Goal: Task Accomplishment & Management: Manage account settings

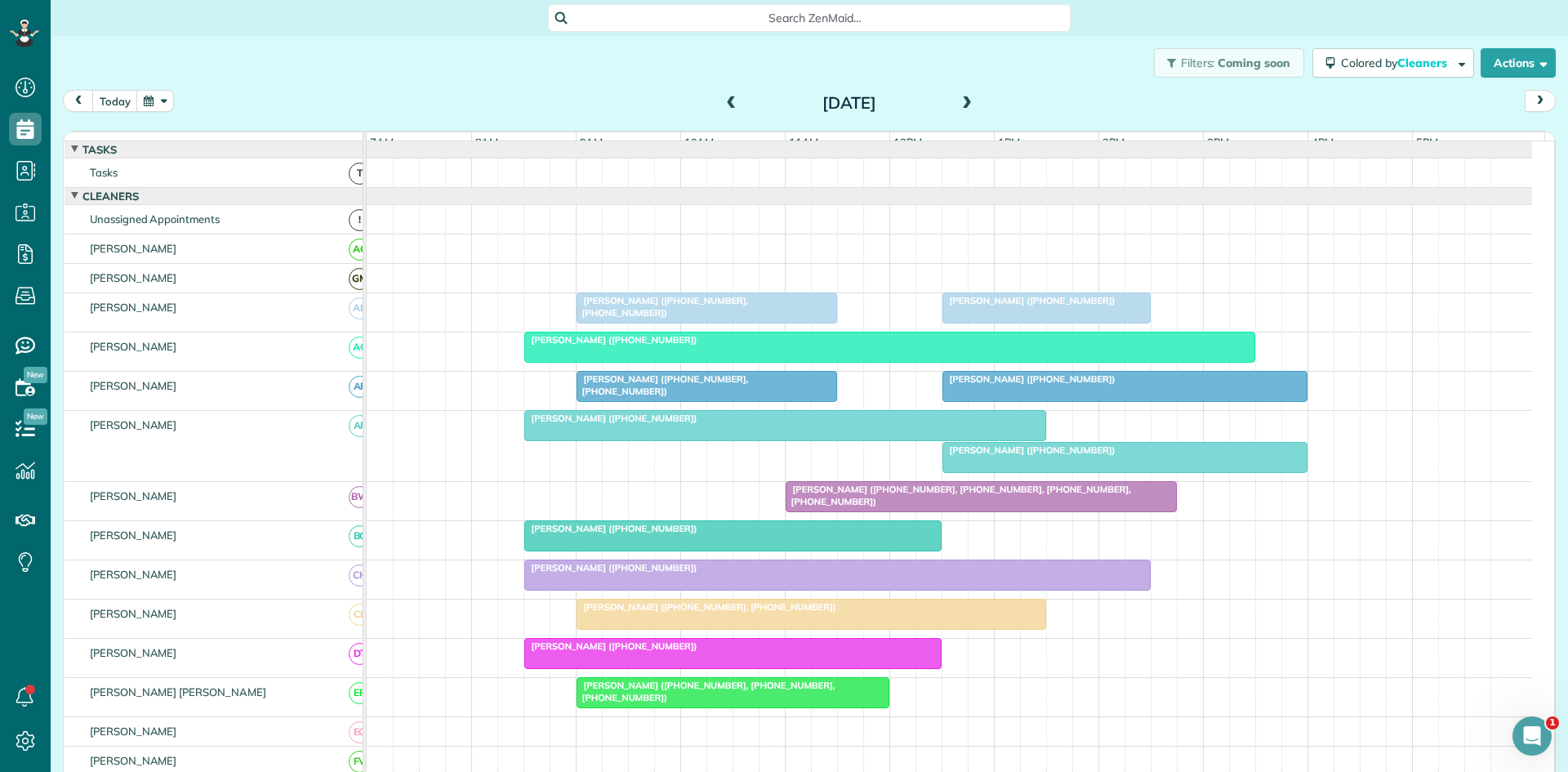
scroll to position [7, 7]
click at [723, 106] on span at bounding box center [732, 104] width 18 height 15
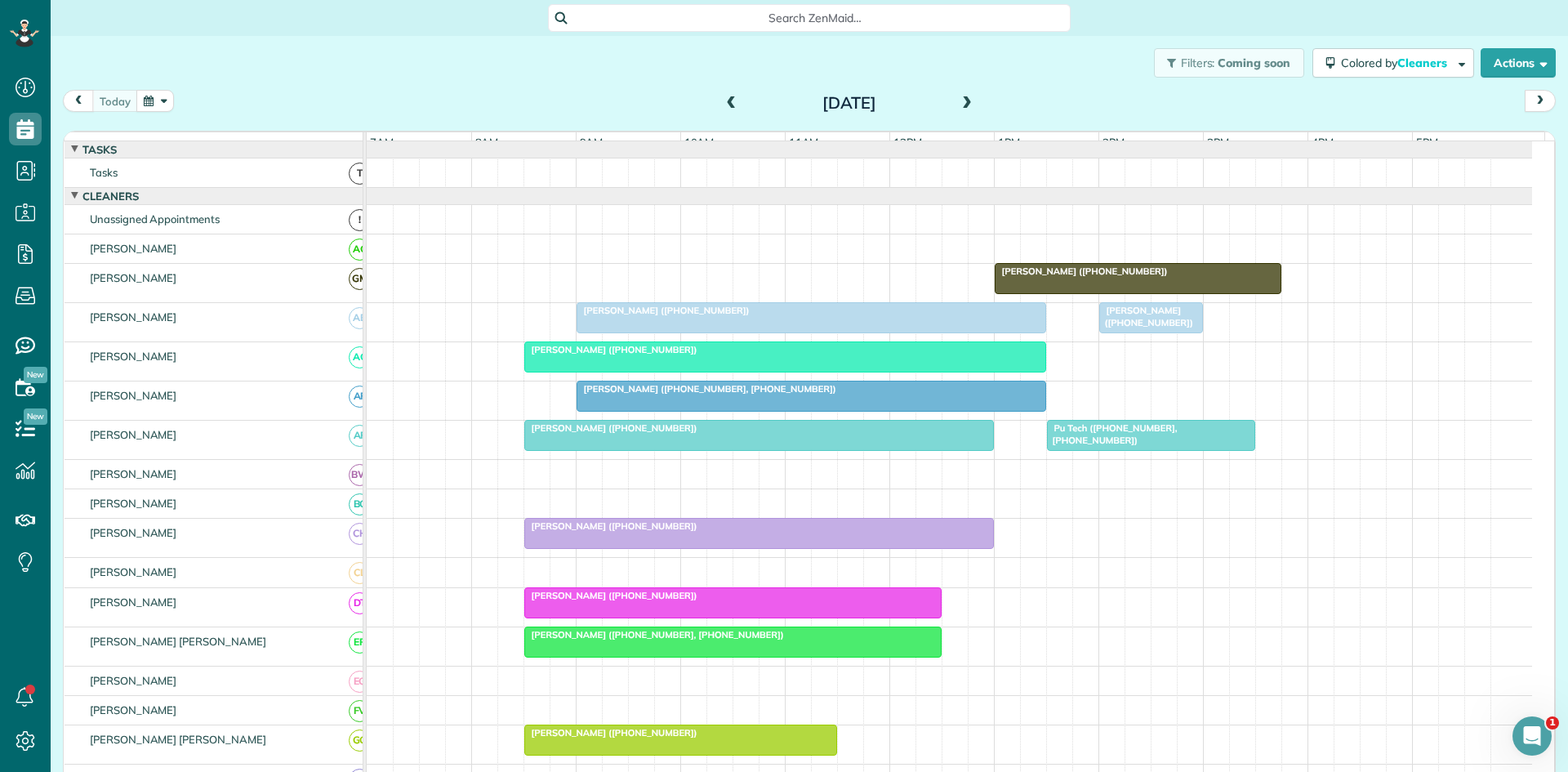
click at [741, 330] on div at bounding box center [811, 318] width 468 height 29
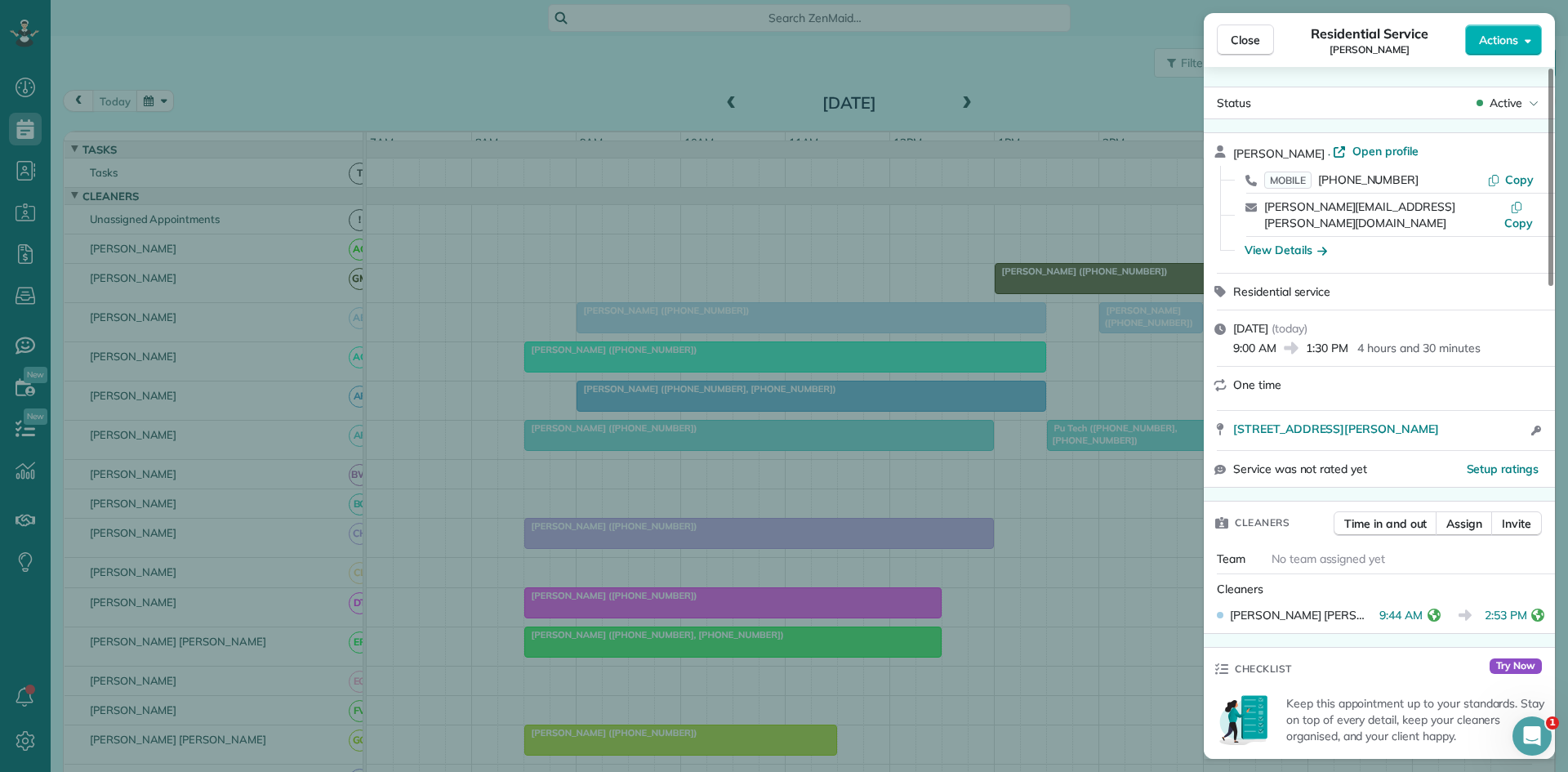
click at [628, 410] on div "Close Residential Service Christopher Schouten Actions Status Active Christophe…" at bounding box center [784, 386] width 1568 height 772
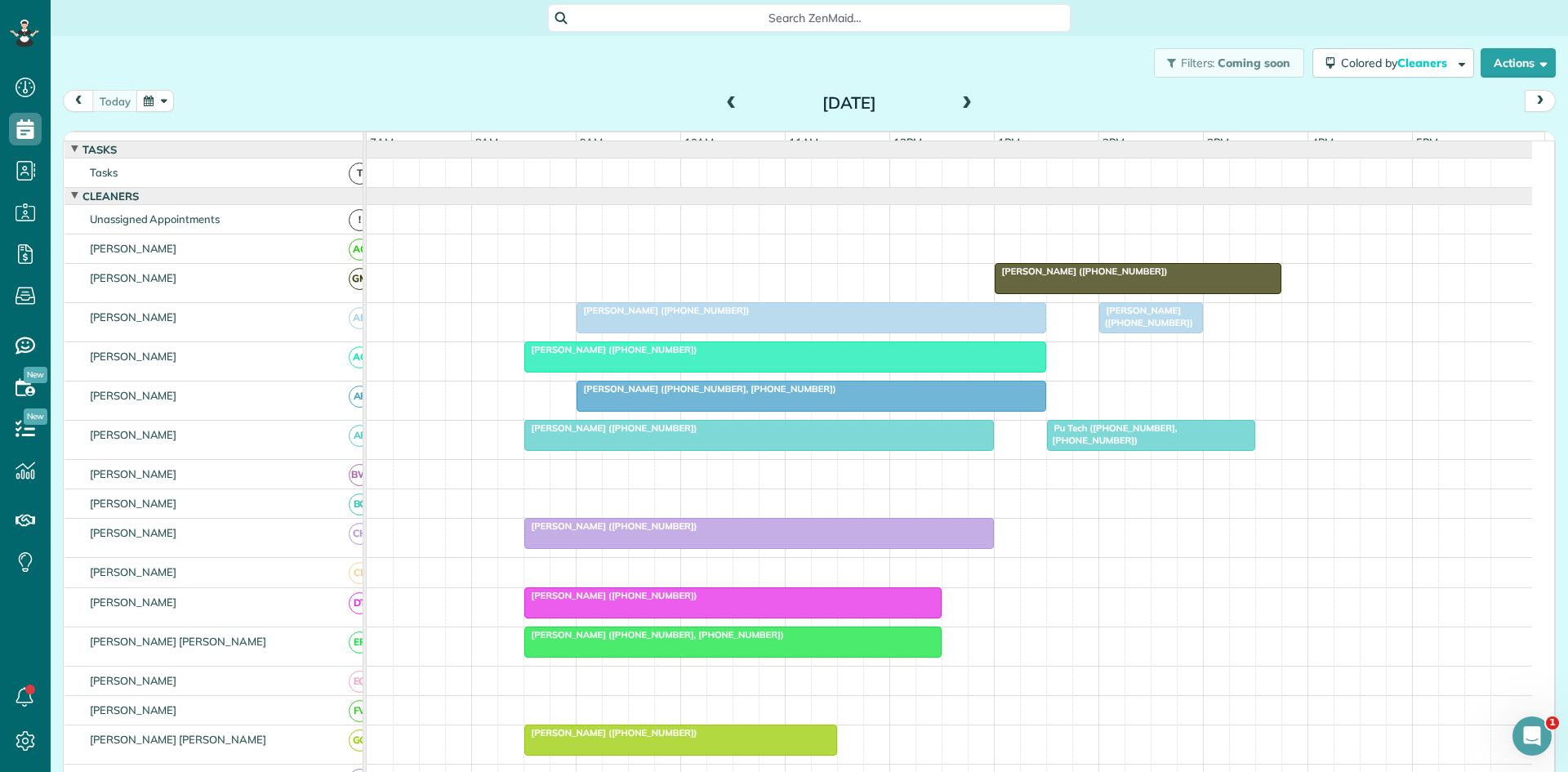
click at [1090, 438] on span "Pu Tech (+18178329444, +18174786422)" at bounding box center [1111, 433] width 132 height 23
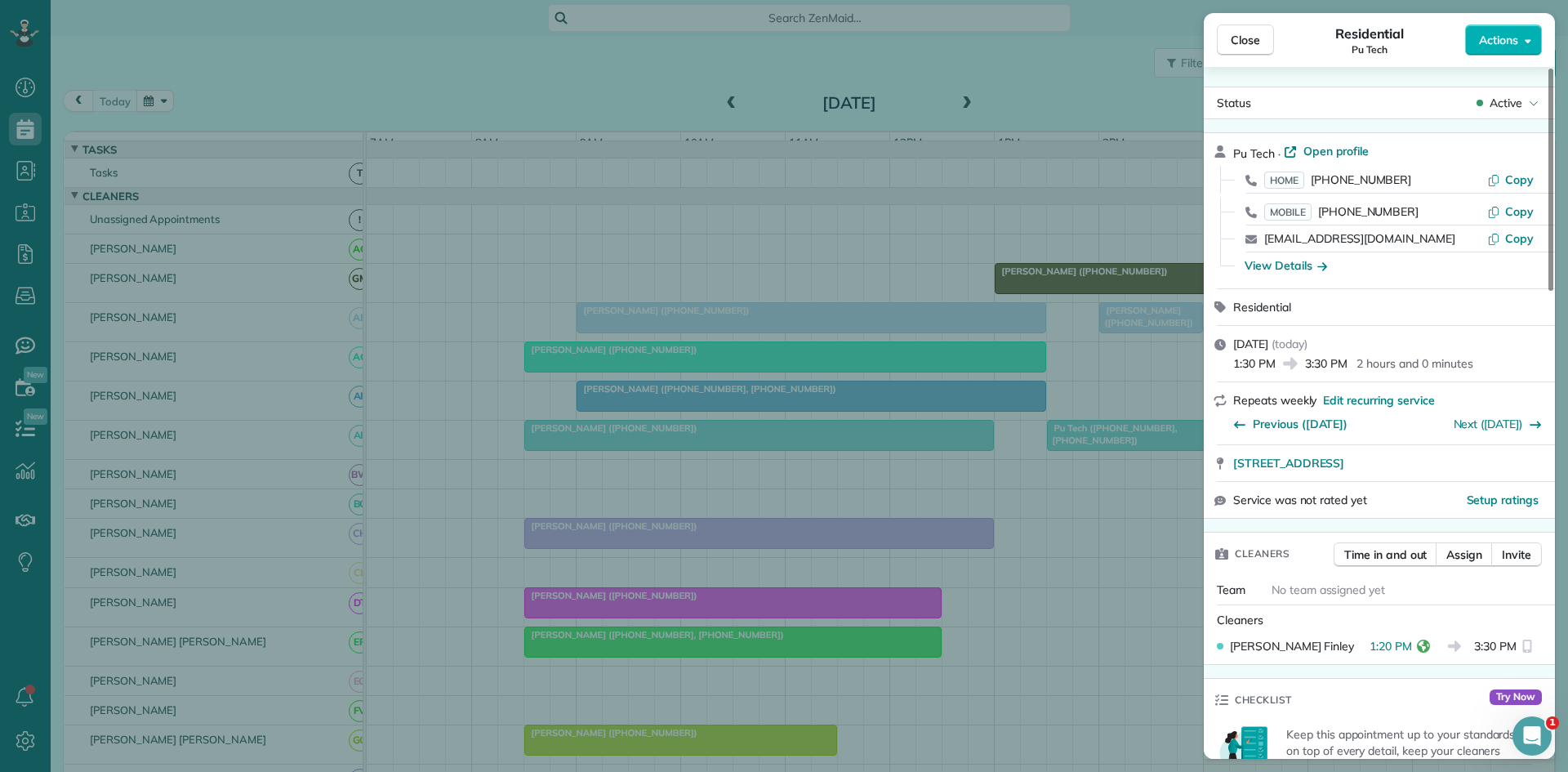
click at [702, 320] on div "Close Residential Pu Tech Actions Status Active Pu Tech · Open profile HOME (81…" at bounding box center [784, 386] width 1568 height 772
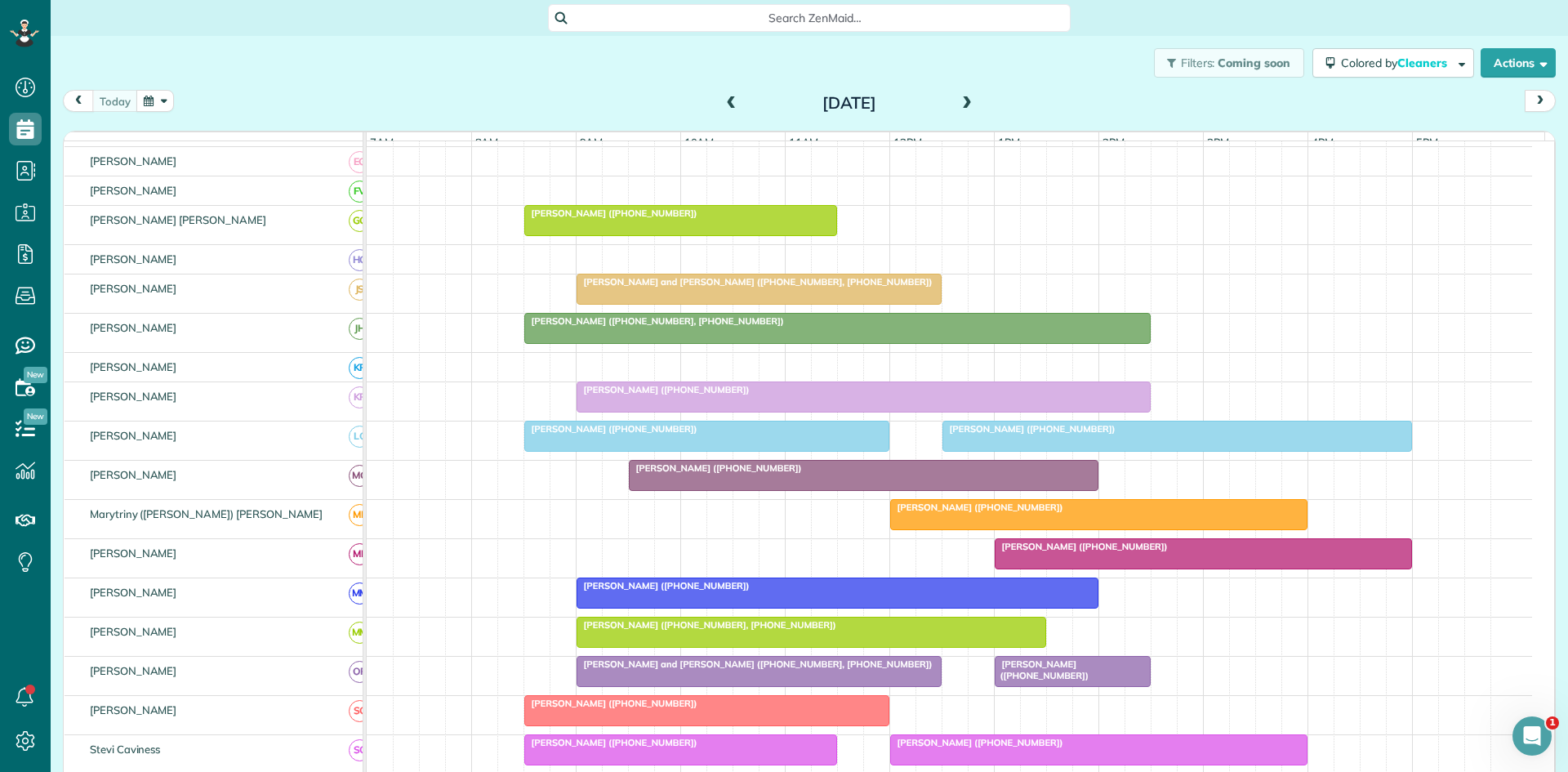
scroll to position [545, 0]
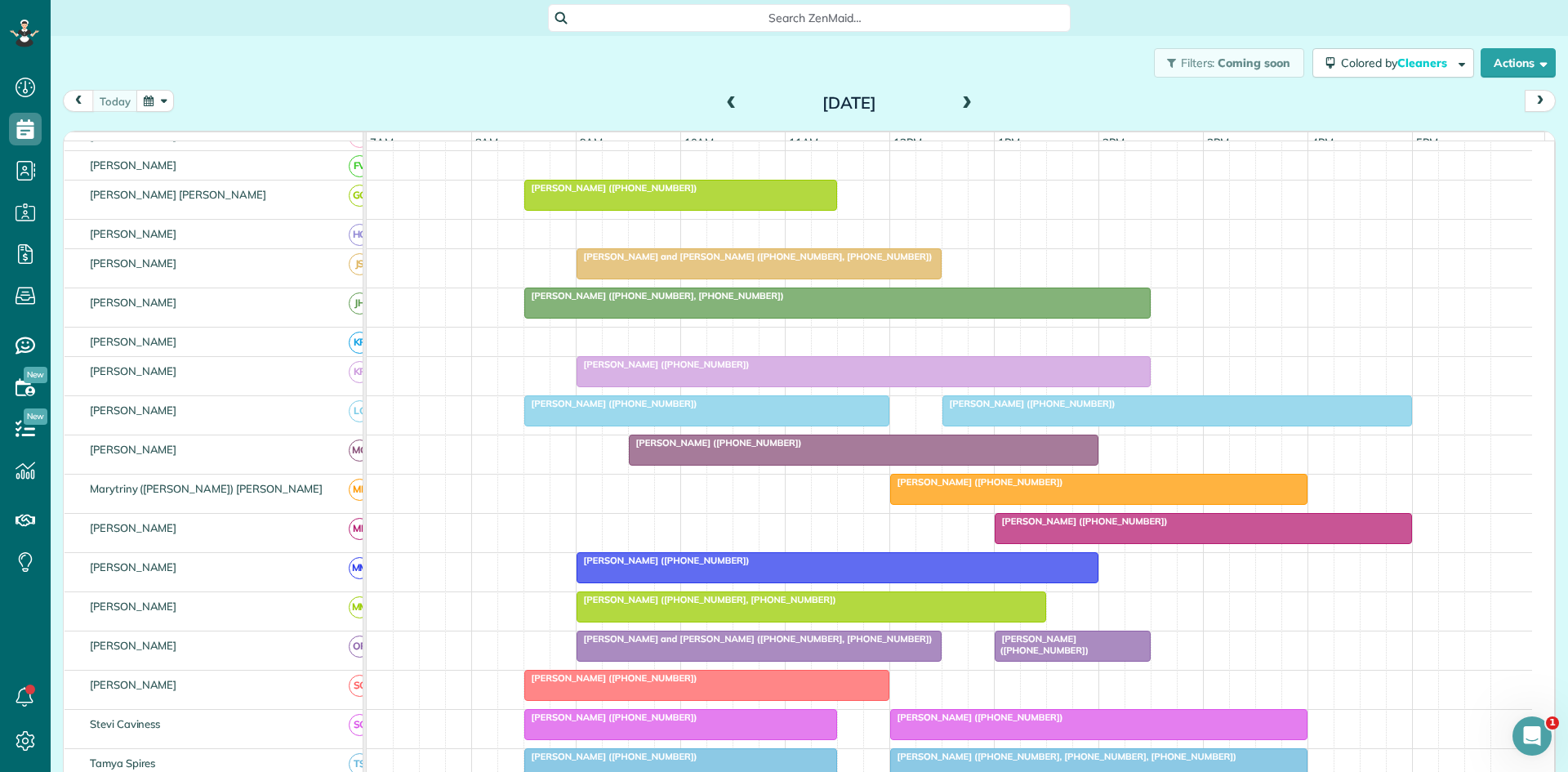
click at [662, 371] on span "Meghan Mackenzie (+18178073307)" at bounding box center [663, 364] width 175 height 12
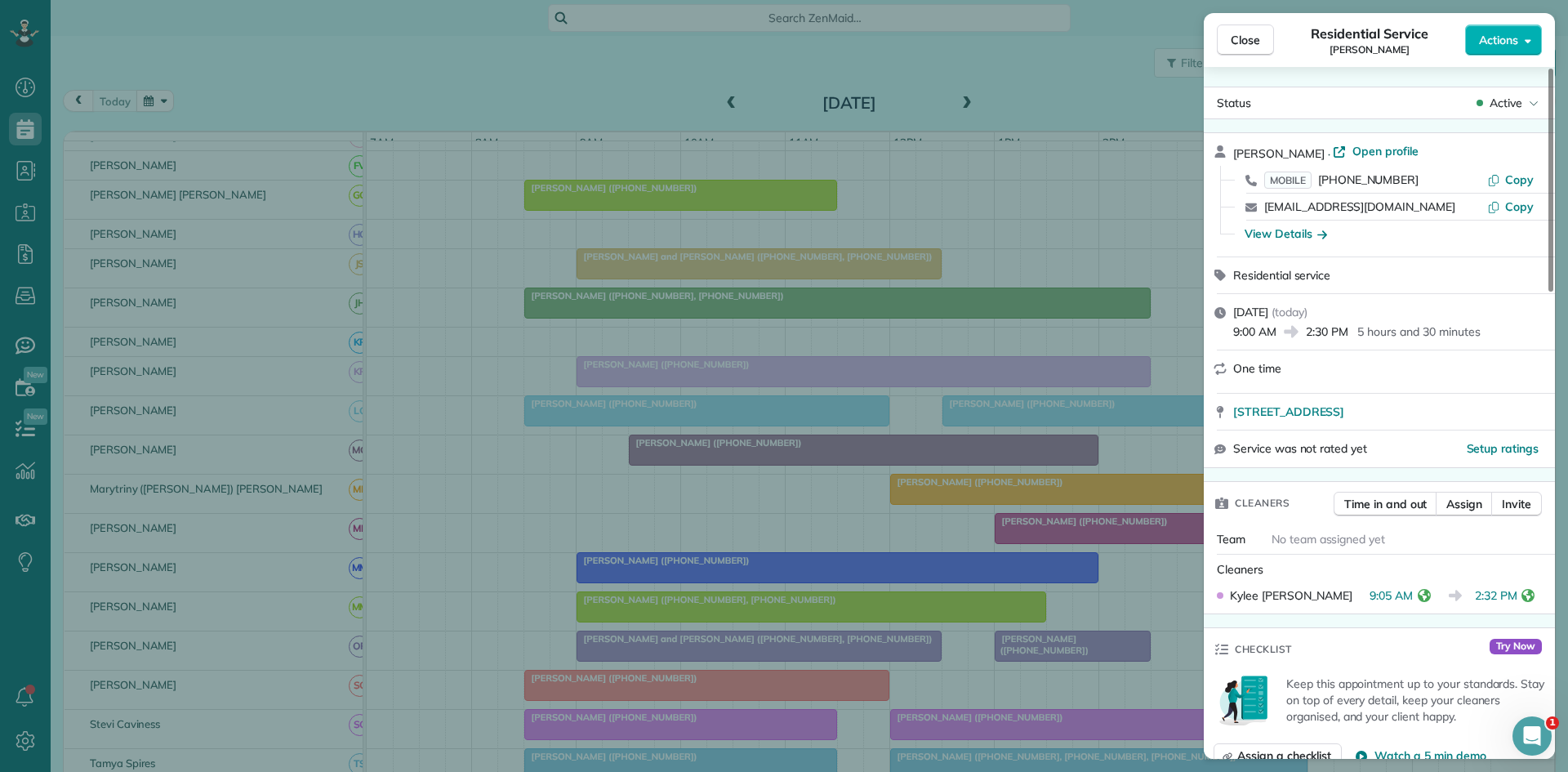
click at [714, 465] on div "Close Residential Service Meghan Mackenzie Actions Status Active Meghan Mackenz…" at bounding box center [784, 386] width 1568 height 772
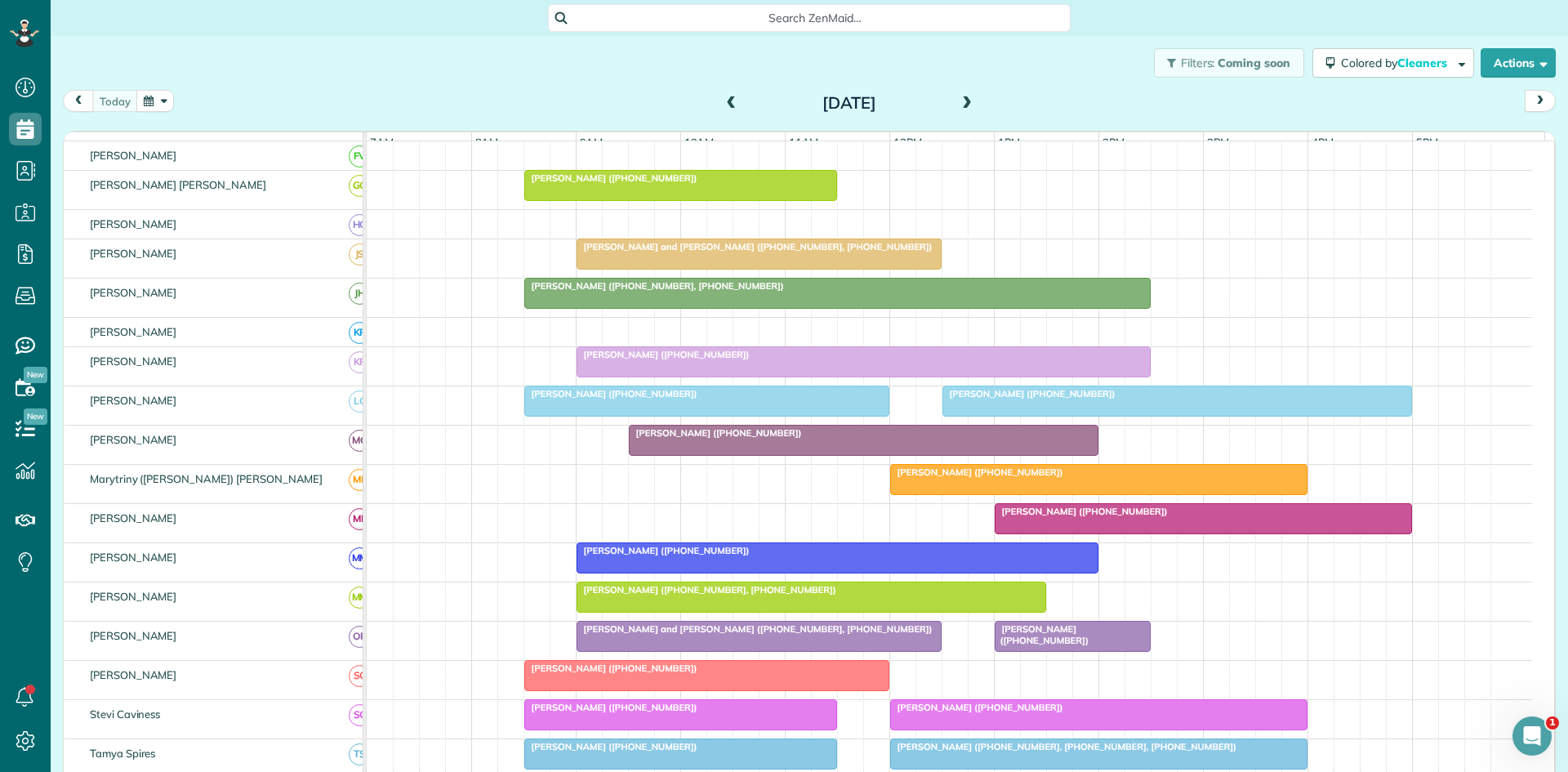
scroll to position [545, 0]
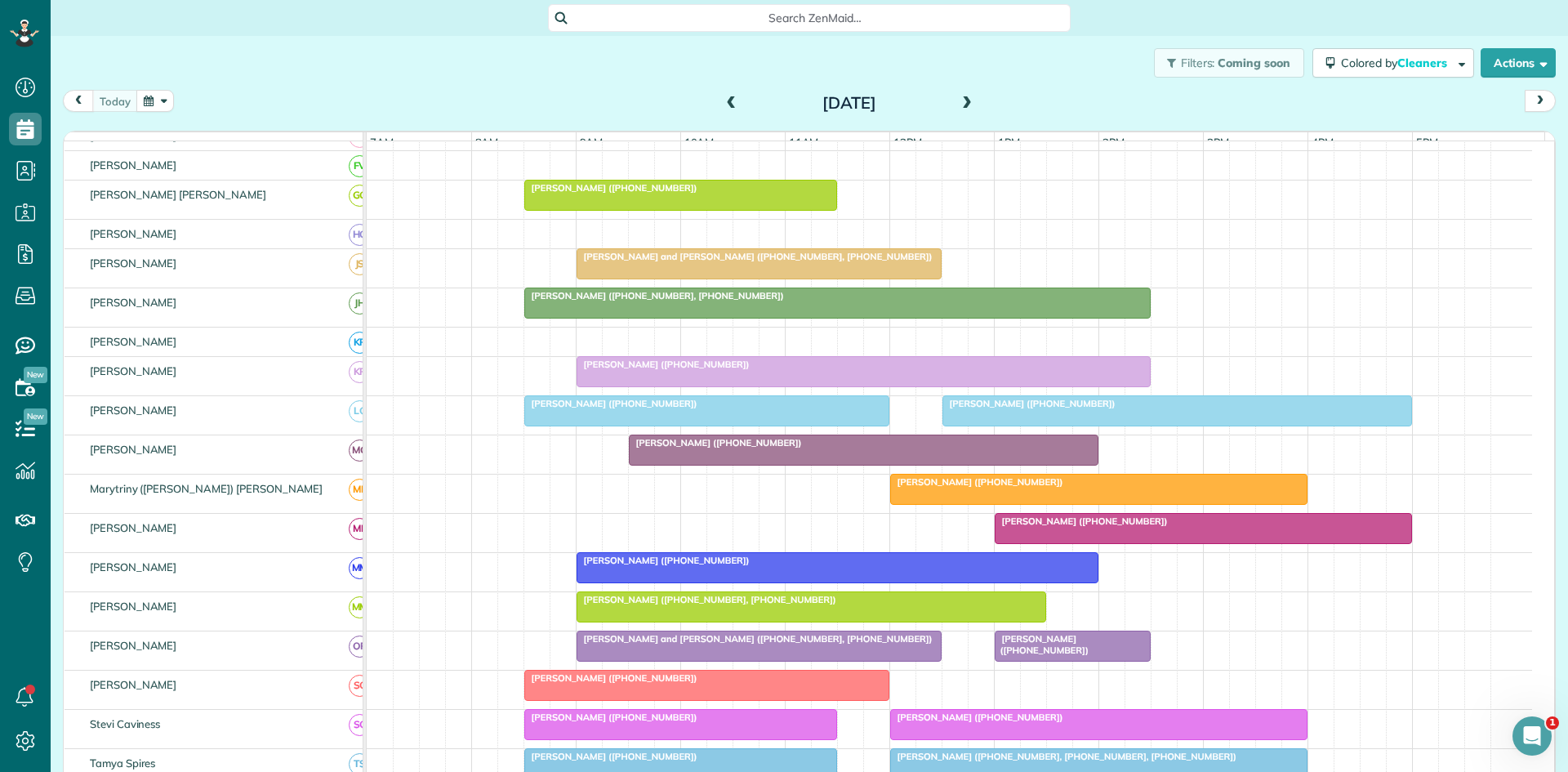
click at [989, 410] on span "Rachel Ramirez (+18594337934)" at bounding box center [1029, 403] width 175 height 12
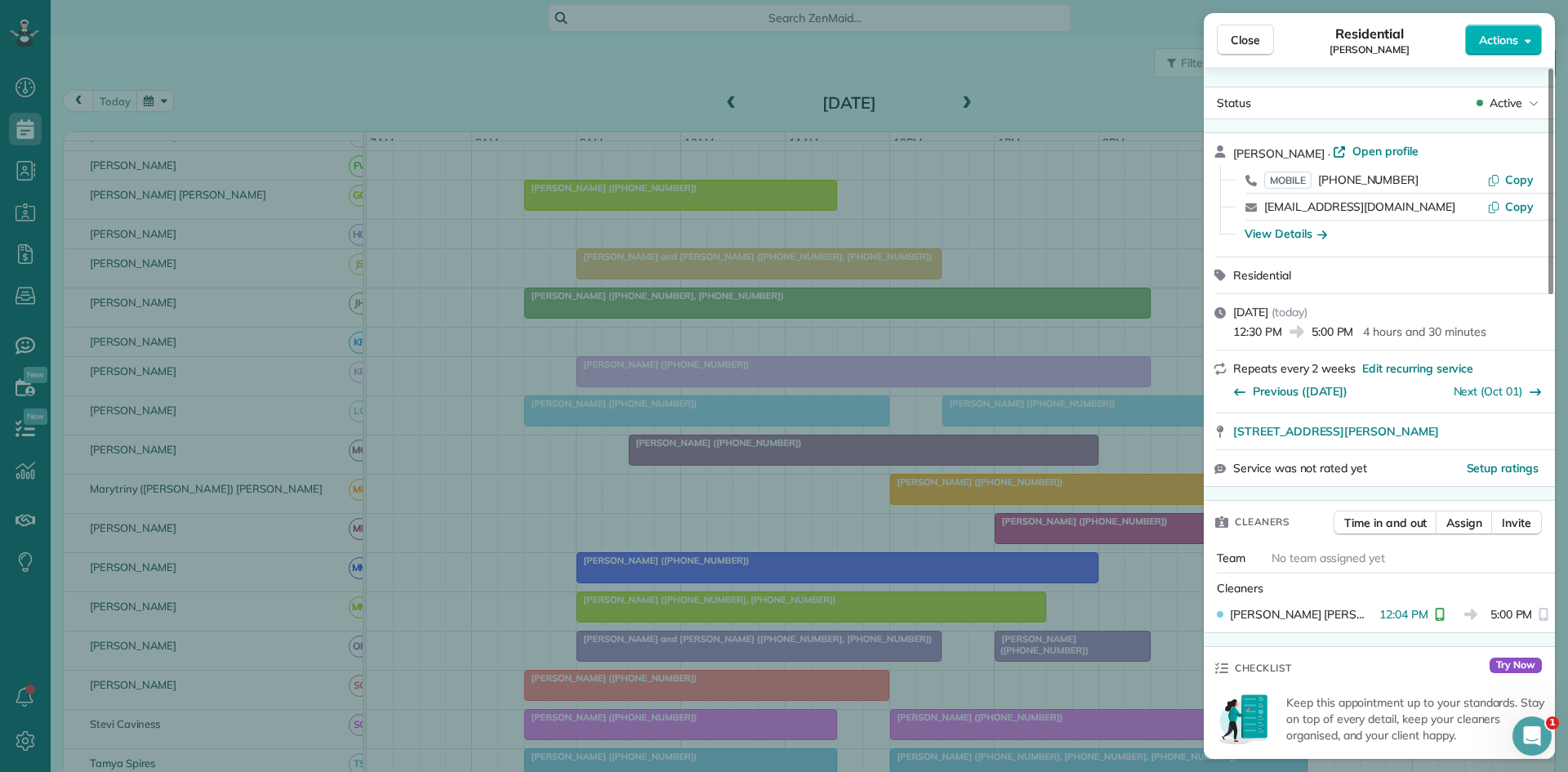
click at [989, 420] on div "Close Residential Rachel Ramirez Actions Status Active Rachel Ramirez · Open pr…" at bounding box center [784, 386] width 1568 height 772
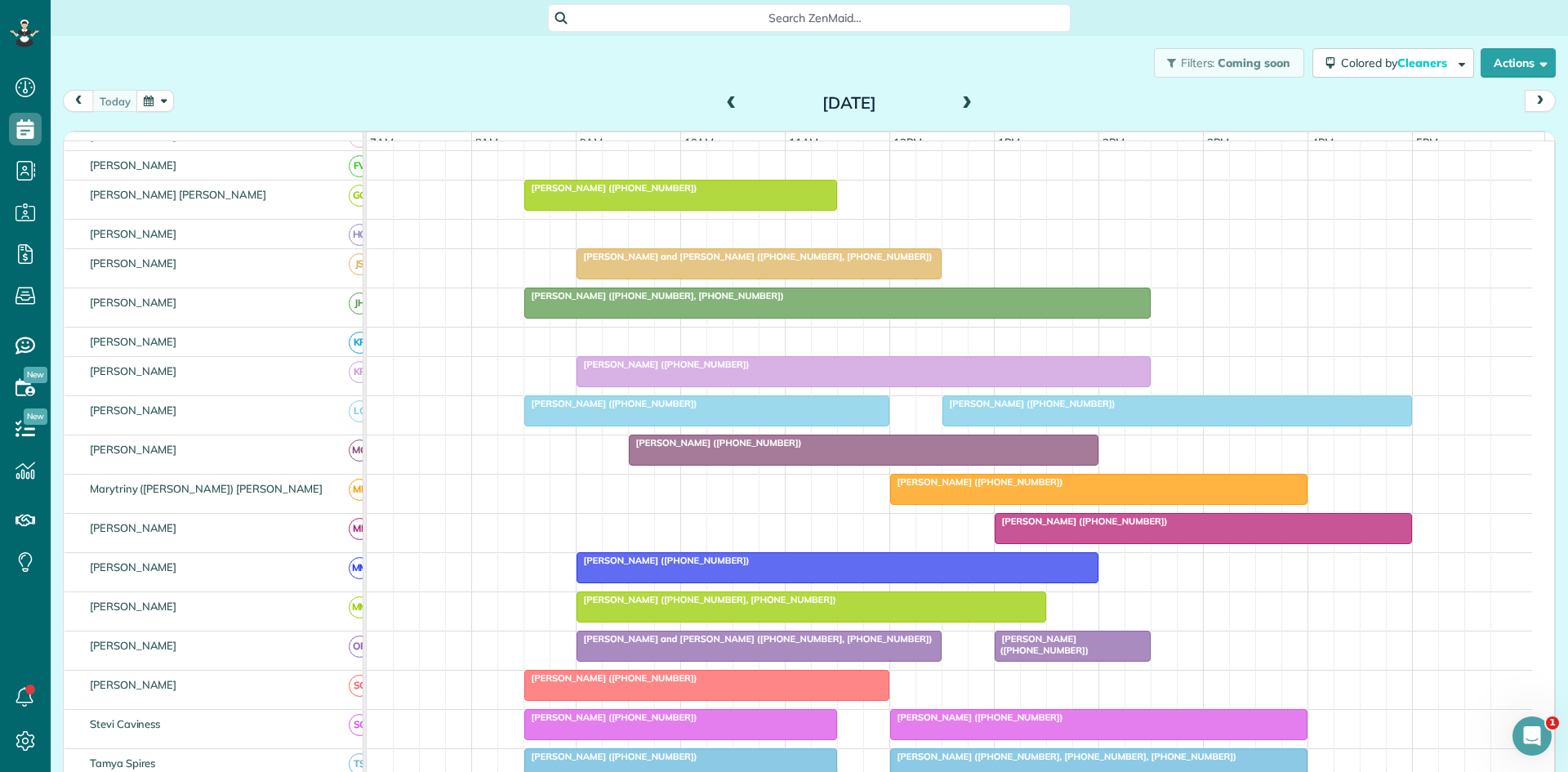
scroll to position [817, 0]
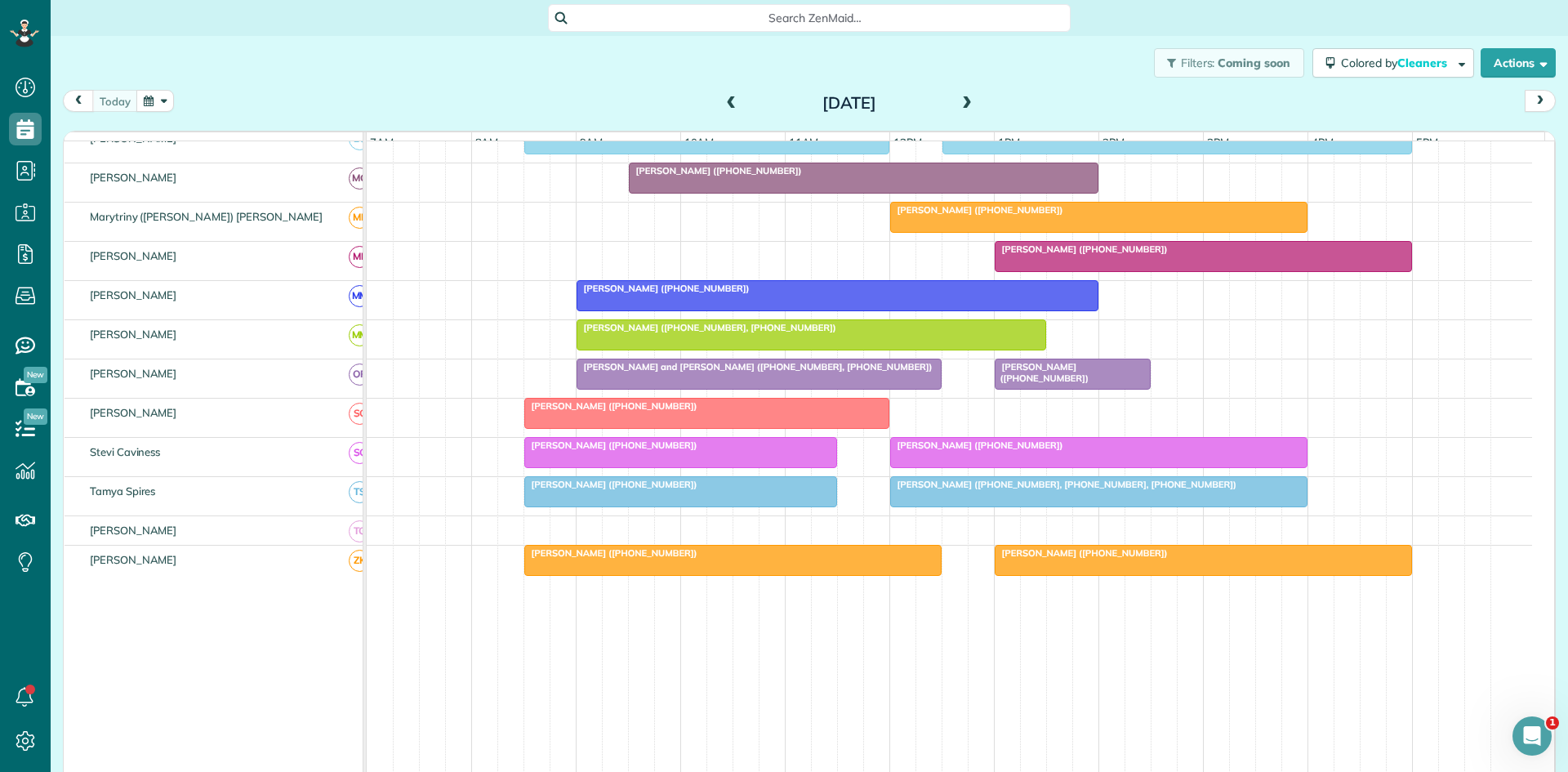
click at [932, 193] on div at bounding box center [863, 178] width 468 height 29
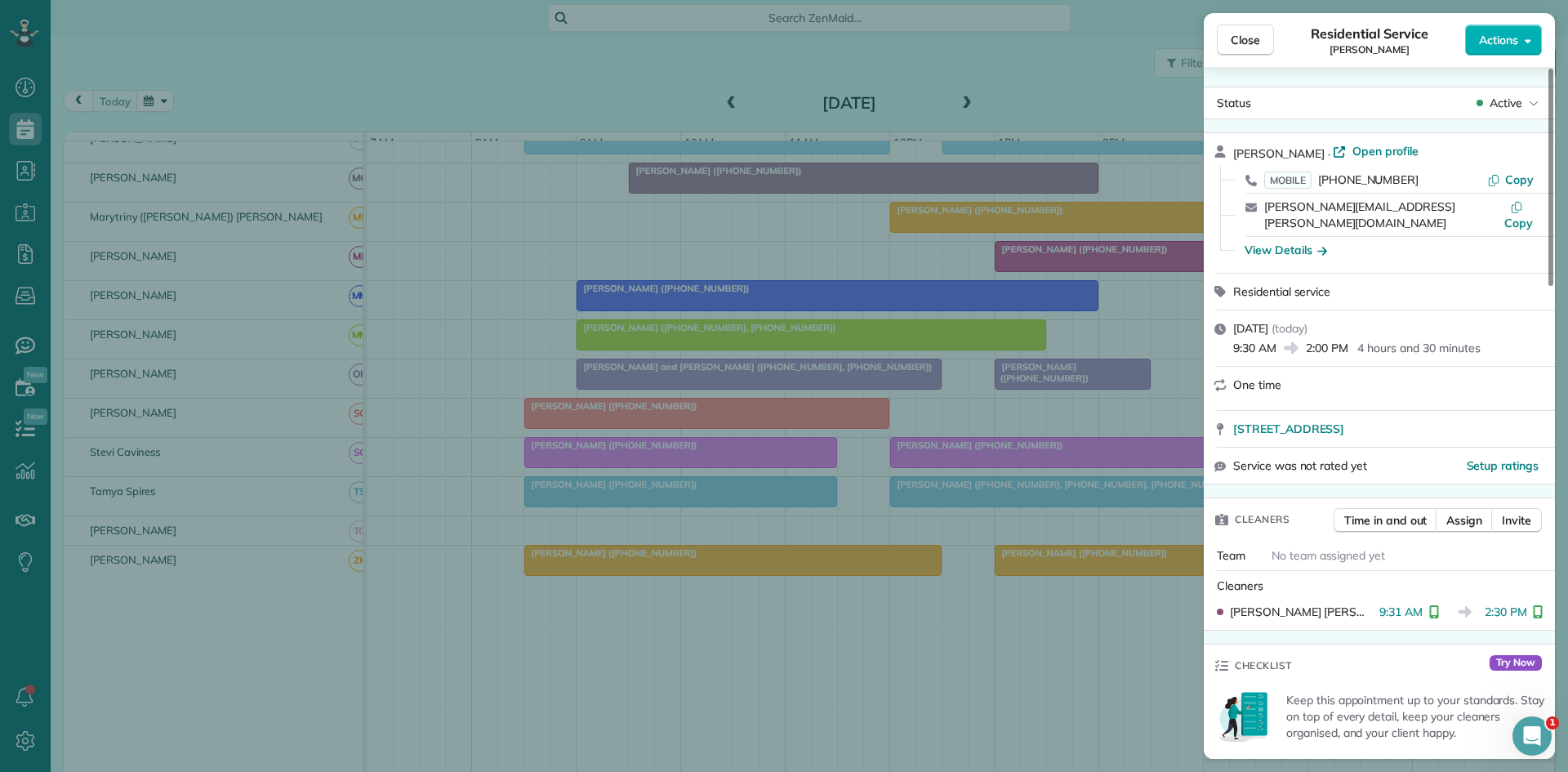
click at [814, 521] on div "Close Residential Service Anne Johnson Actions Status Active Anne Johnson · Ope…" at bounding box center [784, 386] width 1568 height 772
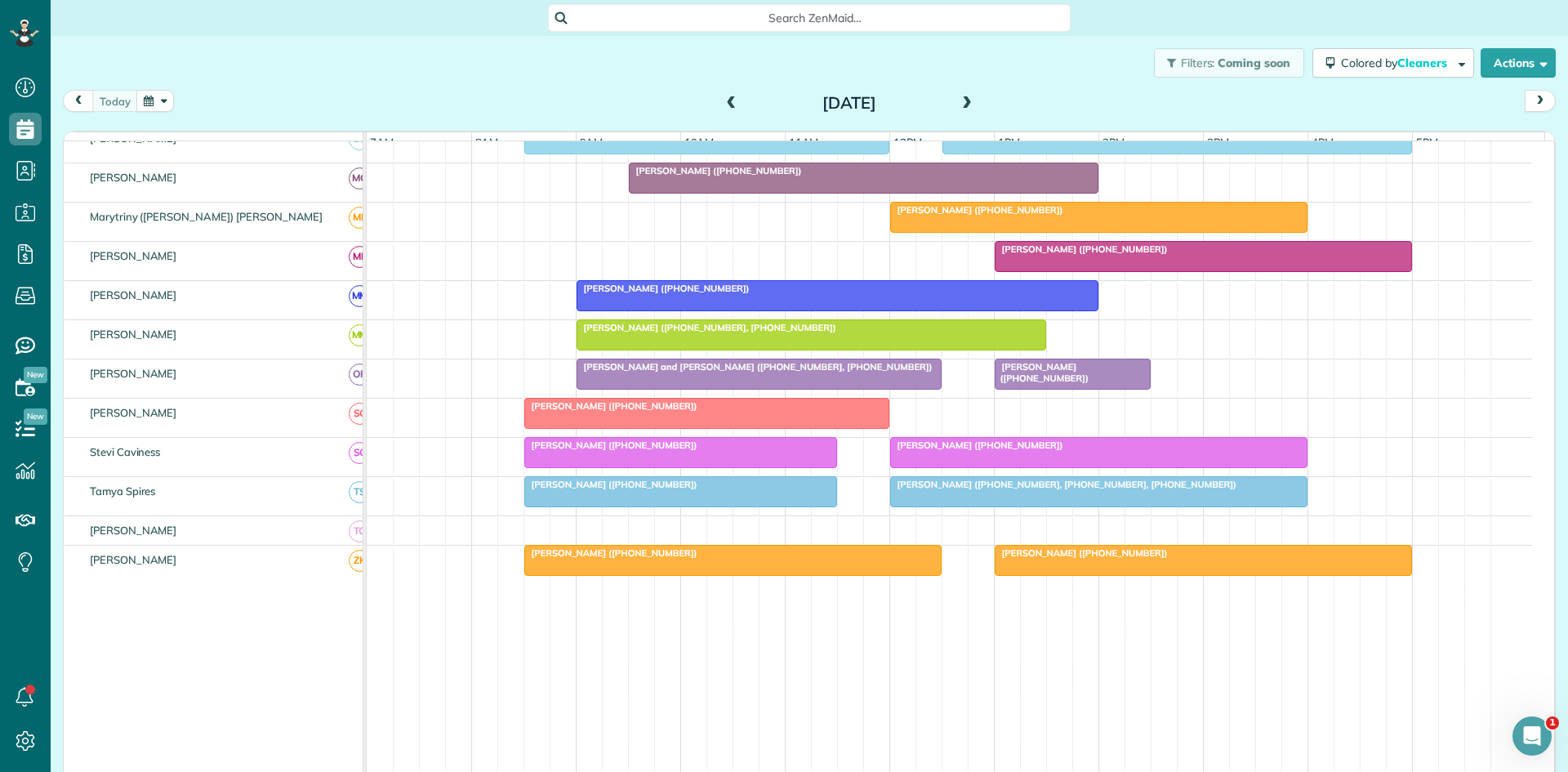
click at [973, 215] on span "[PERSON_NAME] ([PHONE_NUMBER])" at bounding box center [977, 210] width 175 height 12
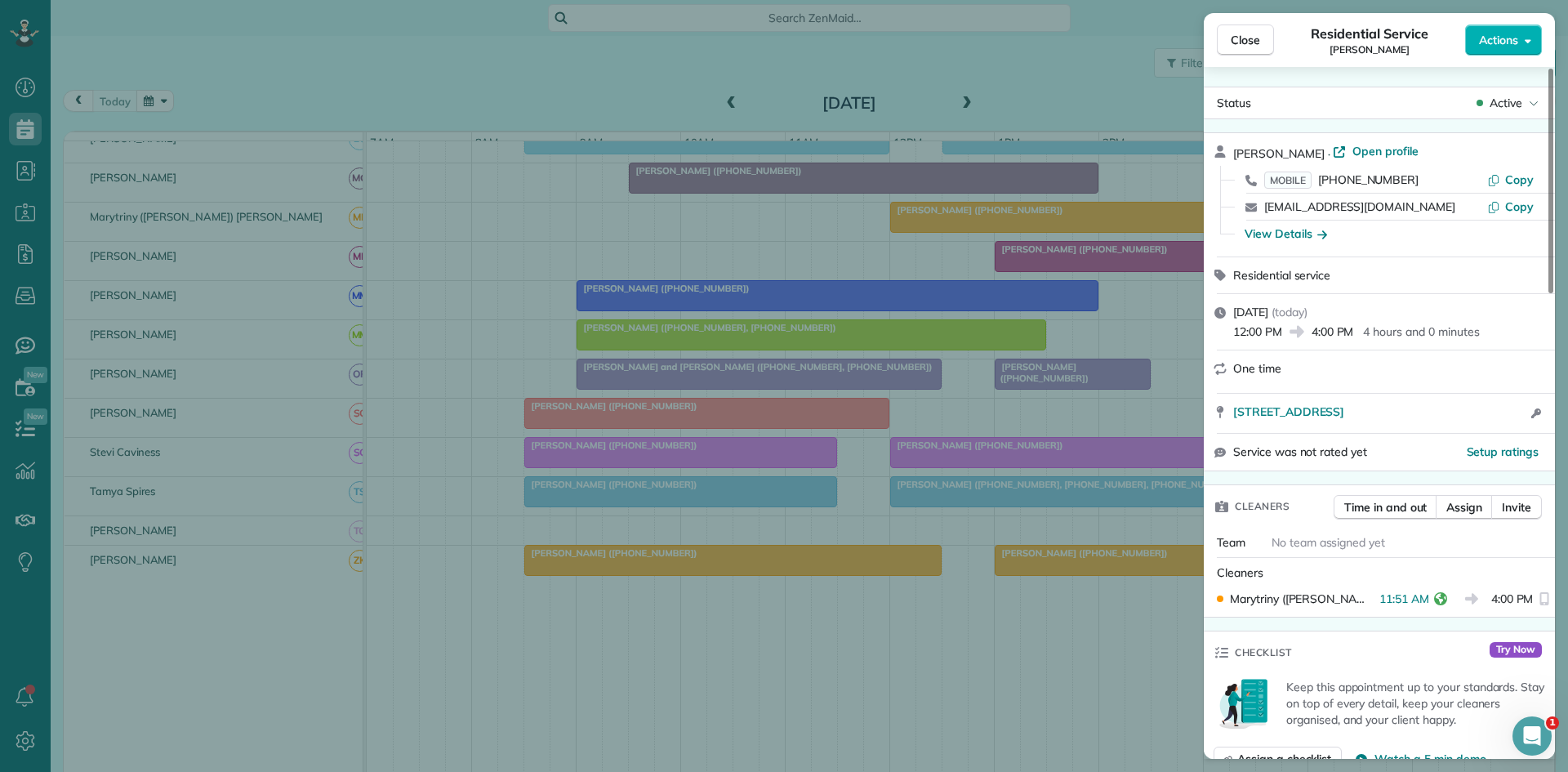
click at [923, 297] on div "Close Residential Service [PERSON_NAME] Actions Status Active [PERSON_NAME] · O…" at bounding box center [784, 386] width 1568 height 772
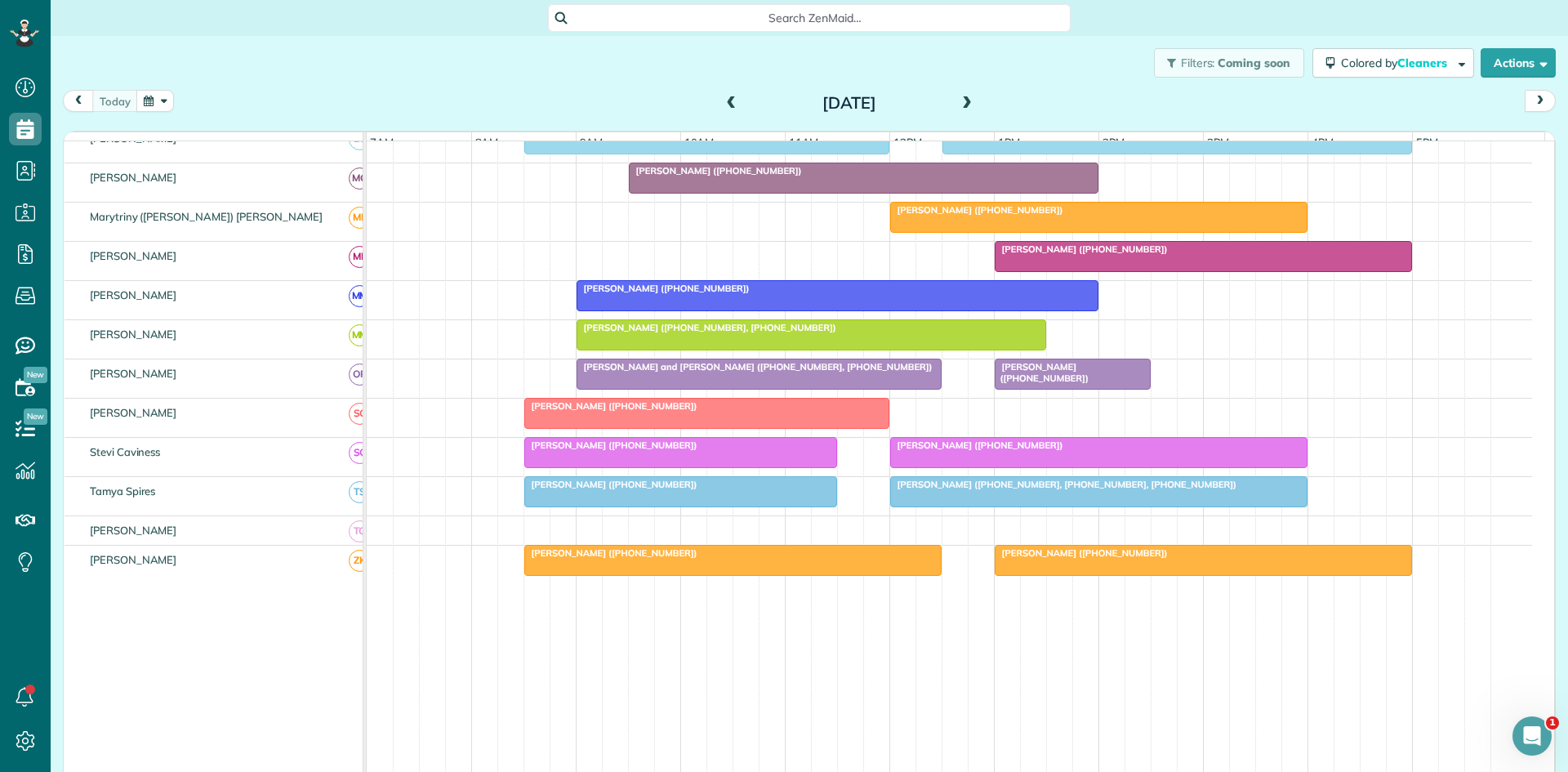
click at [875, 311] on div at bounding box center [837, 295] width 520 height 29
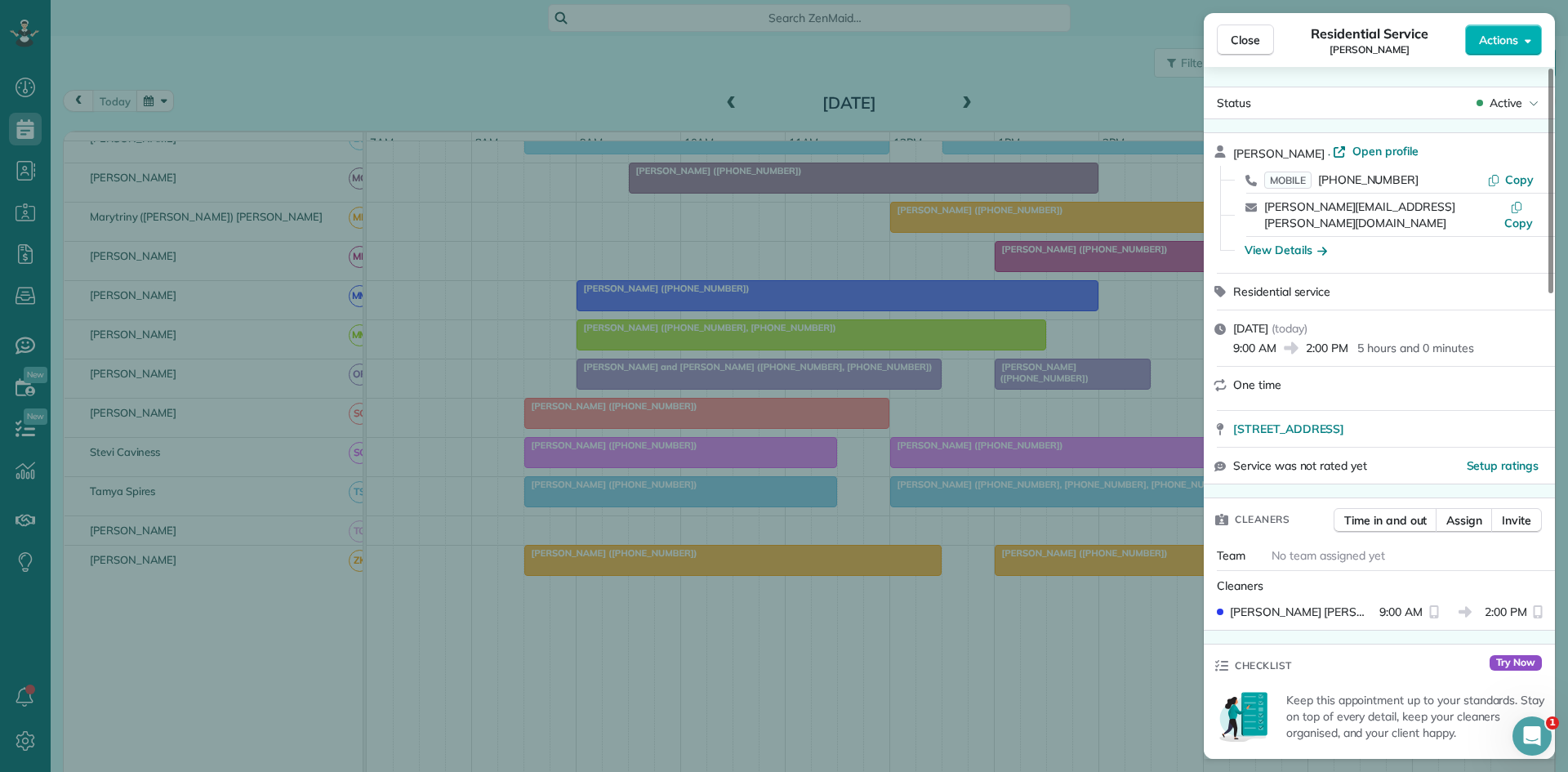
click at [875, 319] on div "Close Residential Service Trudy Stasio Actions Status Active Trudy Stasio · Ope…" at bounding box center [784, 386] width 1568 height 772
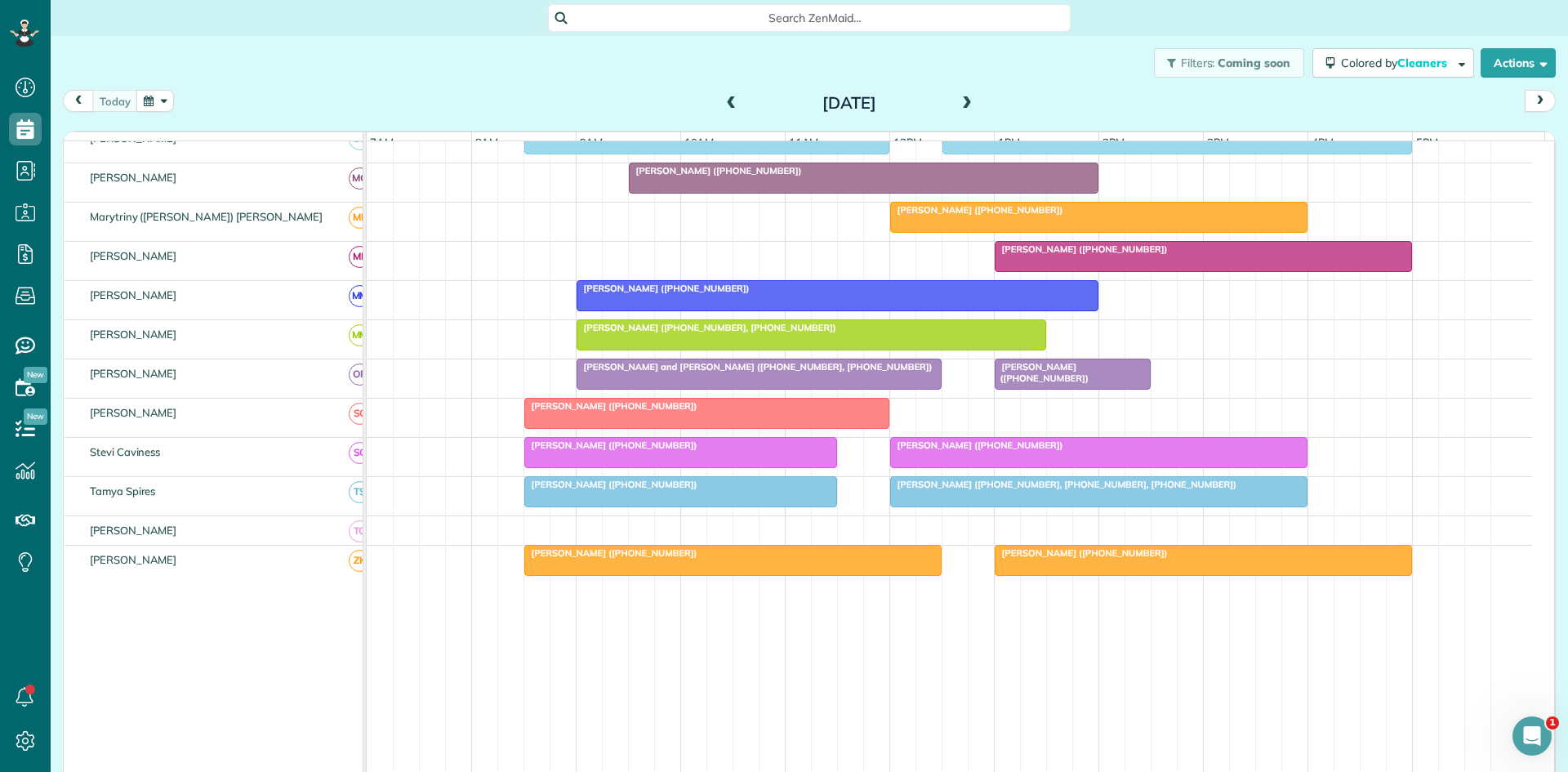
click at [637, 411] on span "[PERSON_NAME] ([PHONE_NUMBER])" at bounding box center [611, 406] width 175 height 12
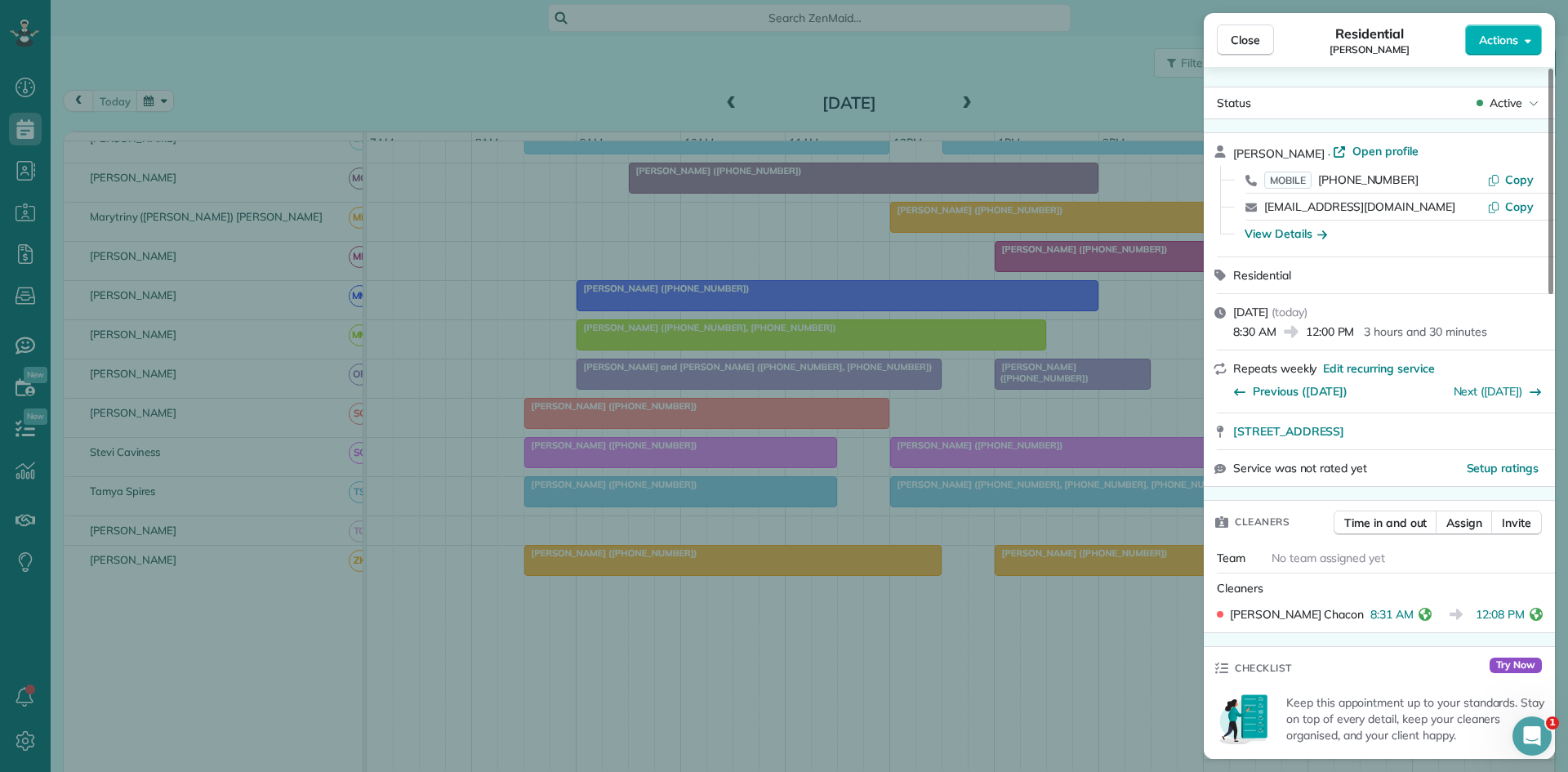
click at [720, 614] on div "Close Residential Barbara Cotta Actions Status Active Barbara Cotta · Open prof…" at bounding box center [784, 386] width 1568 height 772
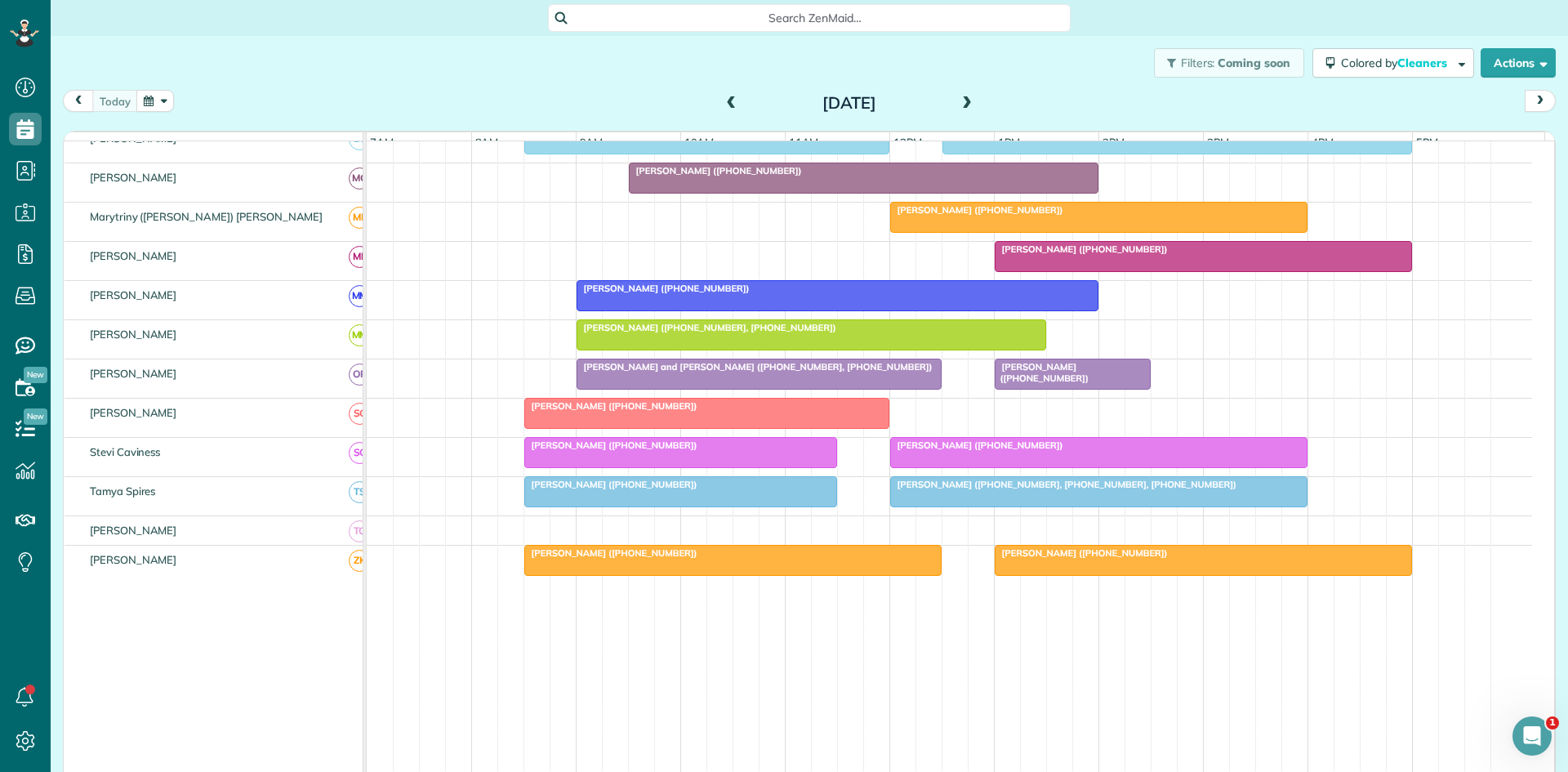
click at [913, 451] on span "[PERSON_NAME] ([PHONE_NUMBER])" at bounding box center [977, 445] width 175 height 12
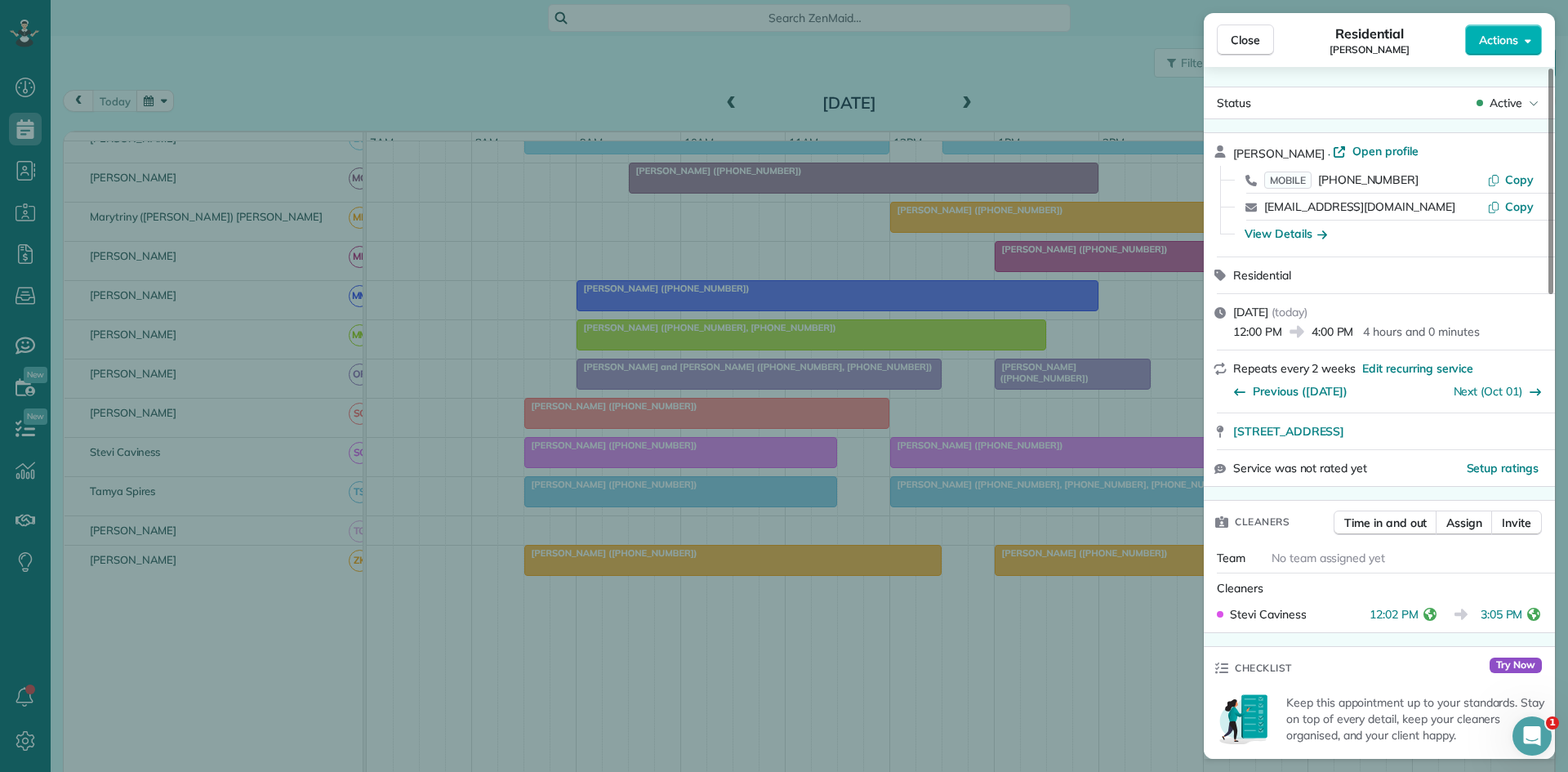
click at [799, 614] on div "Close Residential Karen Duchouquette Actions Status Active Karen Duchouquette ·…" at bounding box center [784, 386] width 1568 height 772
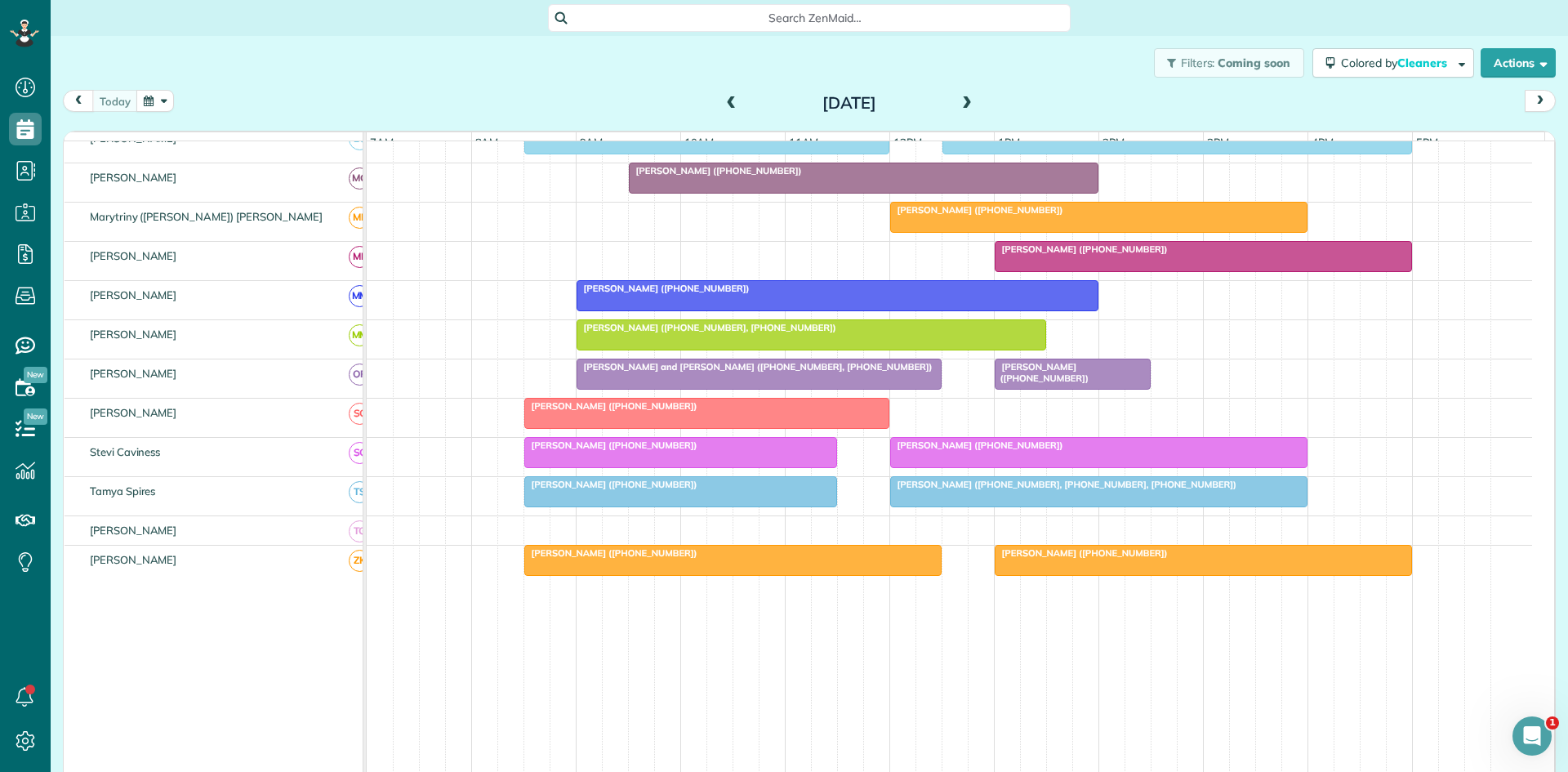
click at [944, 507] on div at bounding box center [1099, 491] width 416 height 29
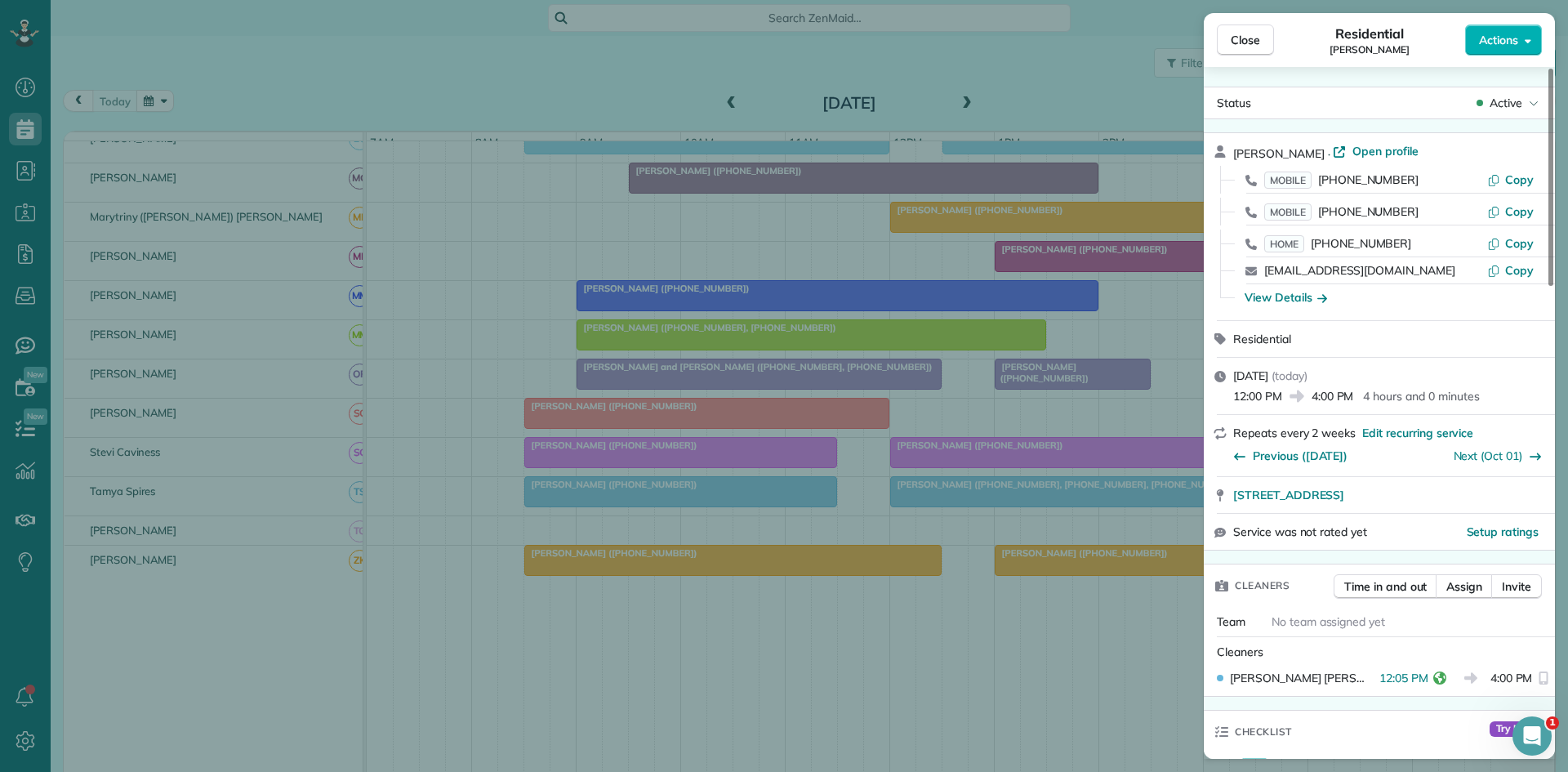
drag, startPoint x: 932, startPoint y: 517, endPoint x: 815, endPoint y: 584, distance: 134.8
click at [932, 519] on div "Close Residential Mary Reeder Actions Status Active Mary Reeder · Open profile …" at bounding box center [784, 386] width 1568 height 772
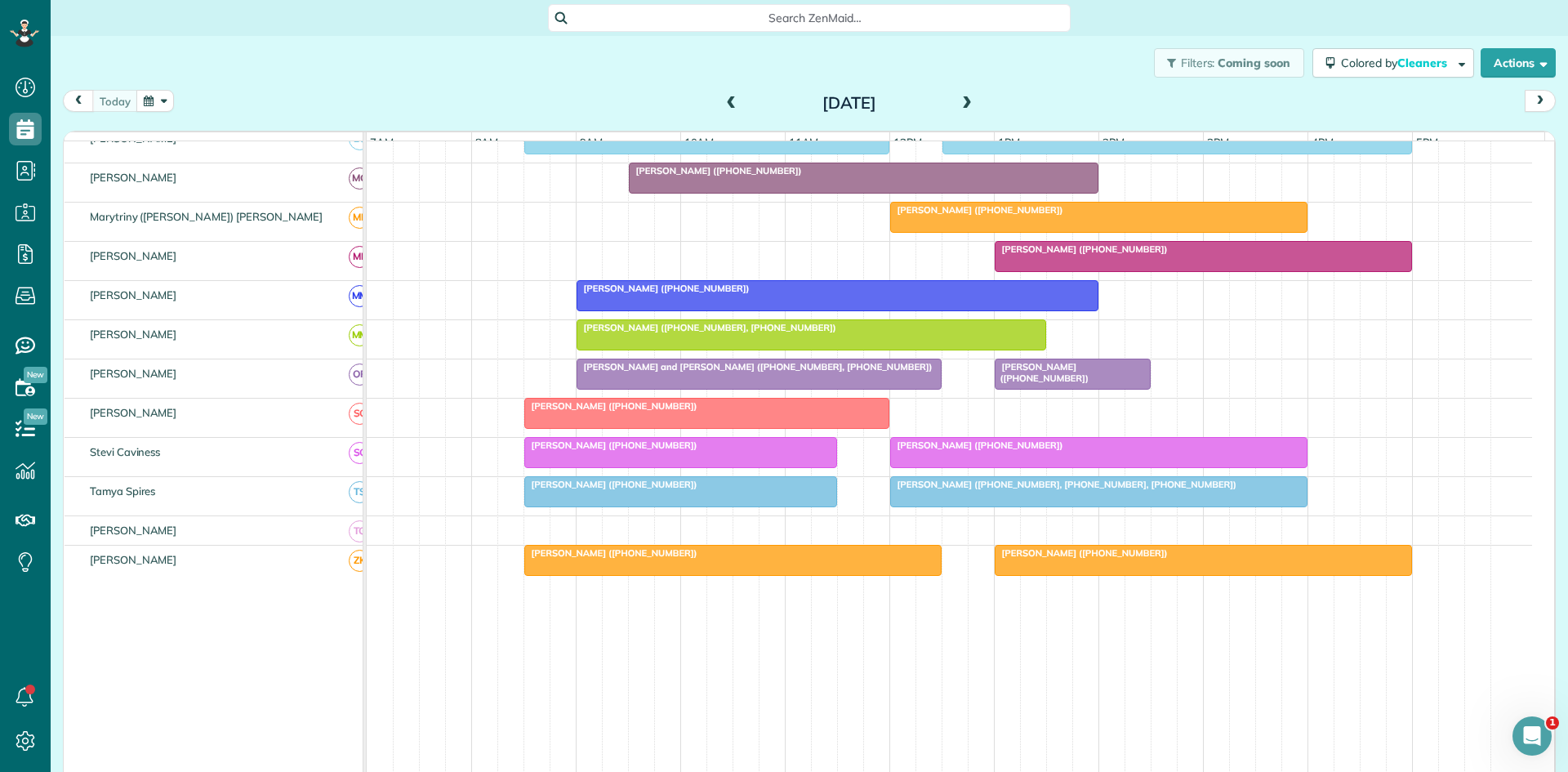
click at [1037, 575] on div at bounding box center [1204, 560] width 416 height 29
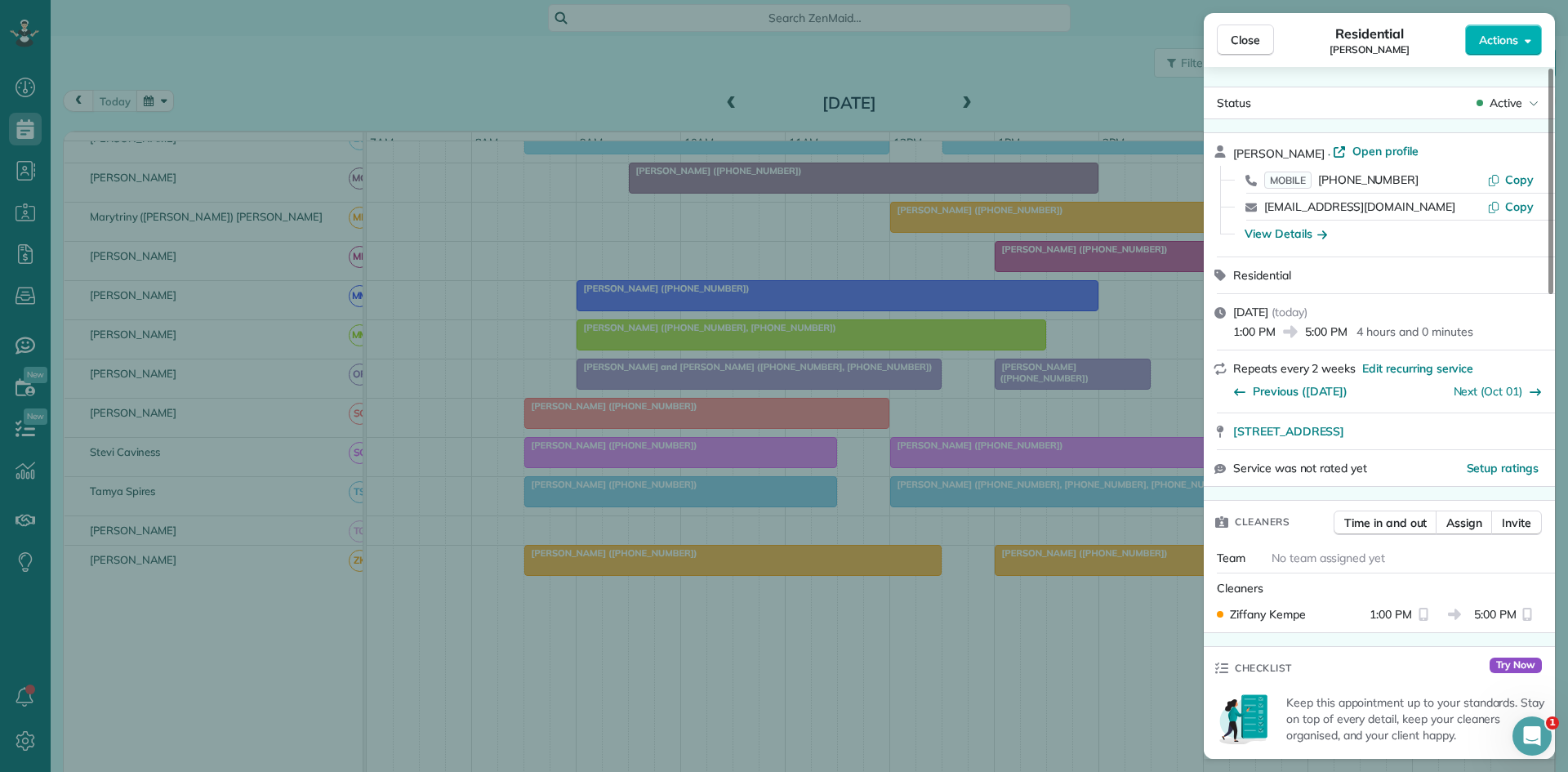
click at [956, 486] on div "Close Residential Allison Pederson Actions Status Active Allison Pederson · Ope…" at bounding box center [784, 386] width 1568 height 772
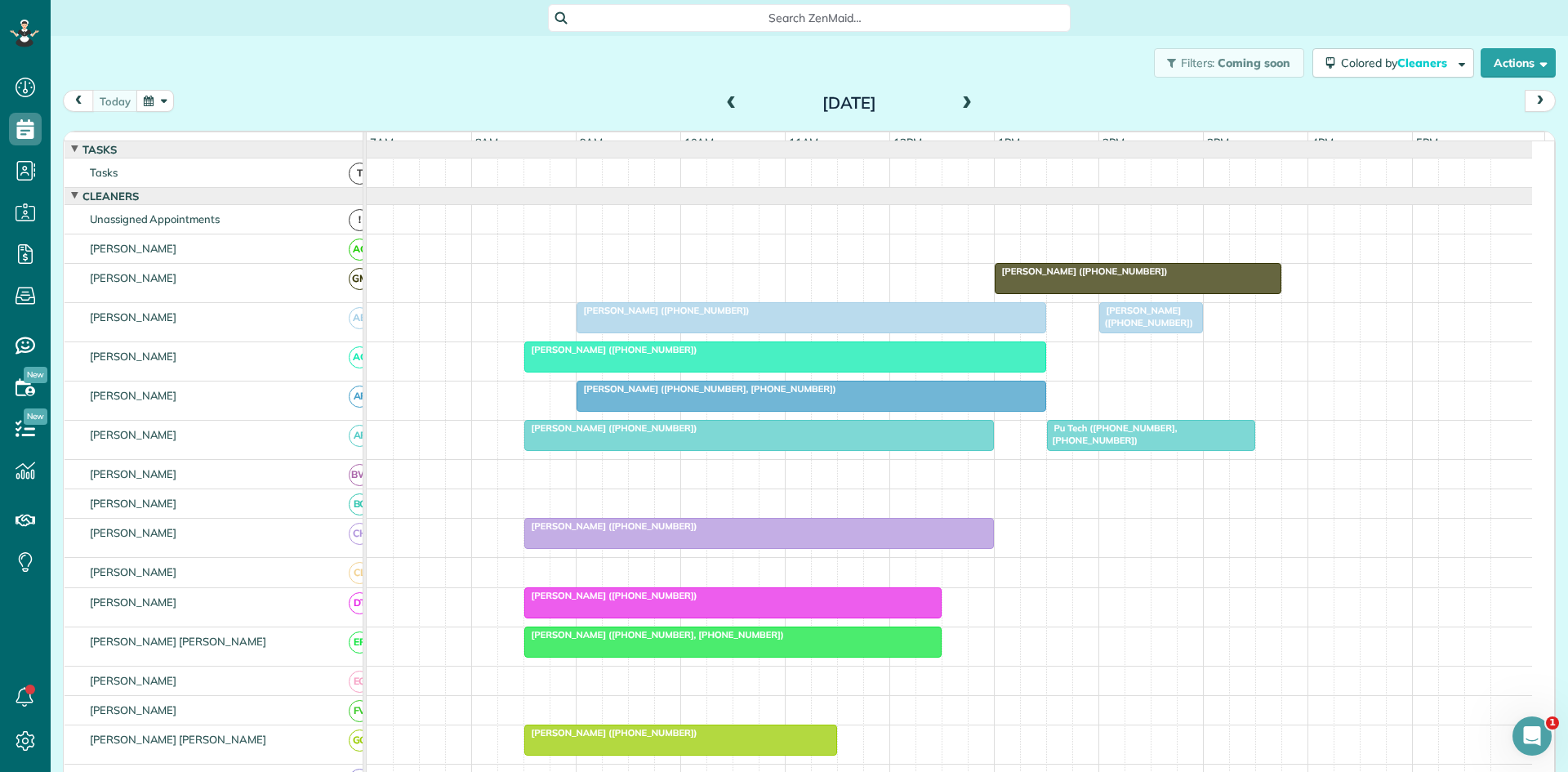
click at [676, 316] on span "[PERSON_NAME] ([PHONE_NUMBER])" at bounding box center [663, 311] width 175 height 12
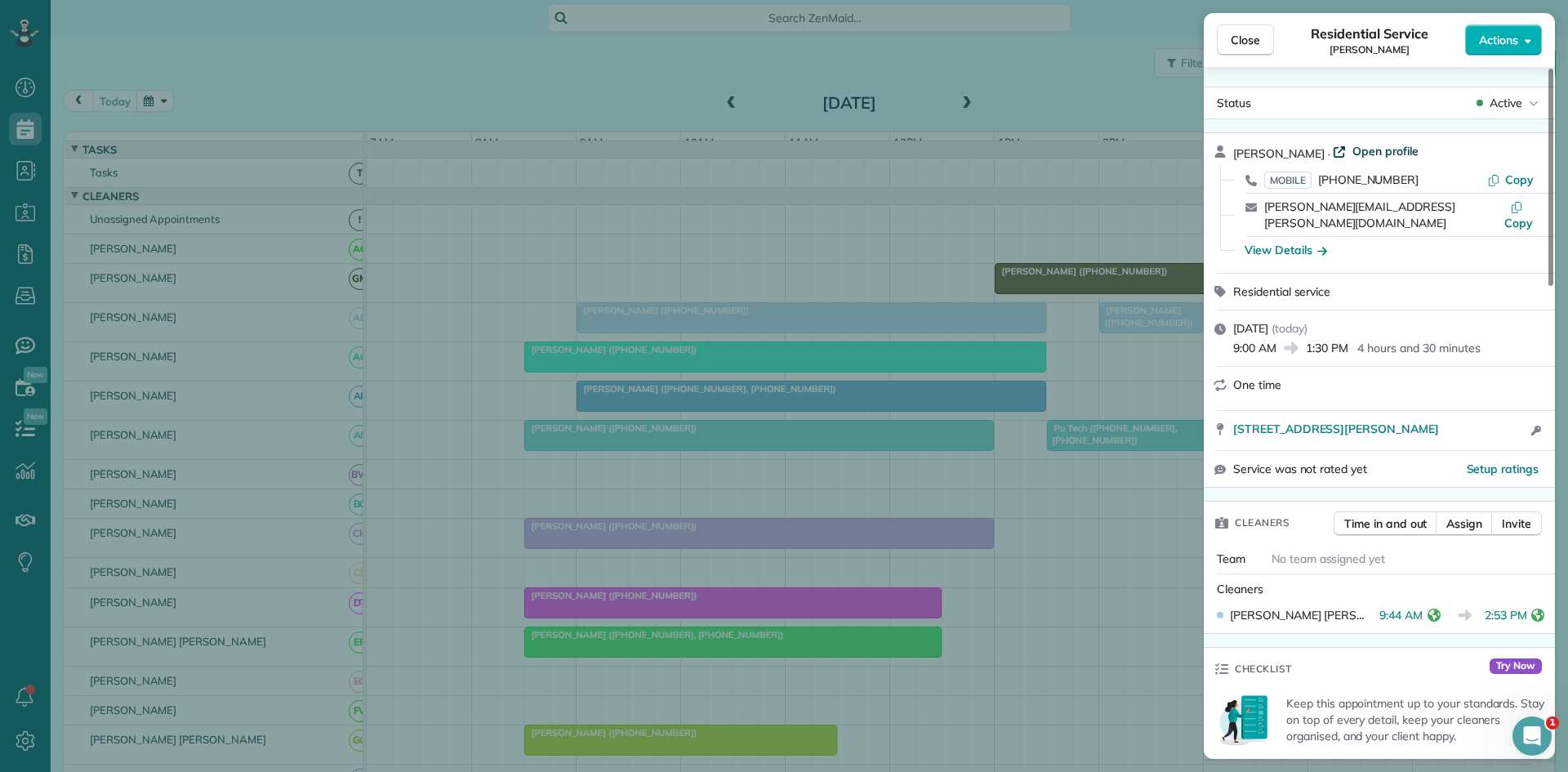
click at [1397, 147] on span "Open profile" at bounding box center [1386, 151] width 66 height 16
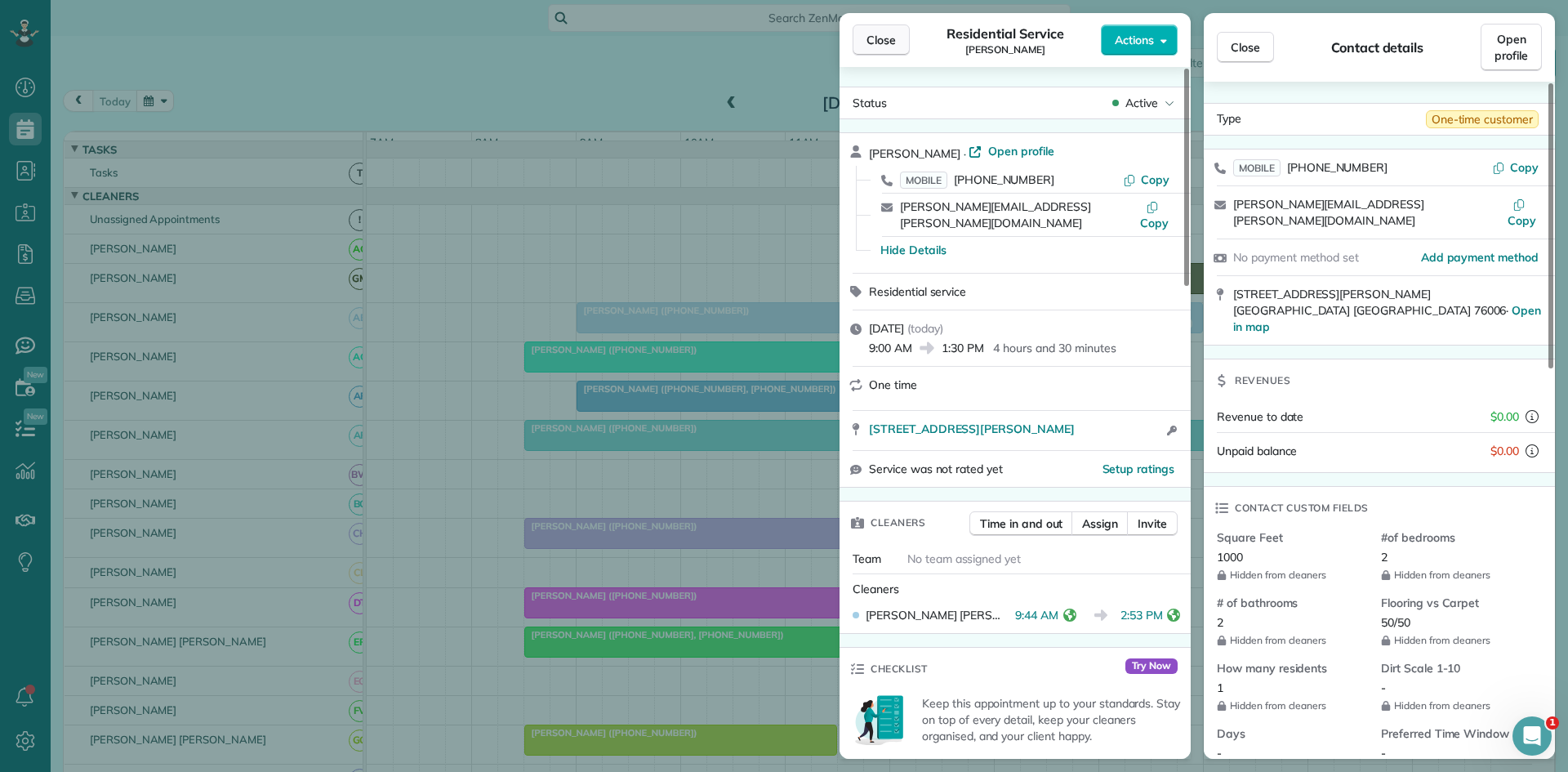
click at [884, 36] on span "Close" at bounding box center [881, 40] width 29 height 16
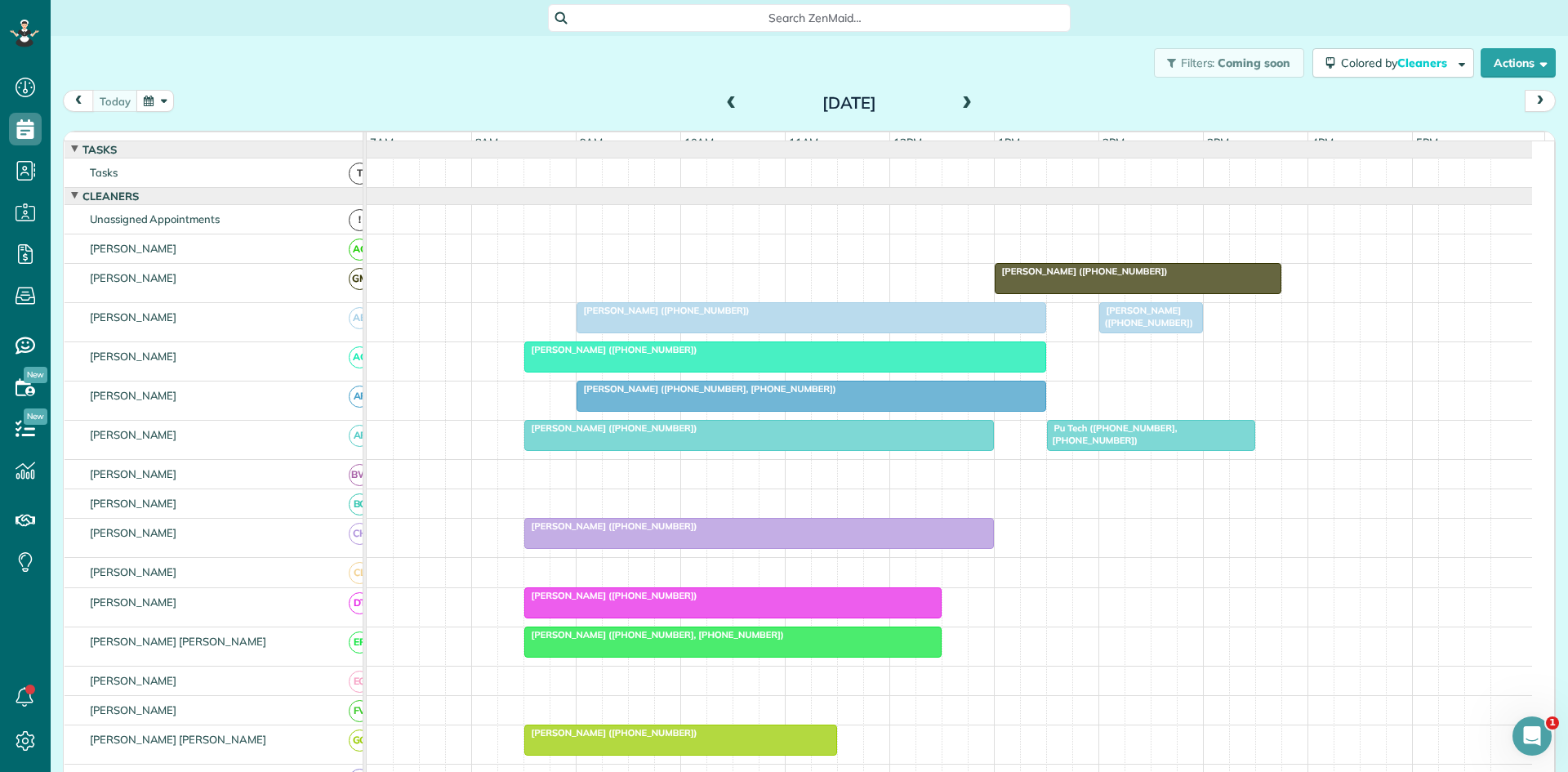
click at [958, 106] on span at bounding box center [967, 104] width 18 height 15
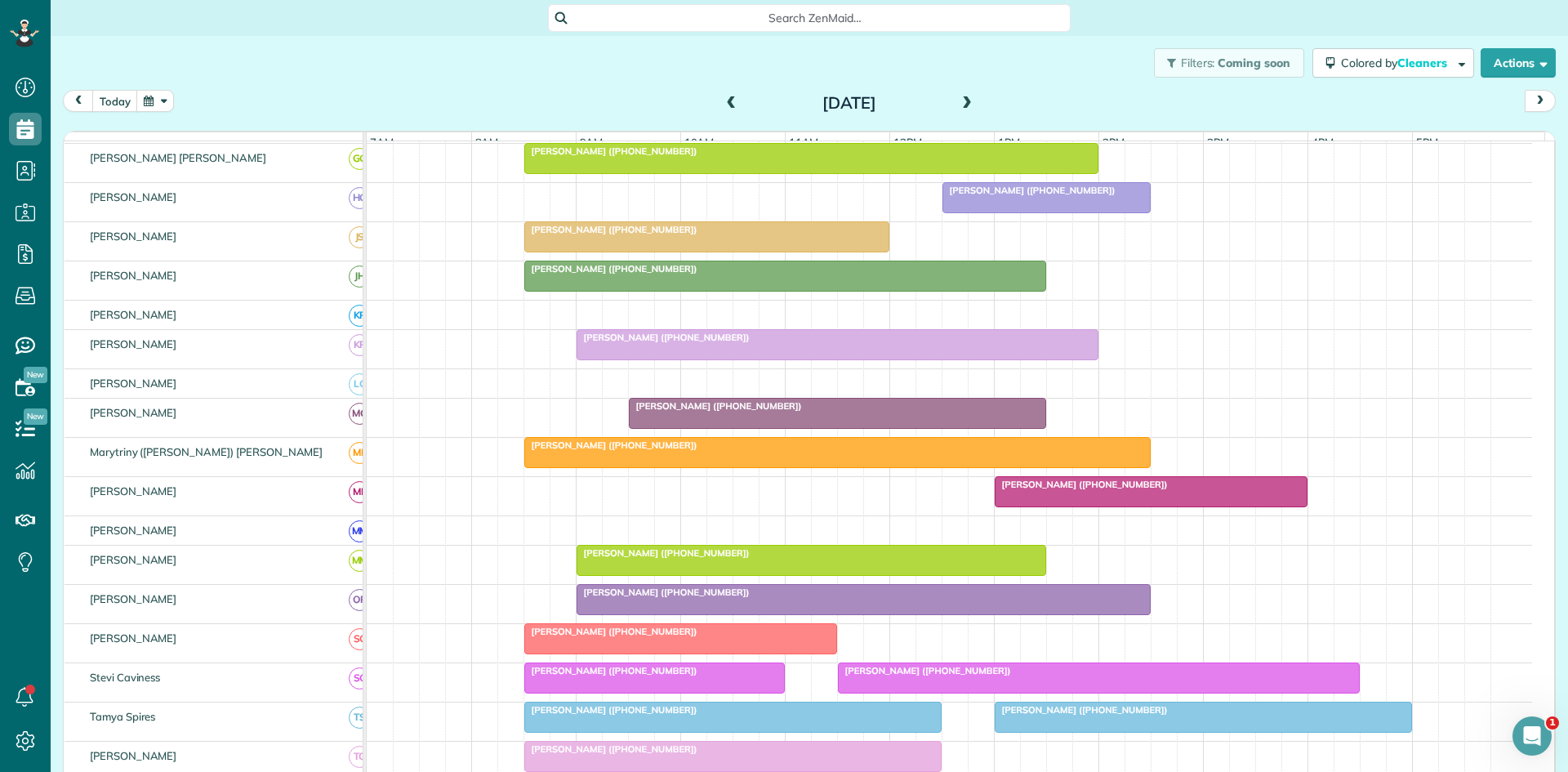
scroll to position [874, 0]
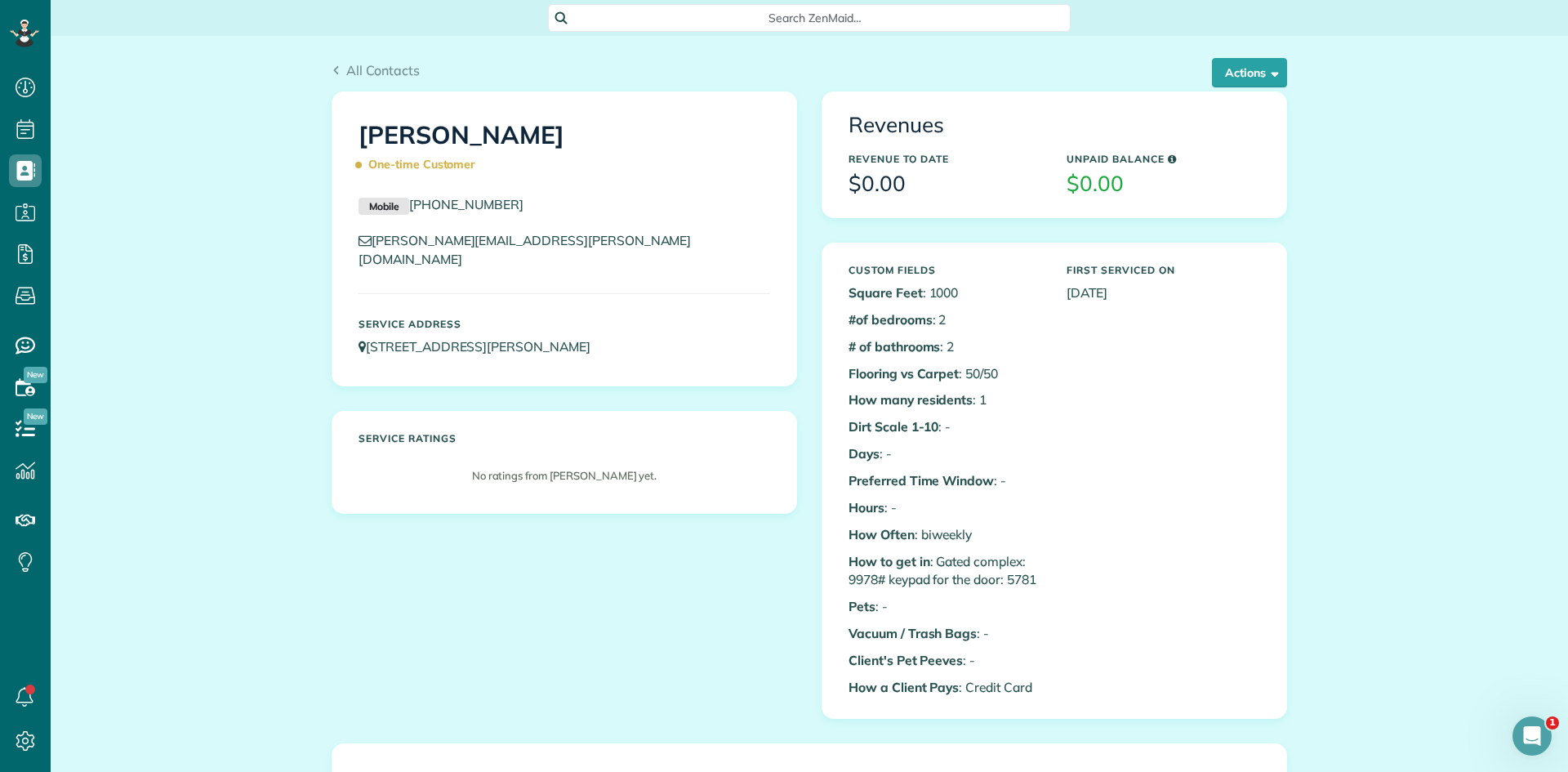
click at [1200, 68] on div "Actions Edit Add Appointment Recent Activity Send Email Show Past appointments …" at bounding box center [1244, 73] width 87 height 29
click at [1216, 68] on button "Actions" at bounding box center [1249, 73] width 75 height 29
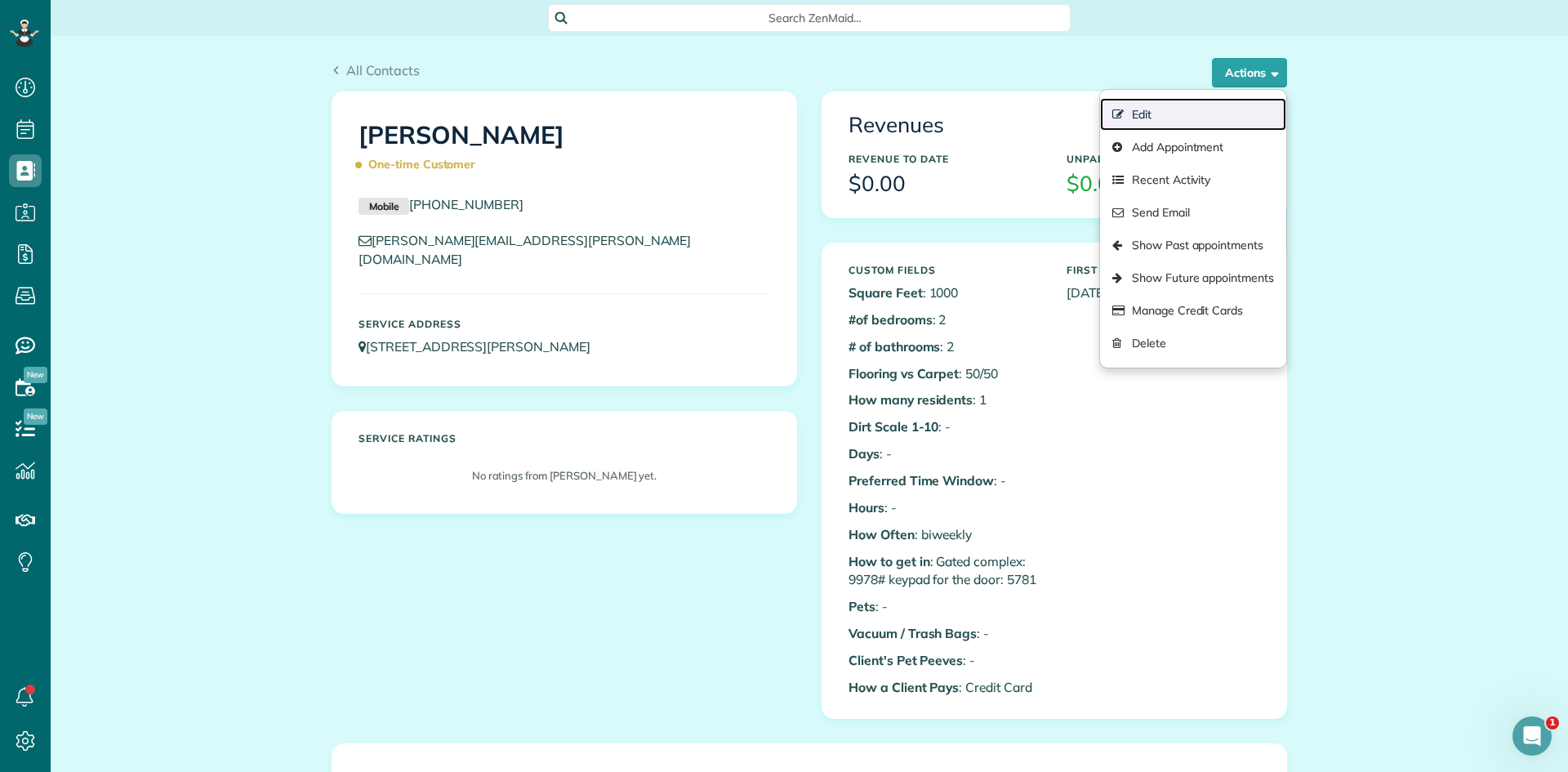
click at [1183, 113] on link "Edit" at bounding box center [1193, 114] width 186 height 33
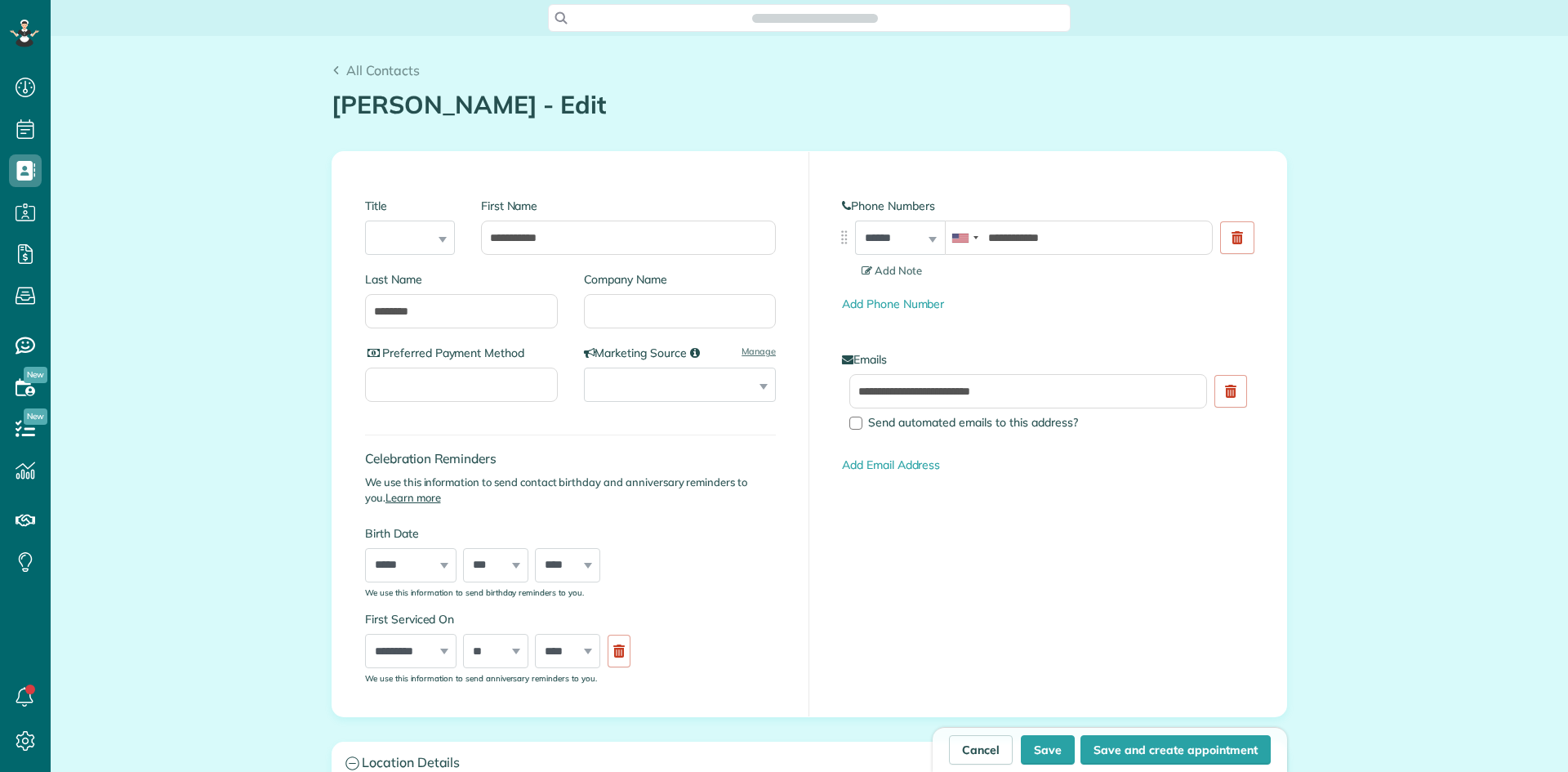
scroll to position [7, 7]
type input "**********"
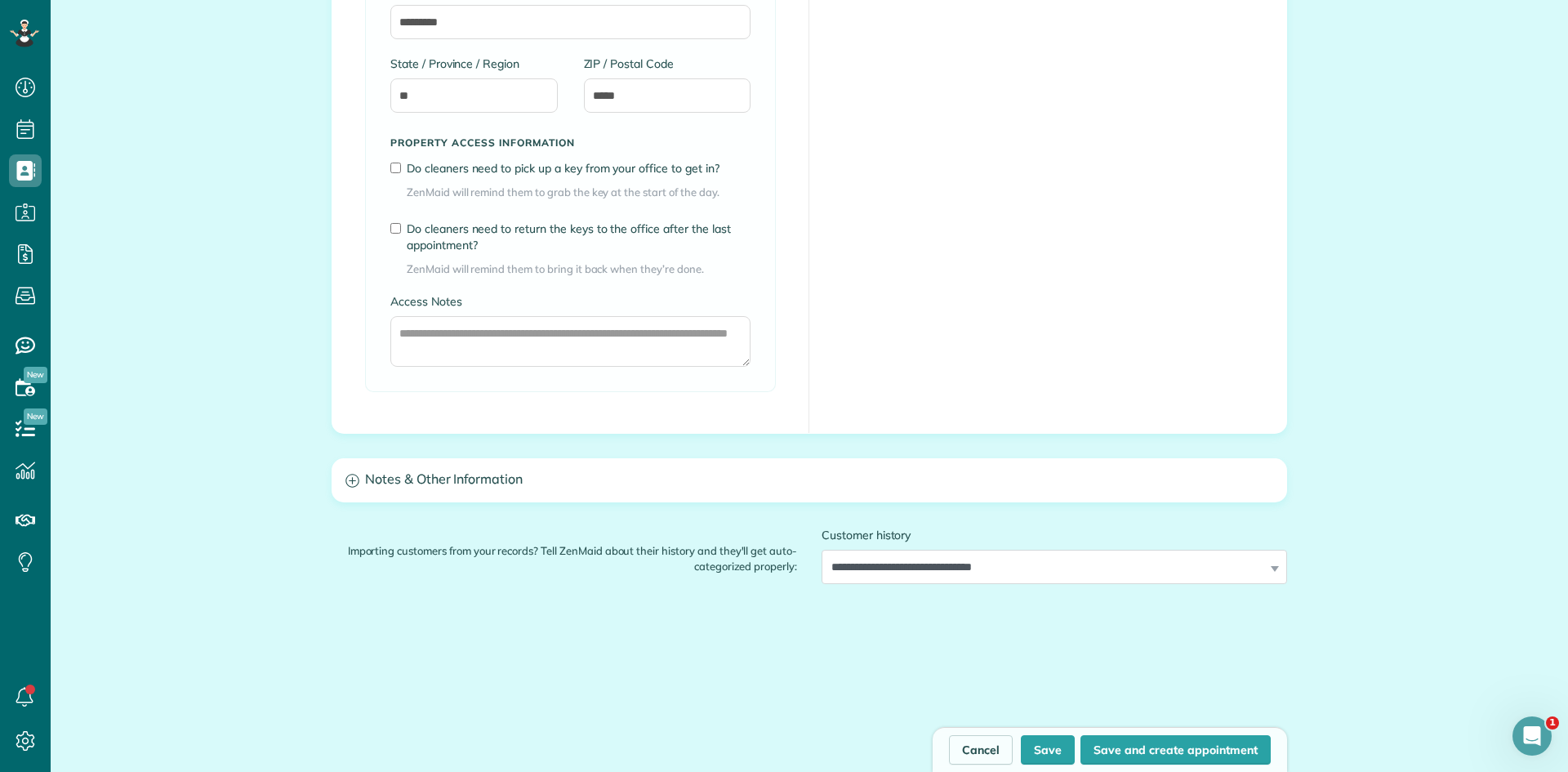
scroll to position [1270, 0]
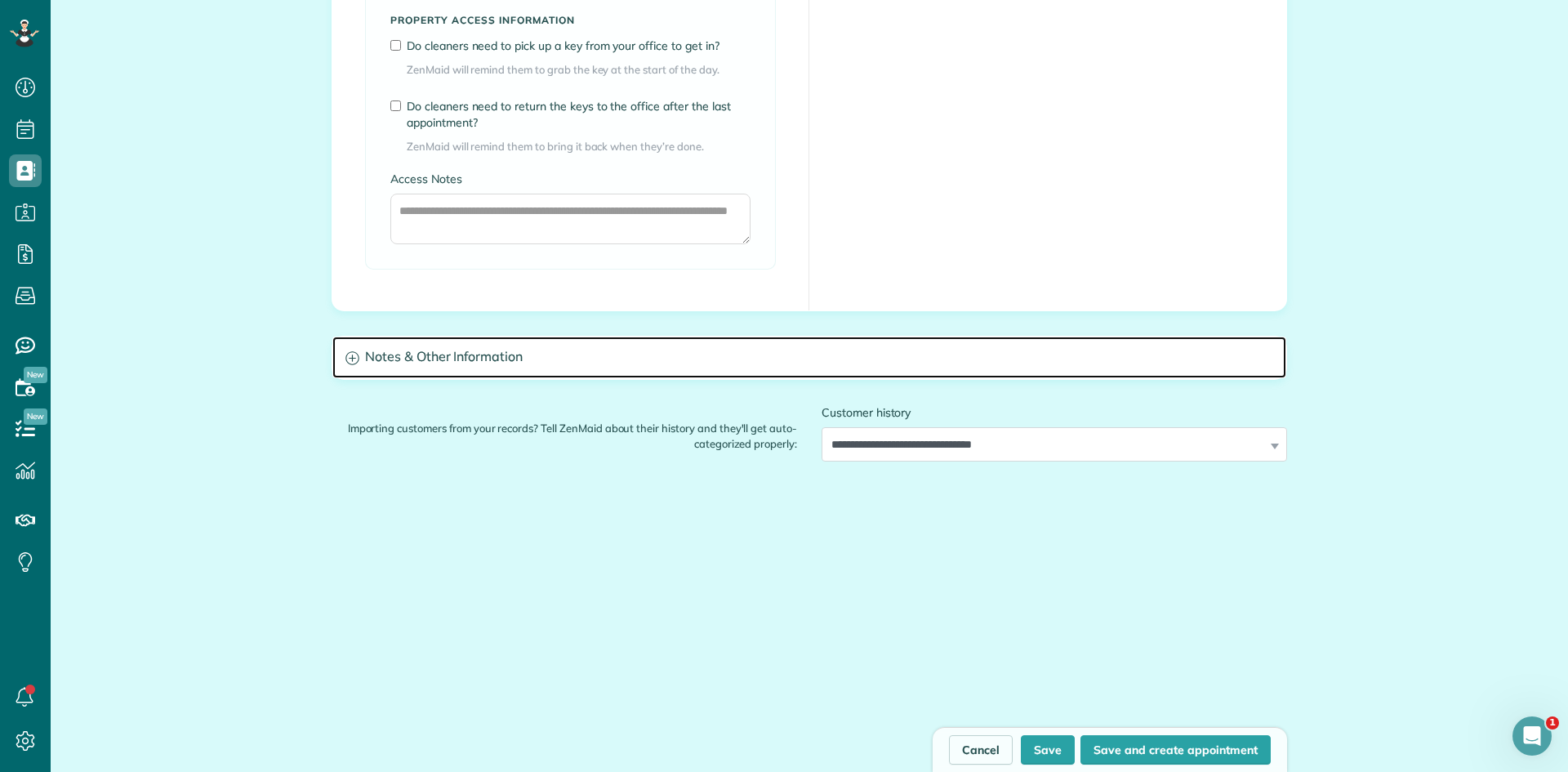
click at [646, 351] on h3 "Notes & Other Information" at bounding box center [809, 358] width 954 height 42
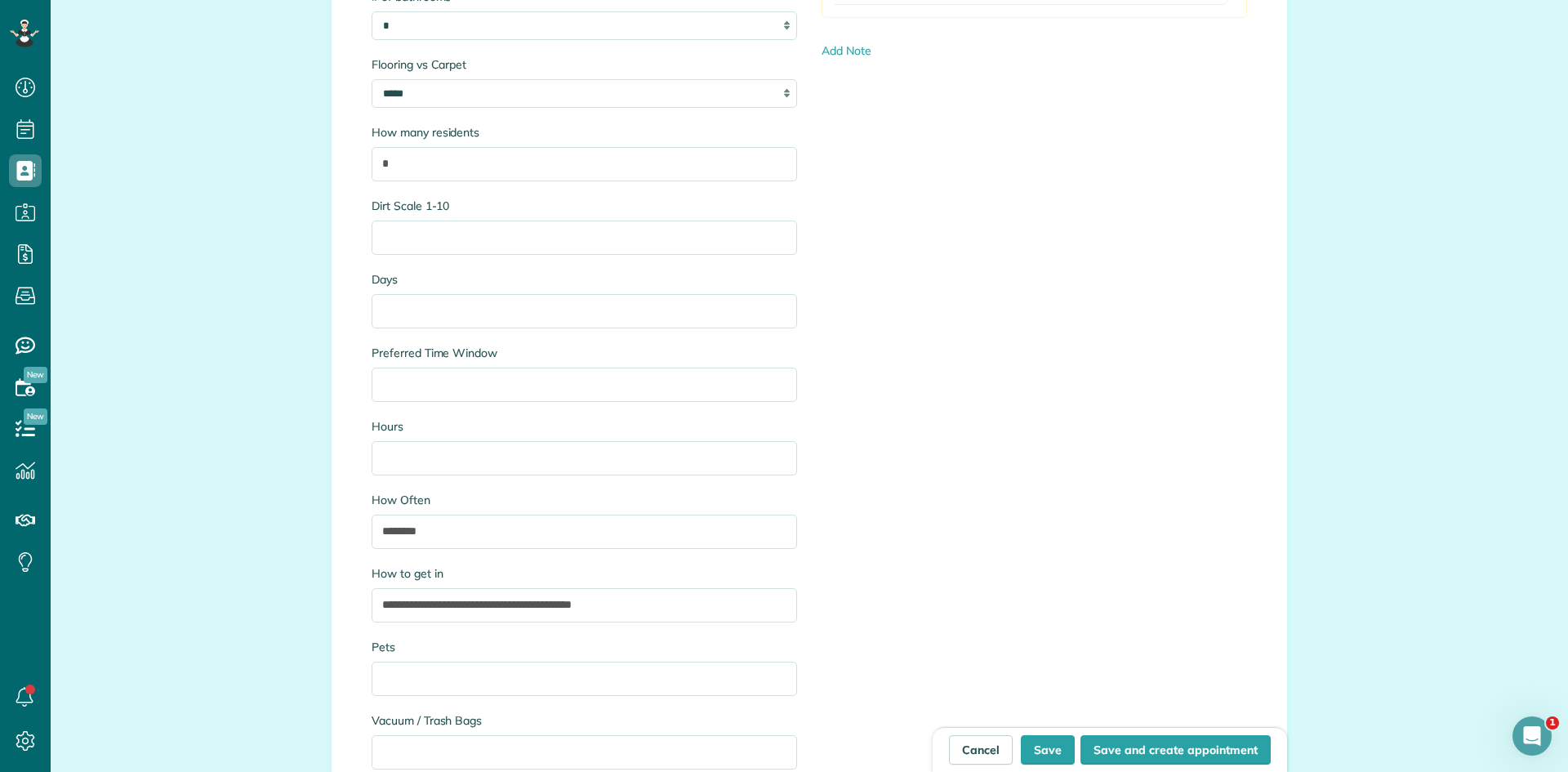
scroll to position [2087, 0]
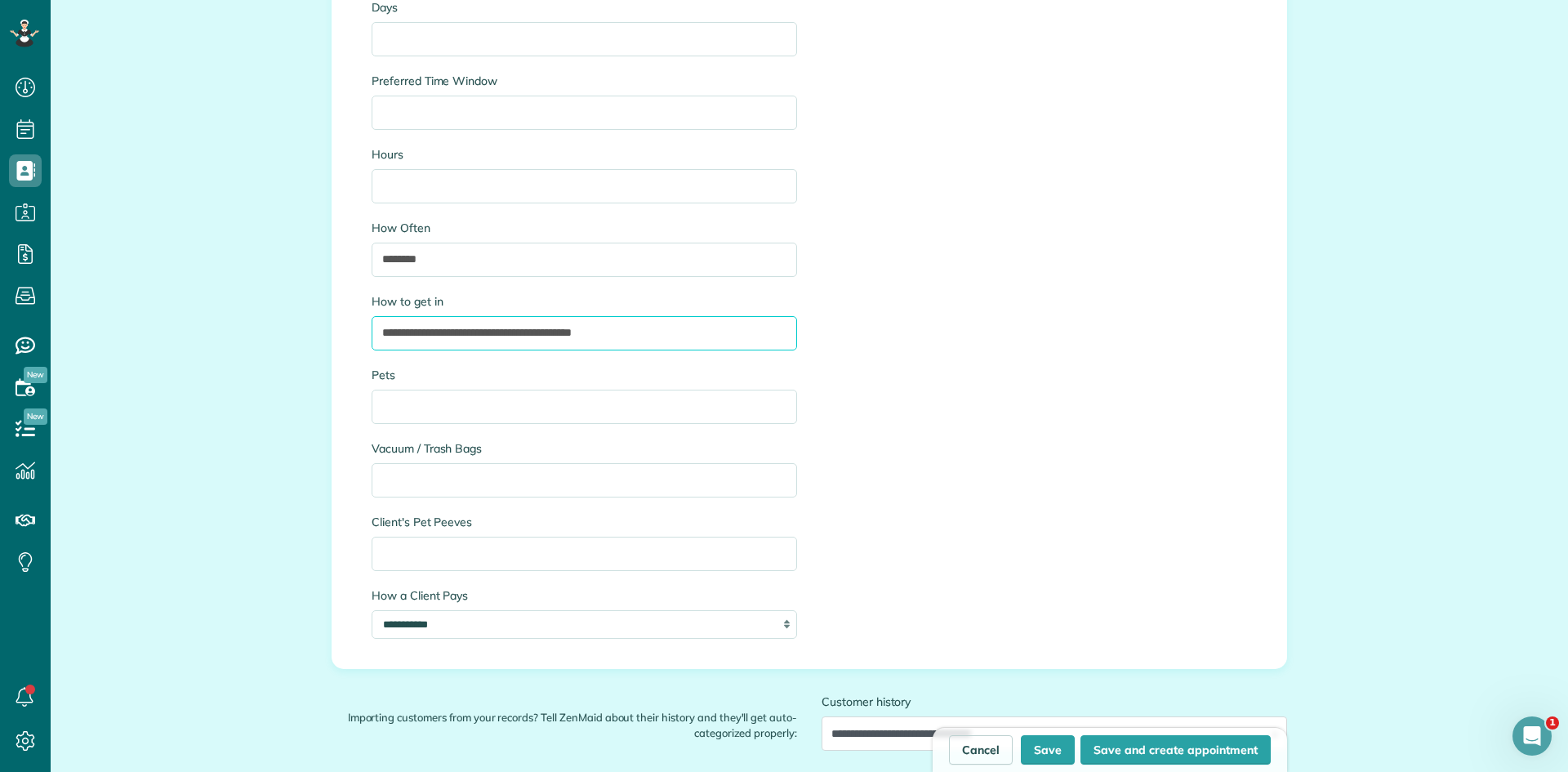
click at [667, 336] on input "**********" at bounding box center [584, 333] width 426 height 35
paste input "**********"
drag, startPoint x: 370, startPoint y: 306, endPoint x: 641, endPoint y: 324, distance: 271.6
click at [653, 326] on input "**********" at bounding box center [584, 333] width 426 height 35
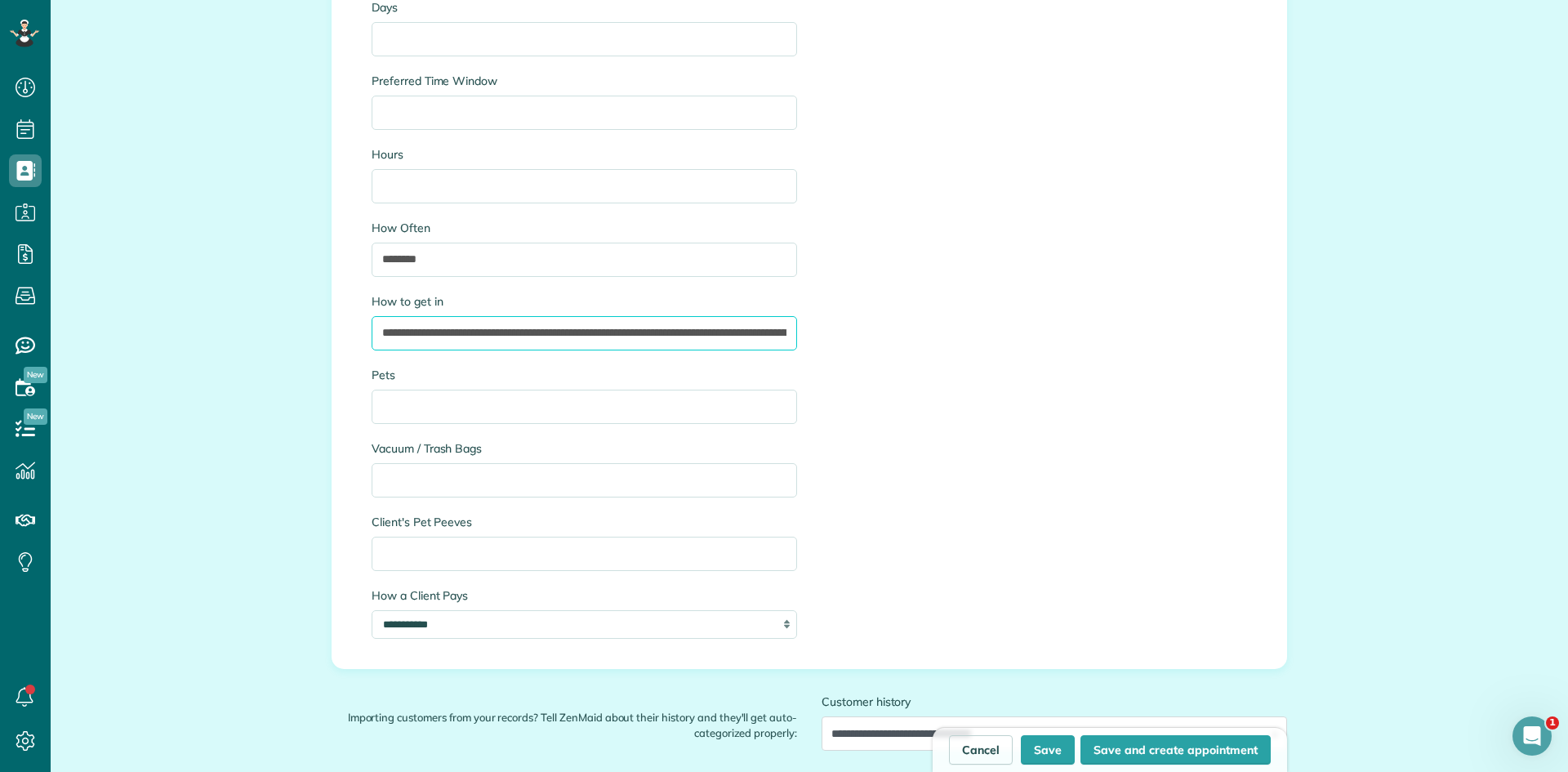
click at [638, 330] on input "**********" at bounding box center [584, 333] width 426 height 35
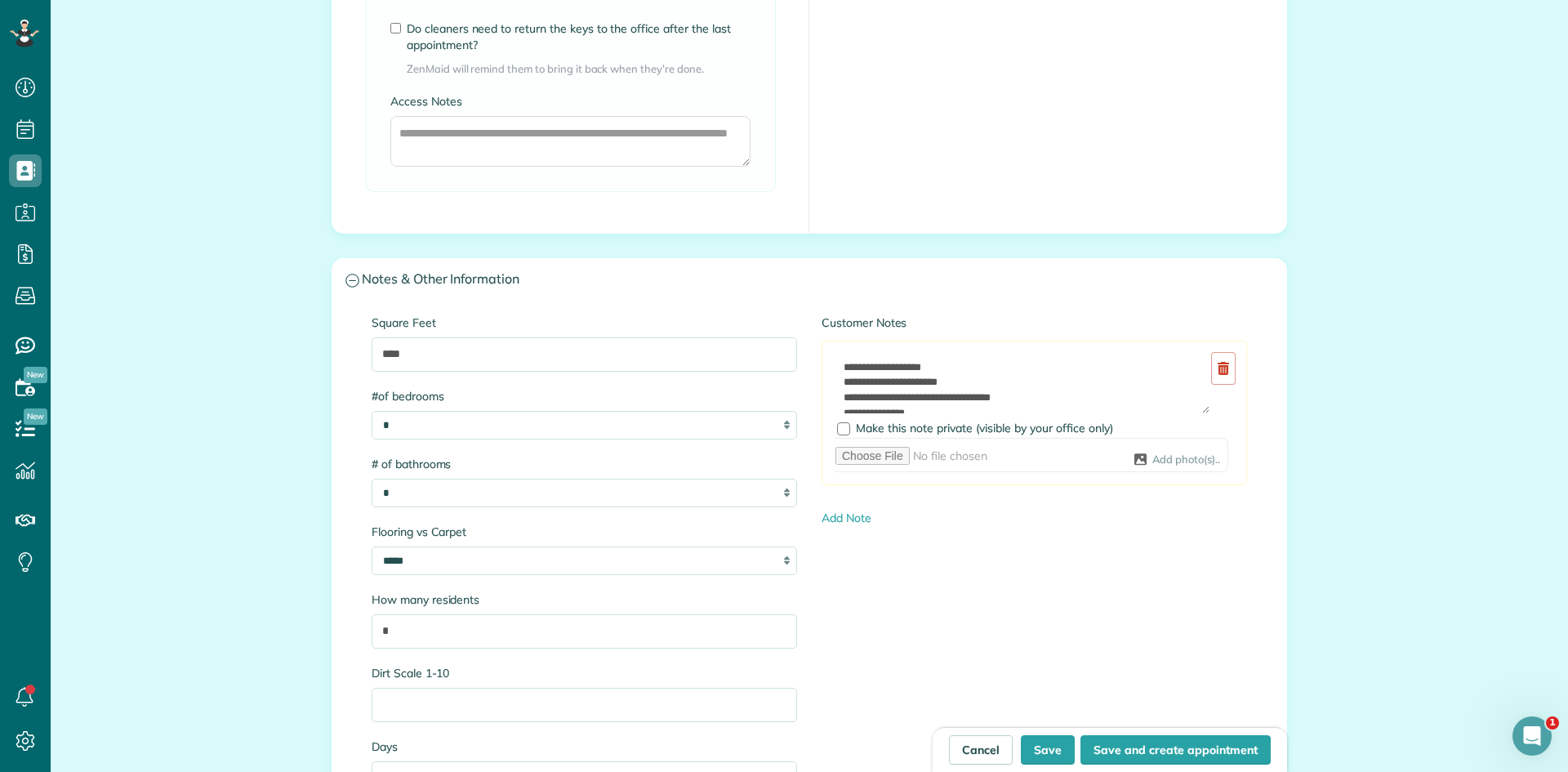
scroll to position [1362, 0]
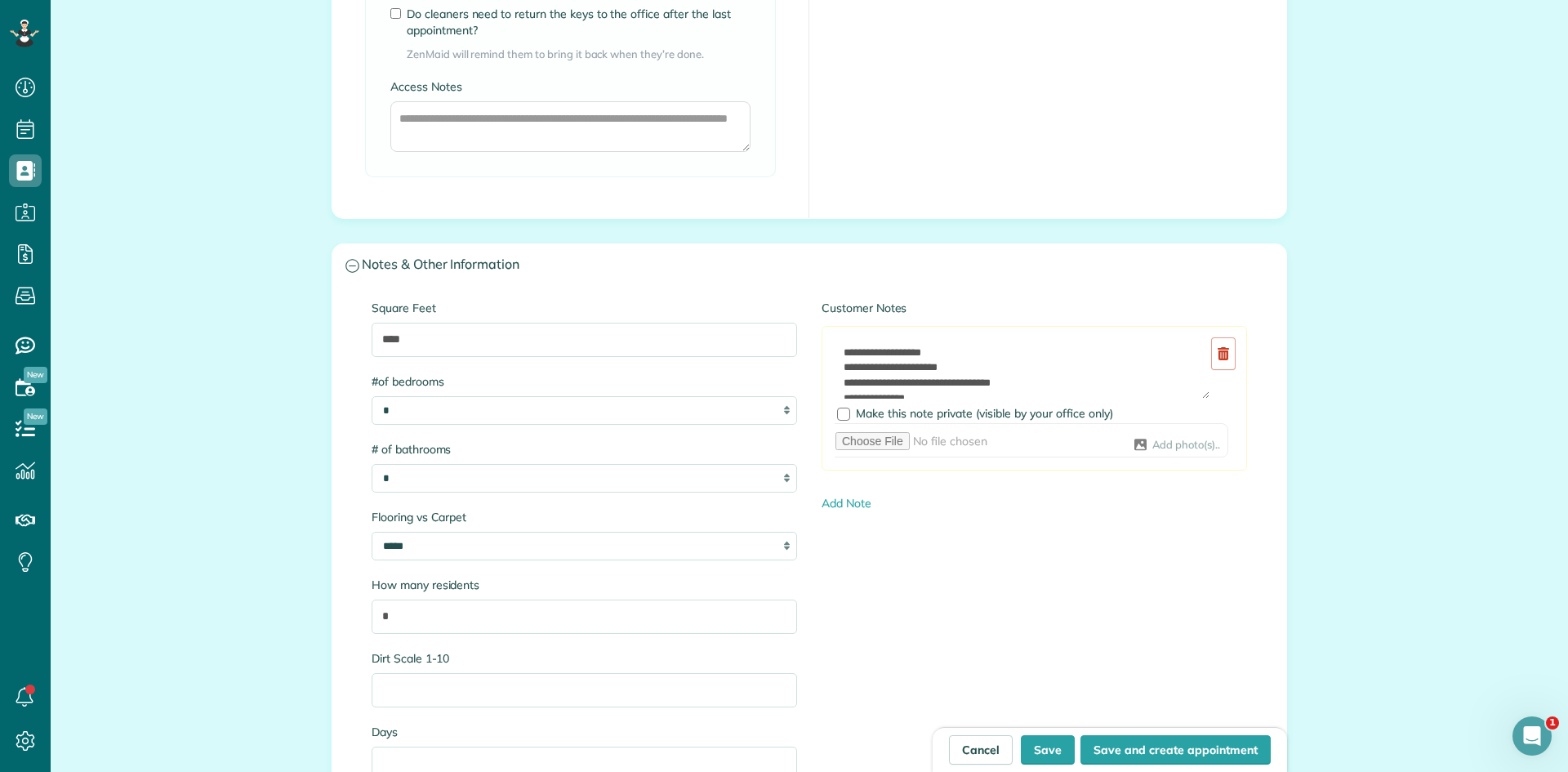
type input "**********"
click at [1150, 447] on input "file" at bounding box center [1027, 440] width 402 height 35
click at [1132, 444] on input "file" at bounding box center [1027, 440] width 402 height 35
type input "**********"
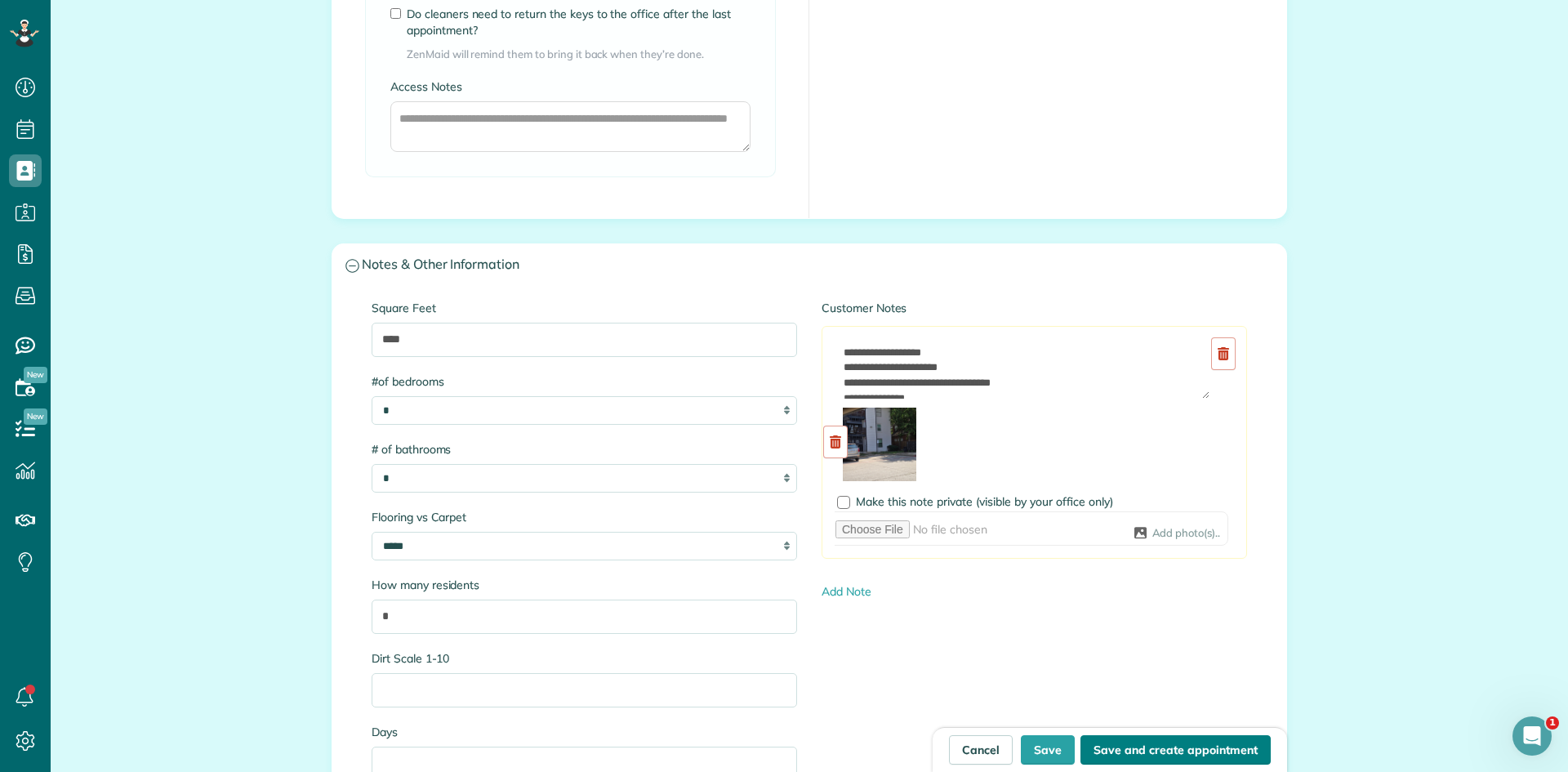
click at [1170, 747] on button "Save and create appointment" at bounding box center [1176, 750] width 191 height 29
type input "**********"
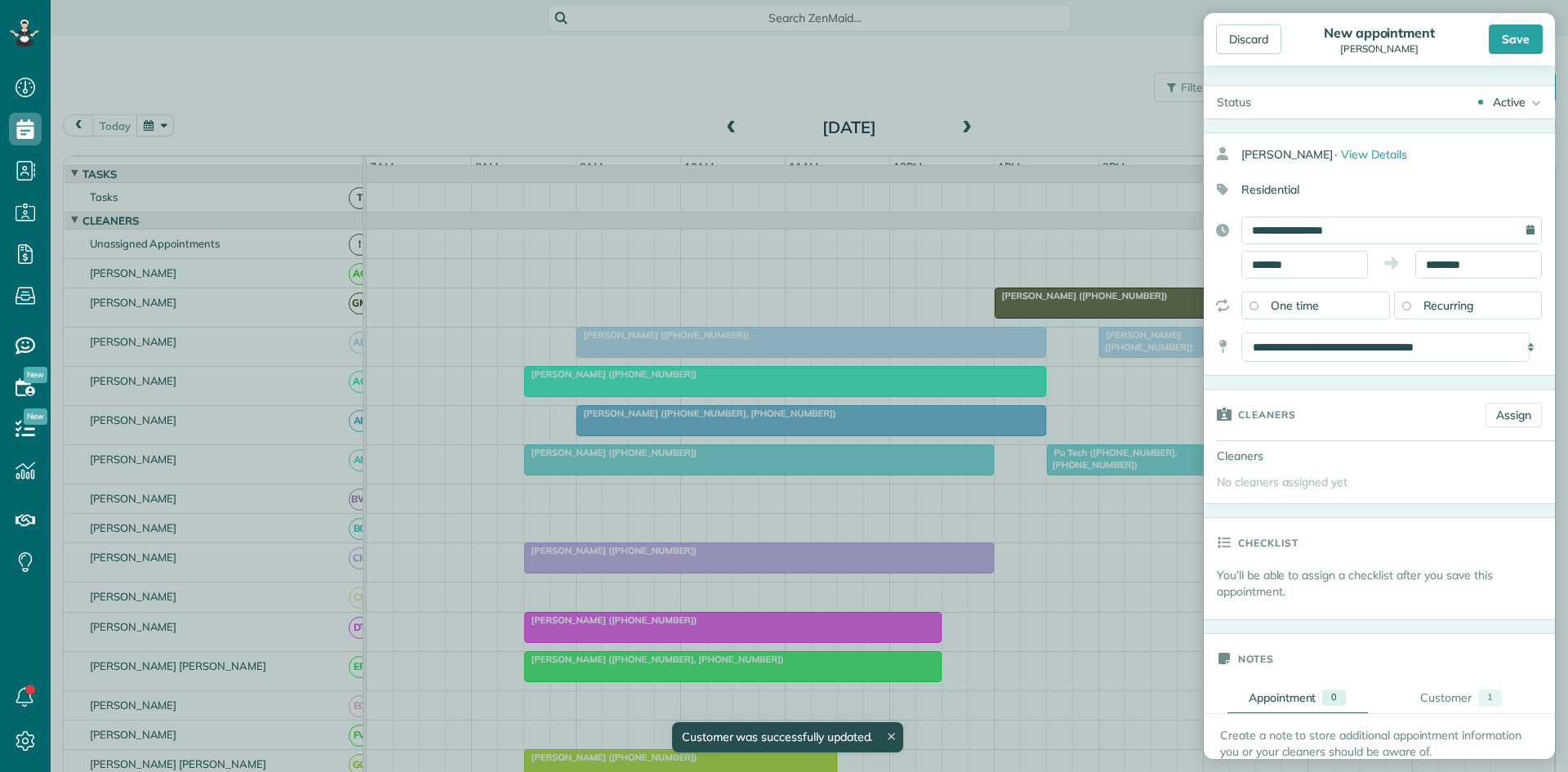
scroll to position [7, 7]
click at [1257, 35] on div "Discard" at bounding box center [1249, 39] width 65 height 29
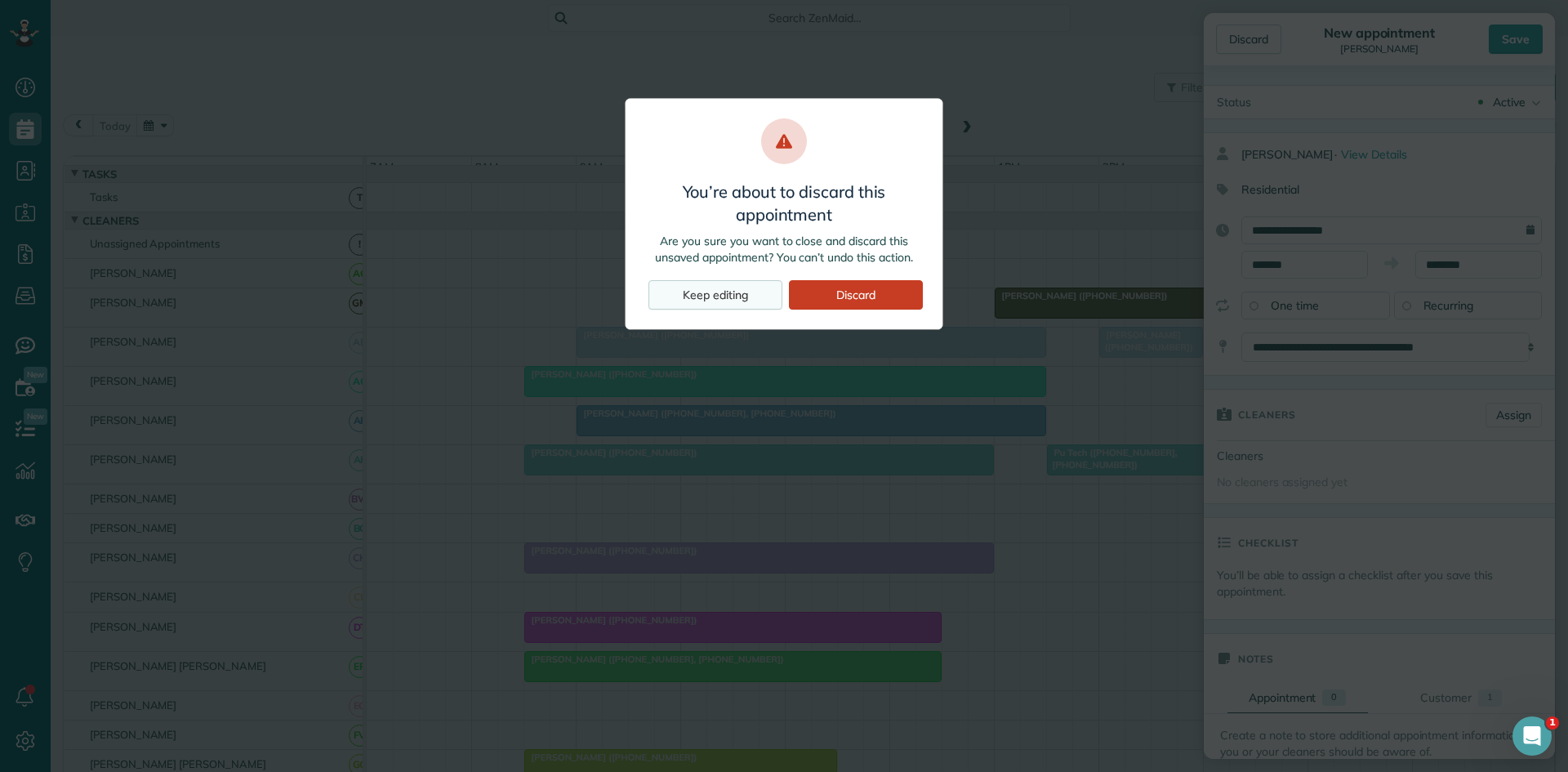
click at [734, 289] on div "Keep editing" at bounding box center [715, 295] width 134 height 29
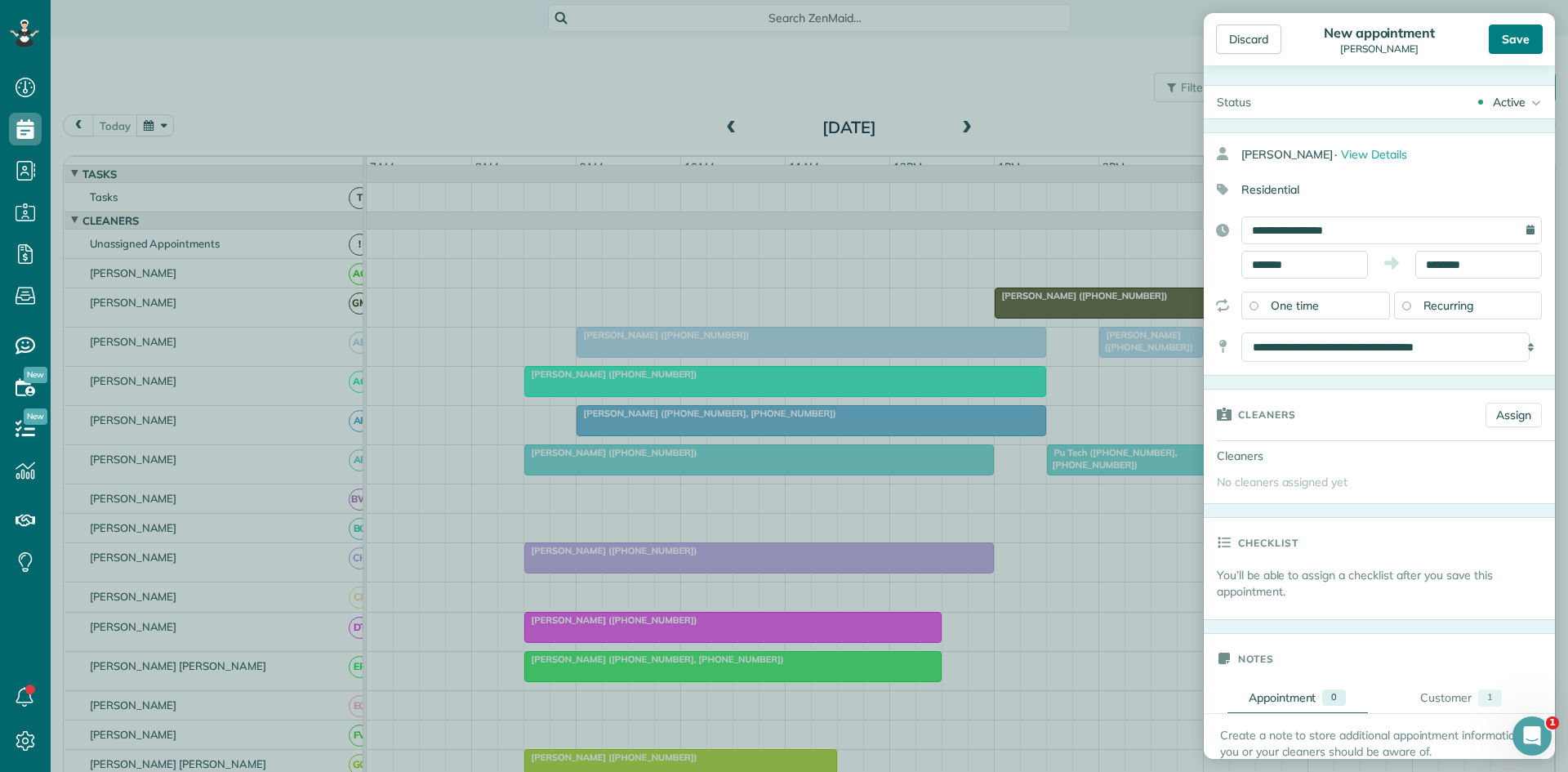
click at [1512, 35] on div "Save" at bounding box center [1515, 39] width 54 height 29
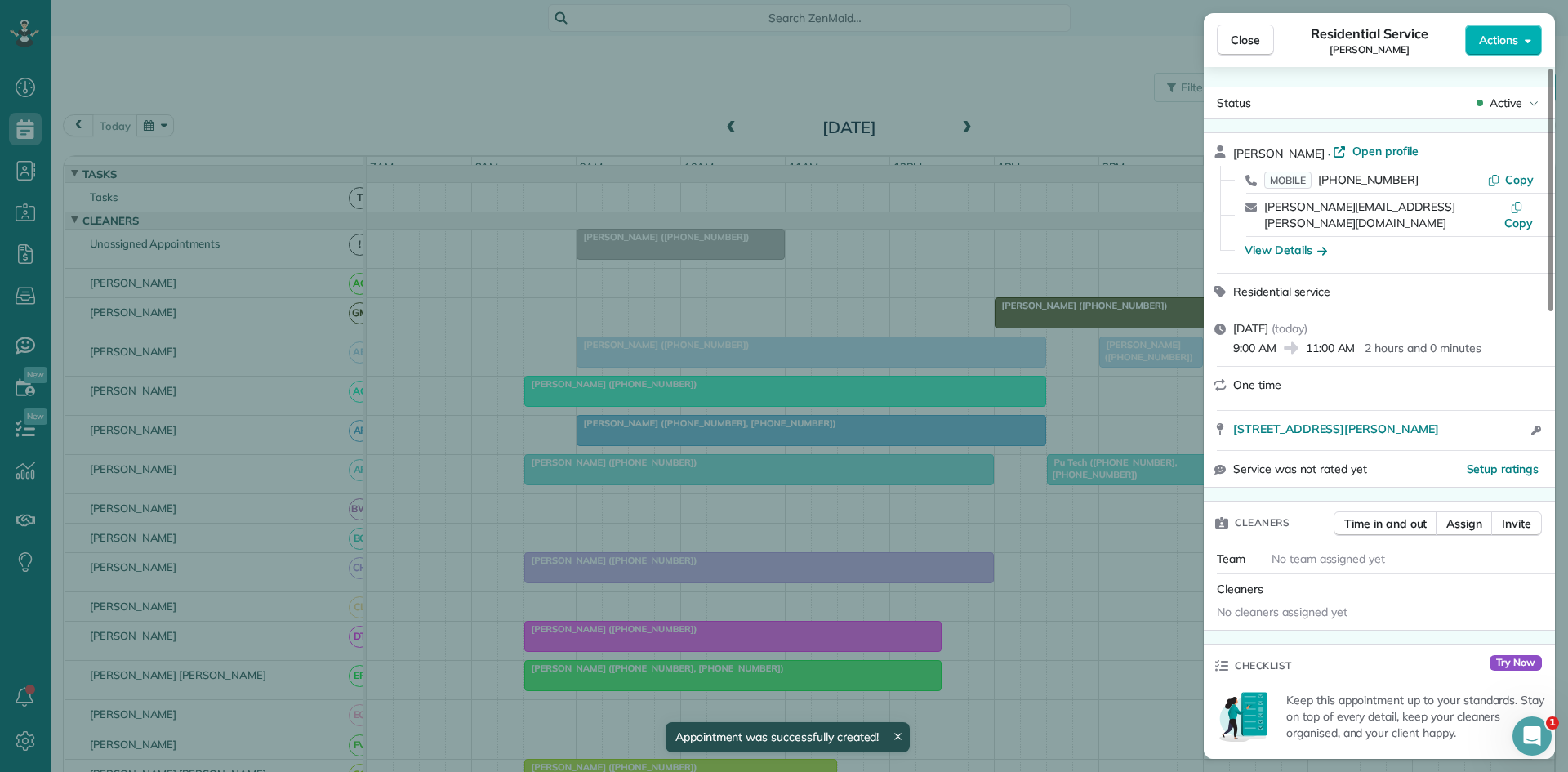
click at [1233, 37] on button "Close" at bounding box center [1245, 40] width 57 height 31
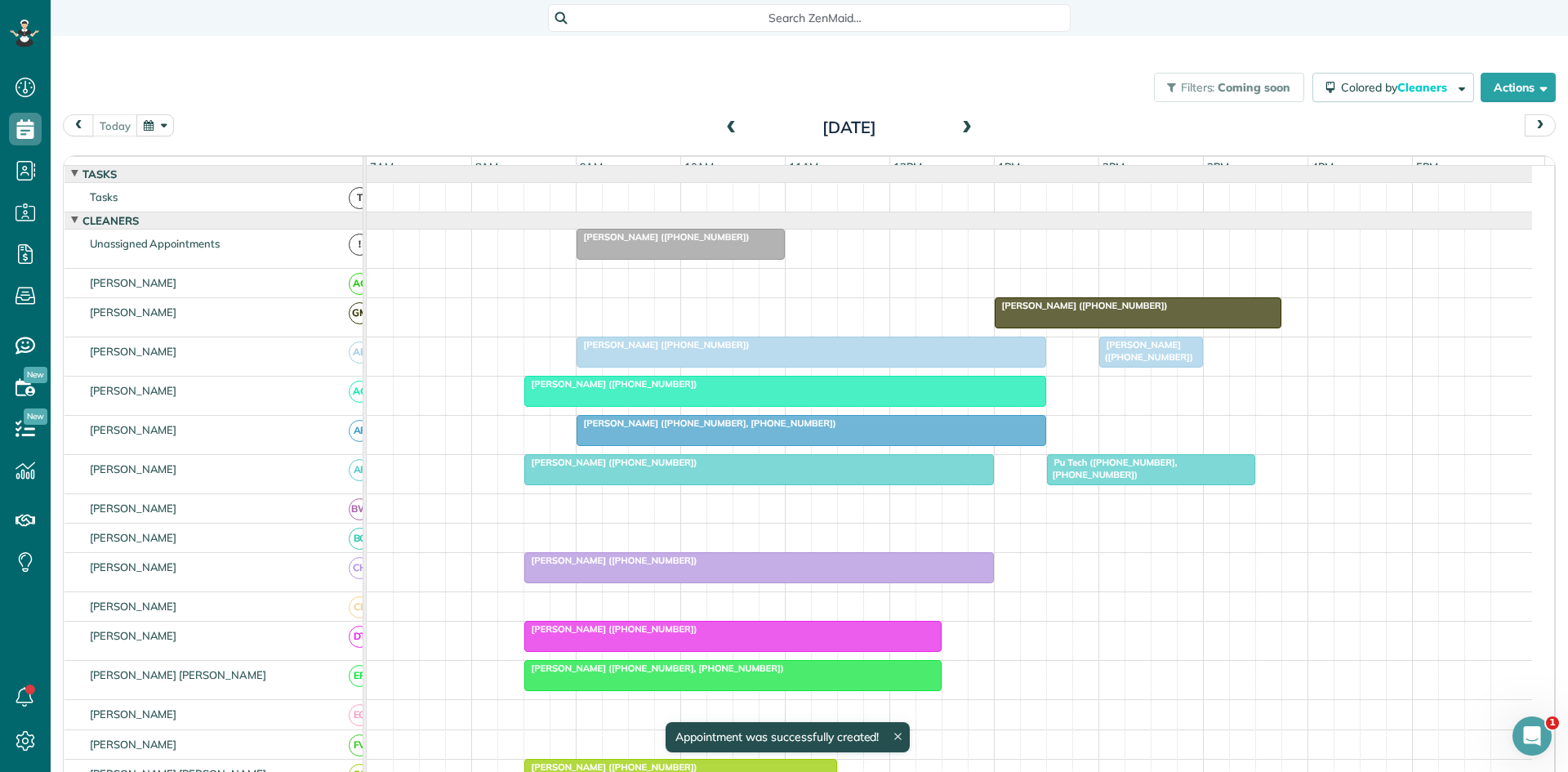
click at [688, 229] on div at bounding box center [950, 221] width 1166 height 16
click at [688, 242] on span "Christopher Schouten (+14808195781)" at bounding box center [663, 237] width 175 height 12
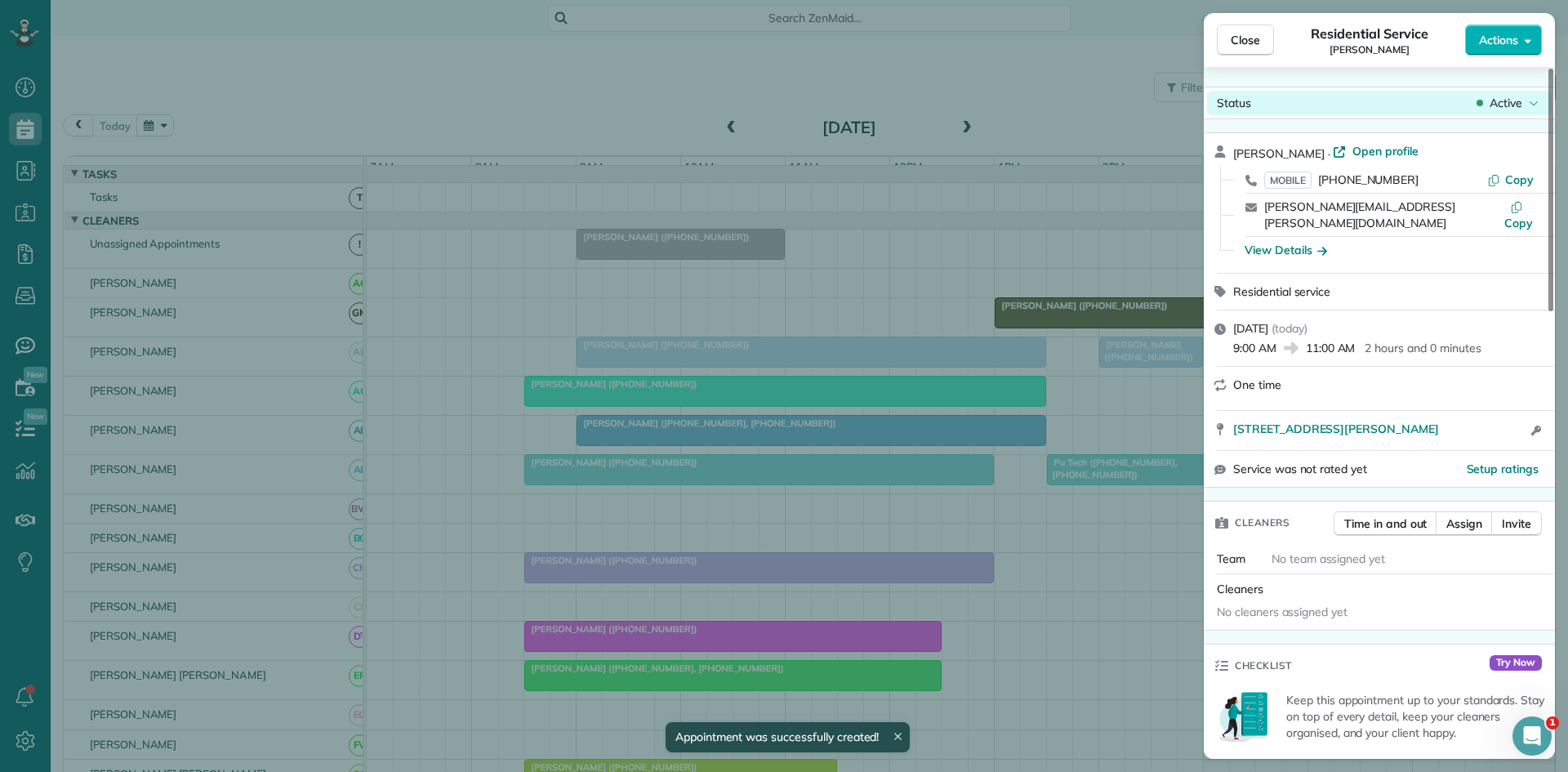
click at [1490, 108] on div "Active" at bounding box center [1508, 103] width 69 height 16
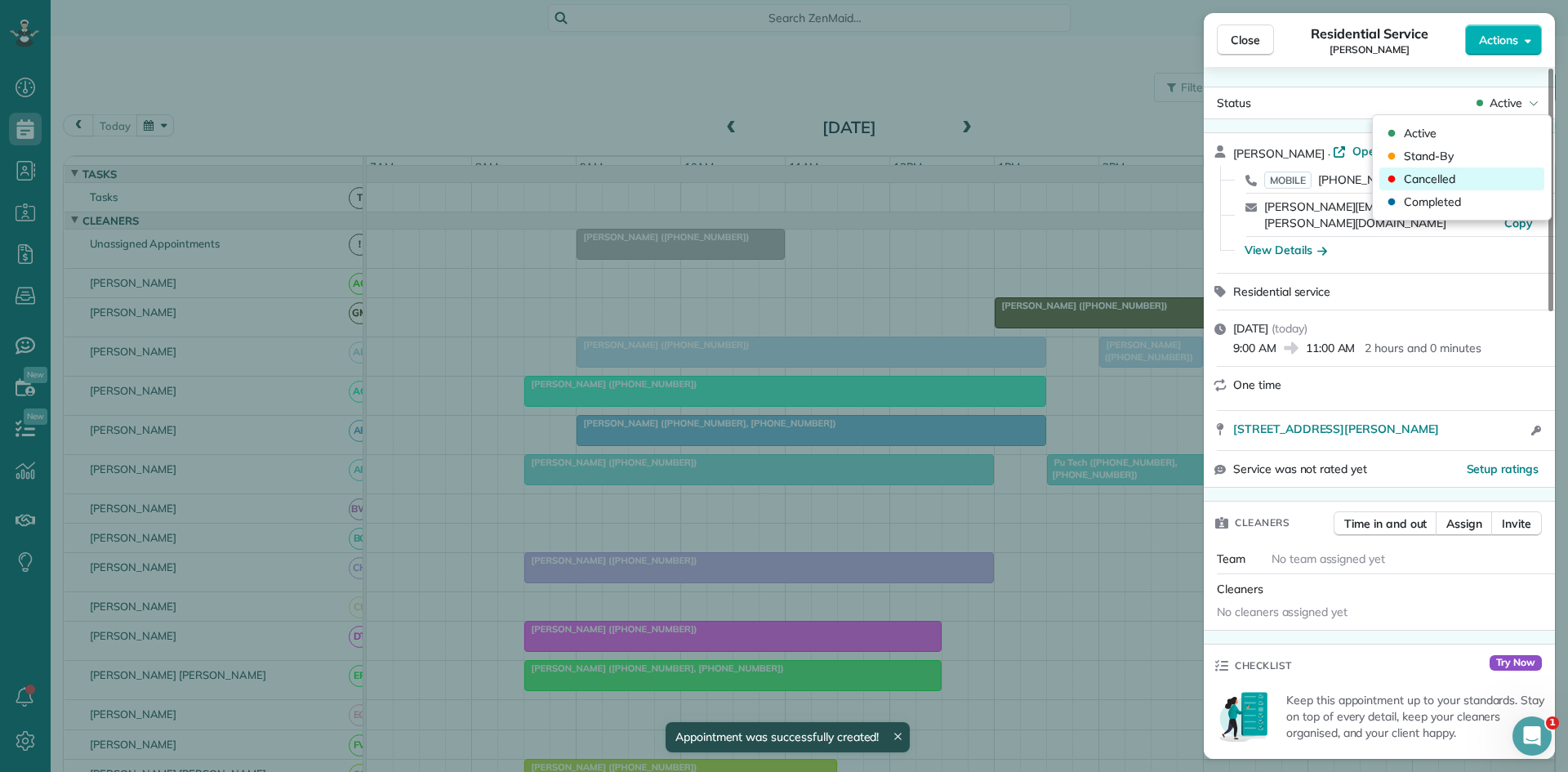
click at [1436, 176] on span "Cancelled" at bounding box center [1429, 179] width 52 height 16
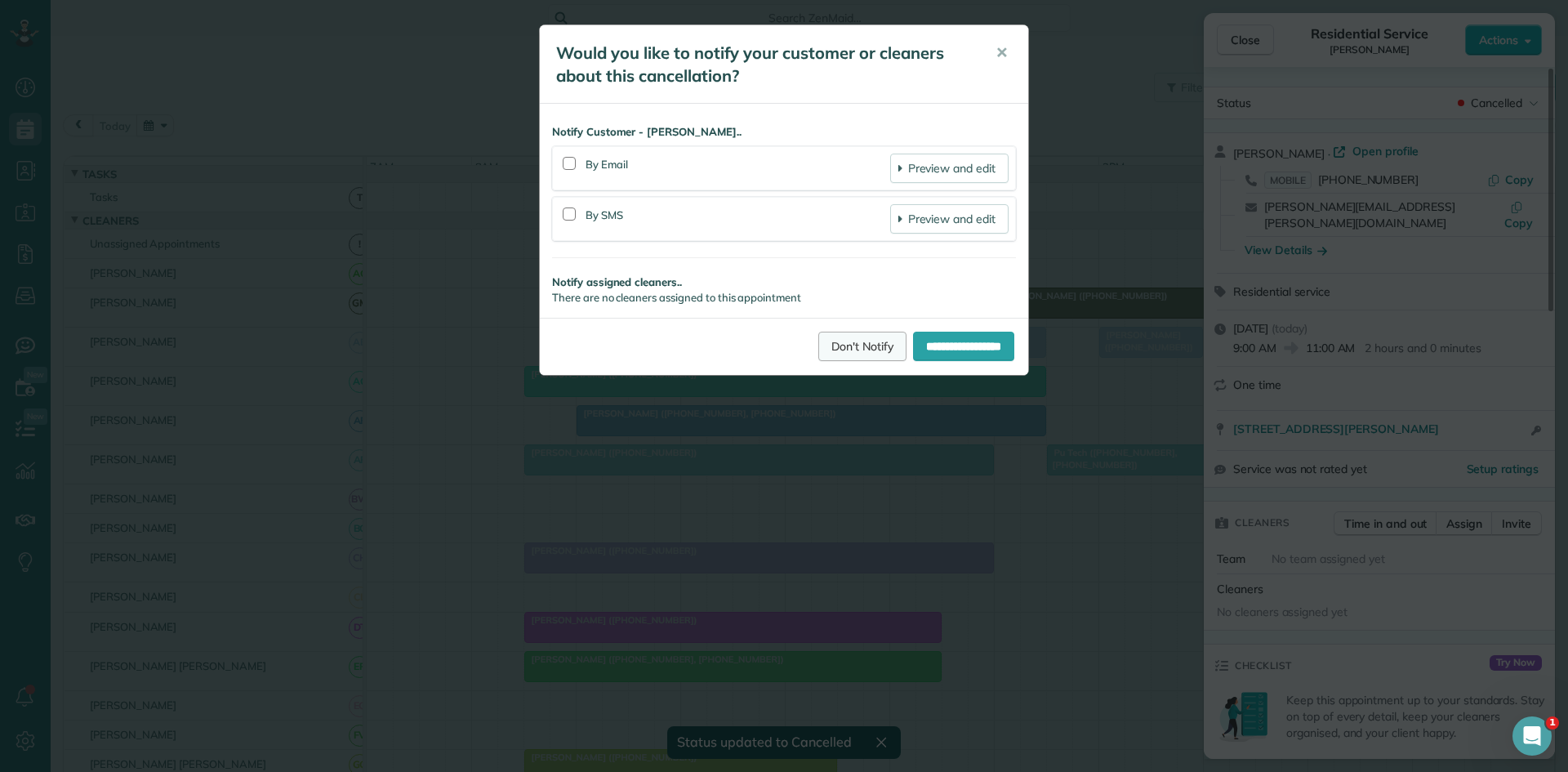
click at [841, 351] on link "Don't Notify" at bounding box center [862, 346] width 88 height 29
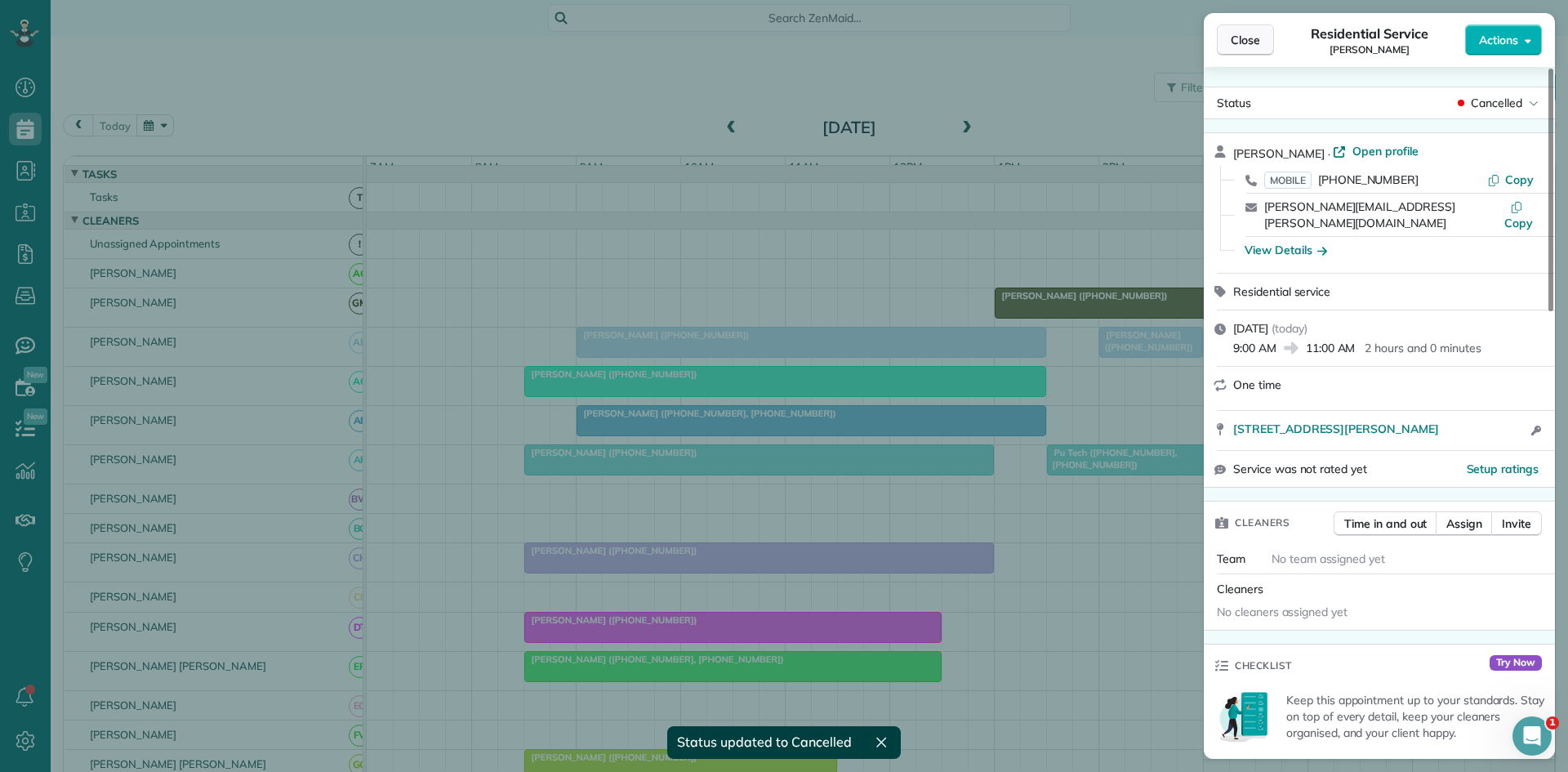
click at [1263, 40] on button "Close" at bounding box center [1245, 40] width 57 height 31
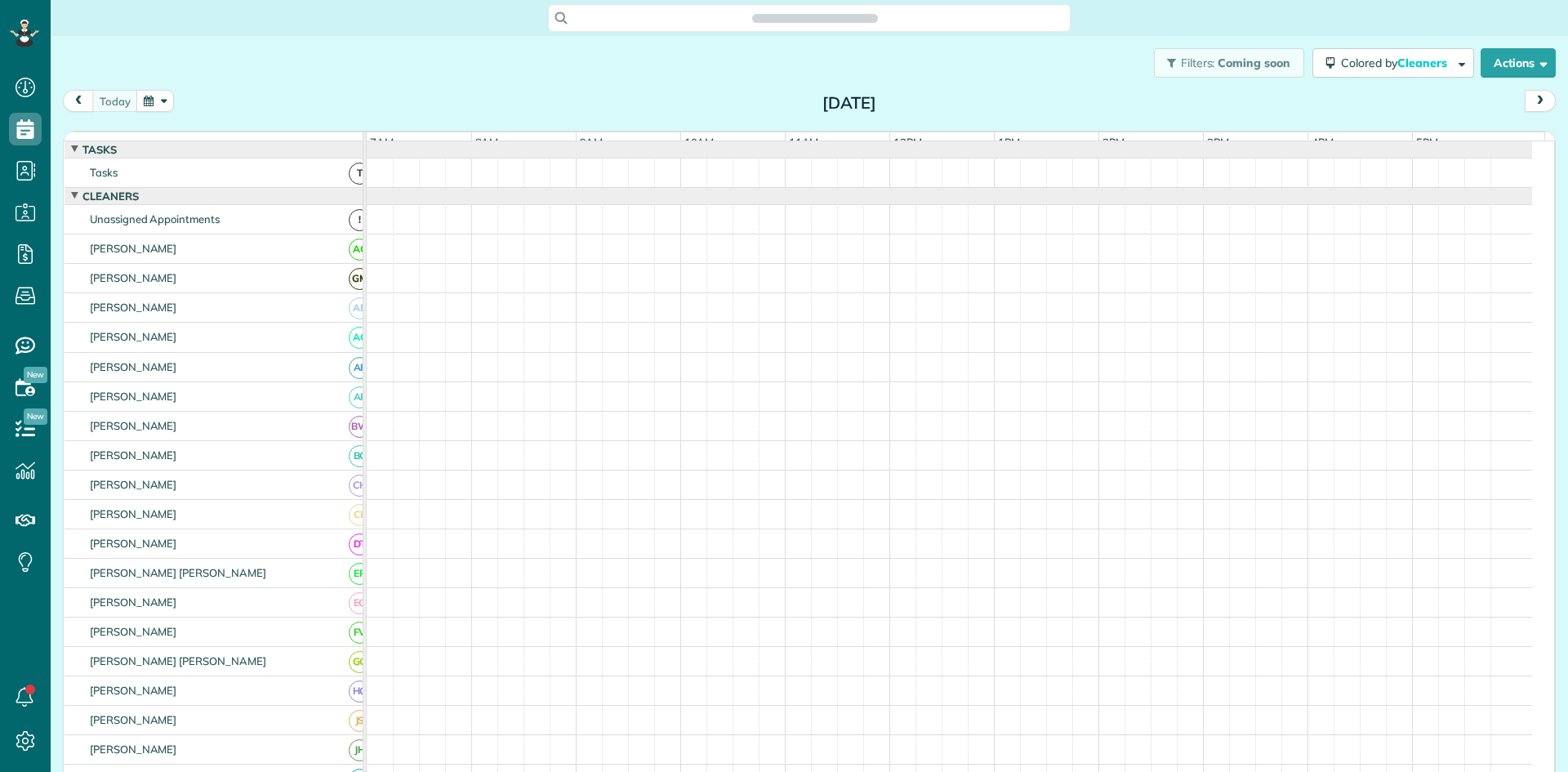
scroll to position [7, 7]
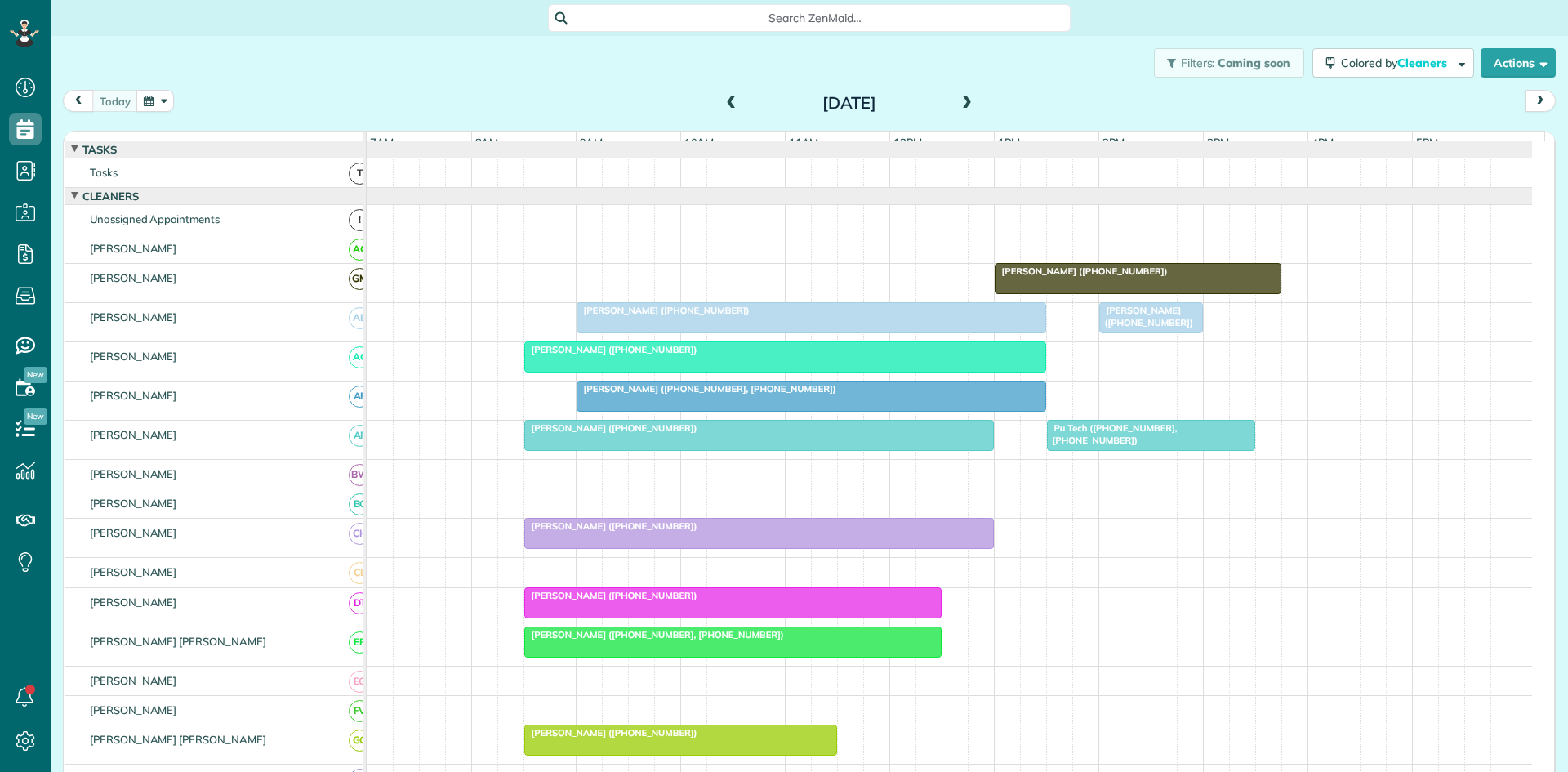
click at [974, 97] on div "today Wednesday Sep 17, 2025" at bounding box center [809, 104] width 1493 height 30
click at [969, 103] on span at bounding box center [967, 104] width 18 height 15
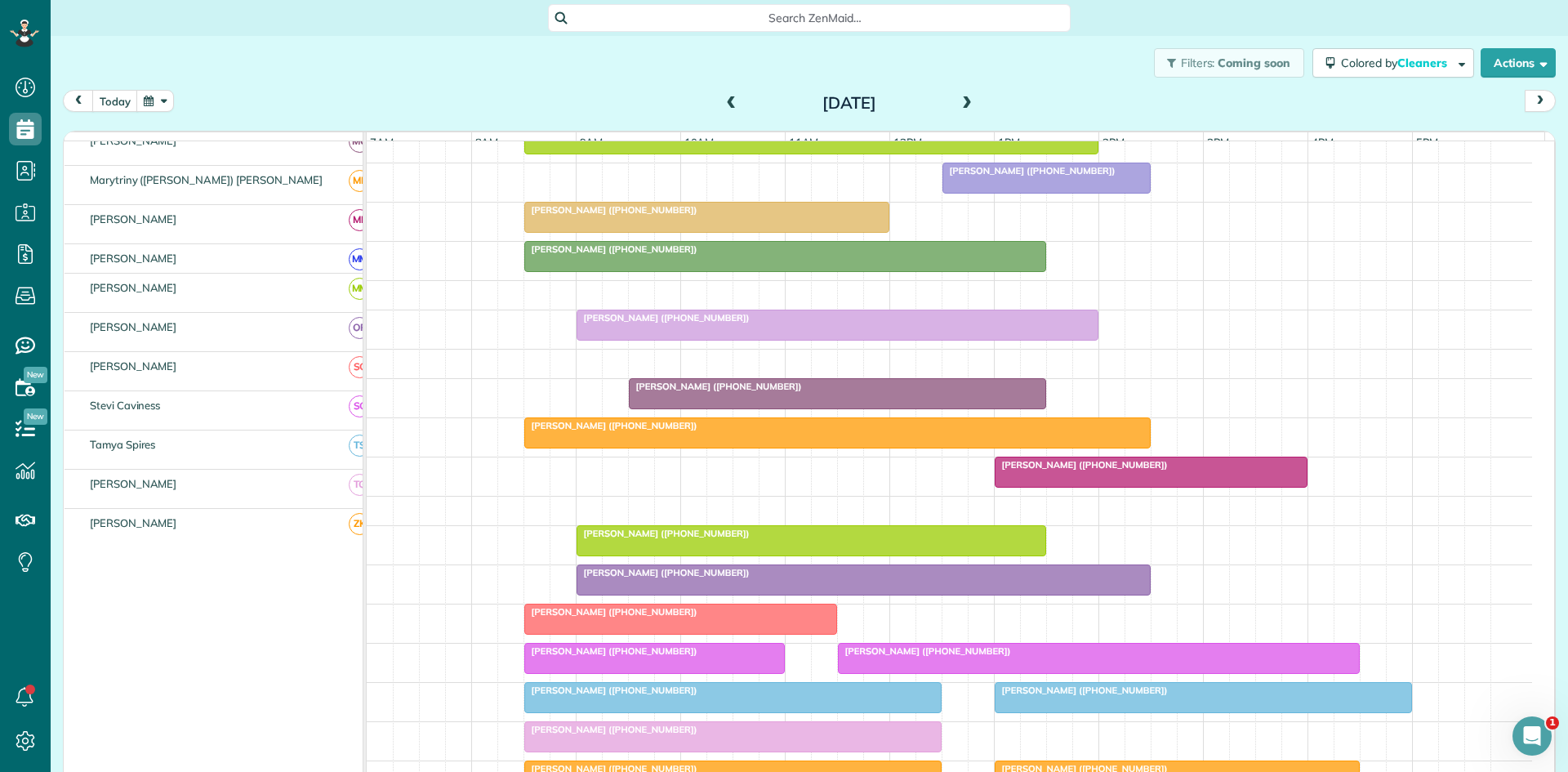
scroll to position [601, 0]
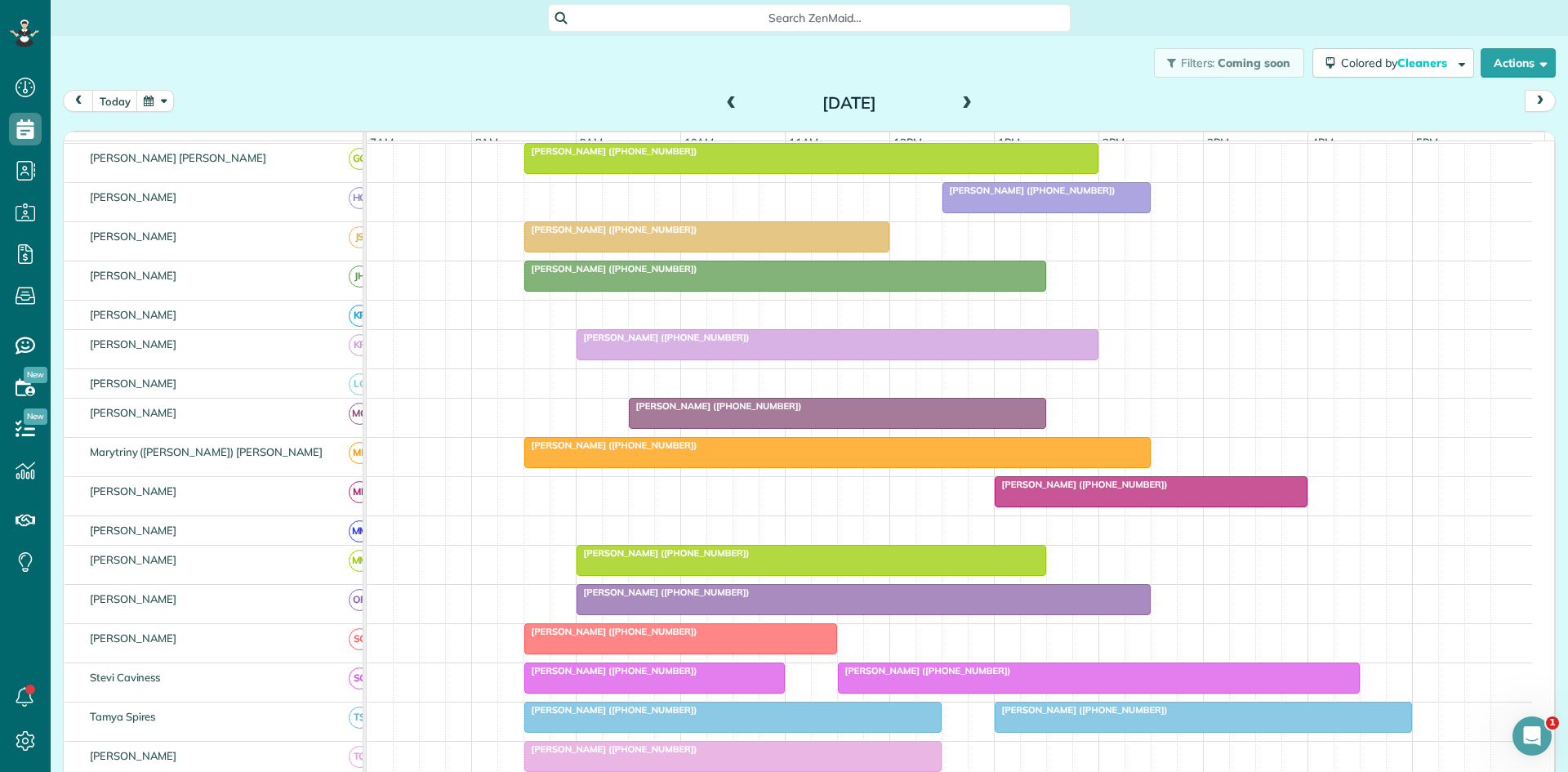
click at [602, 250] on div at bounding box center [706, 237] width 363 height 29
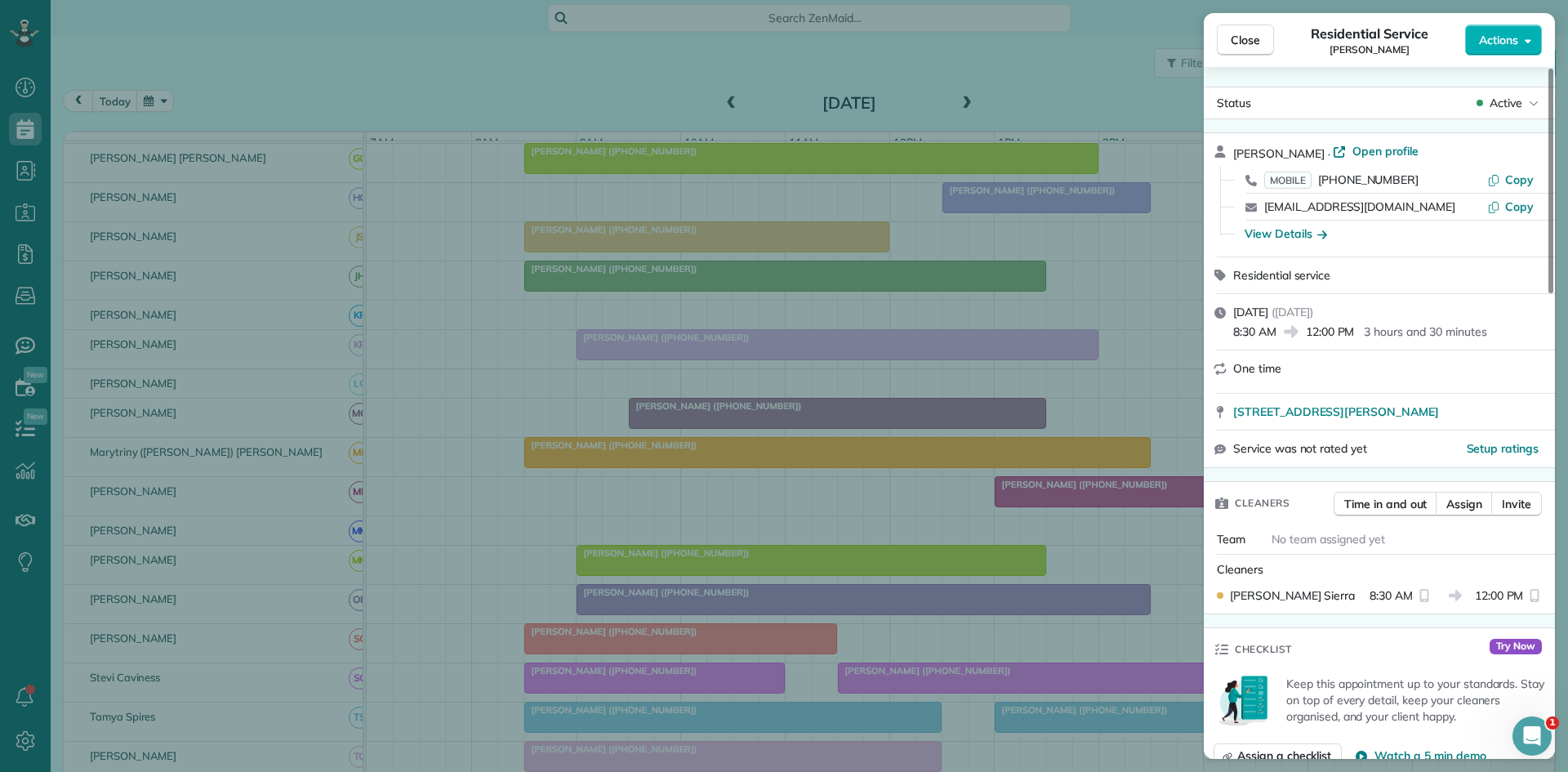
click at [894, 556] on div "Close Residential Service Donna Phetteplace Actions Status Active Donna Phettep…" at bounding box center [784, 386] width 1568 height 772
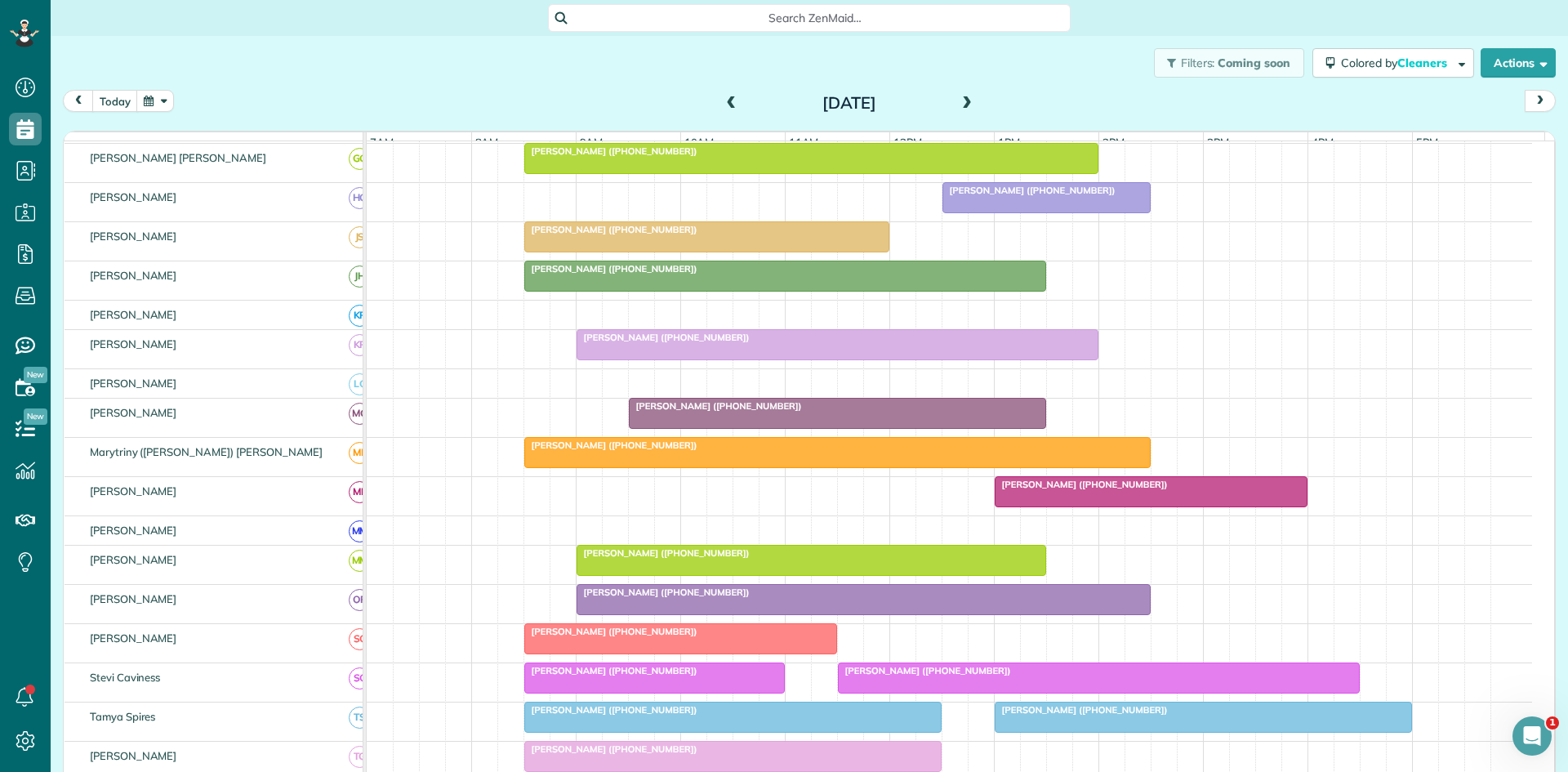
scroll to position [874, 0]
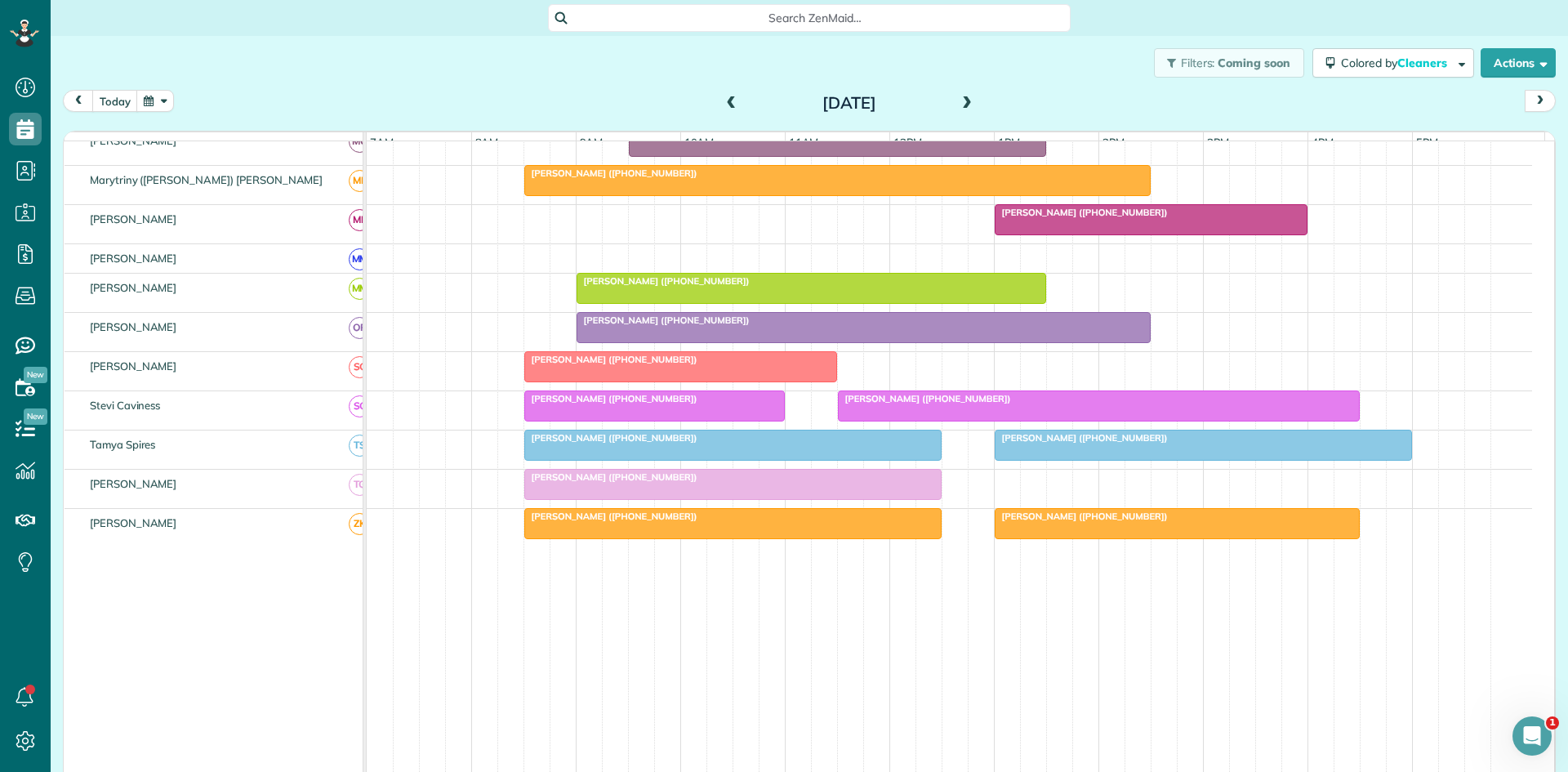
click at [758, 25] on span "Search ZenMaid…" at bounding box center [814, 18] width 497 height 16
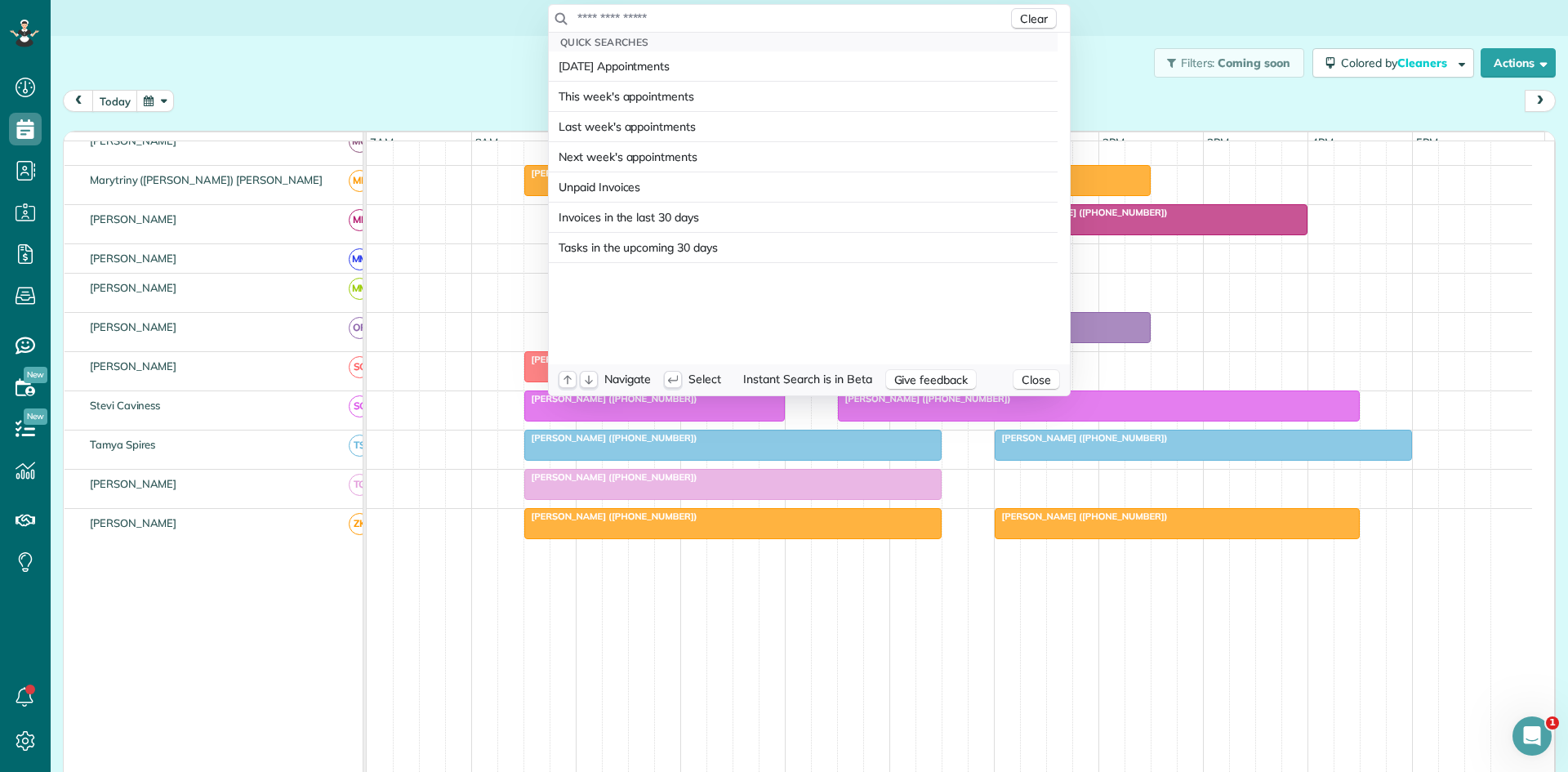
click at [758, 21] on input "text" at bounding box center [792, 18] width 431 height 16
type input "*"
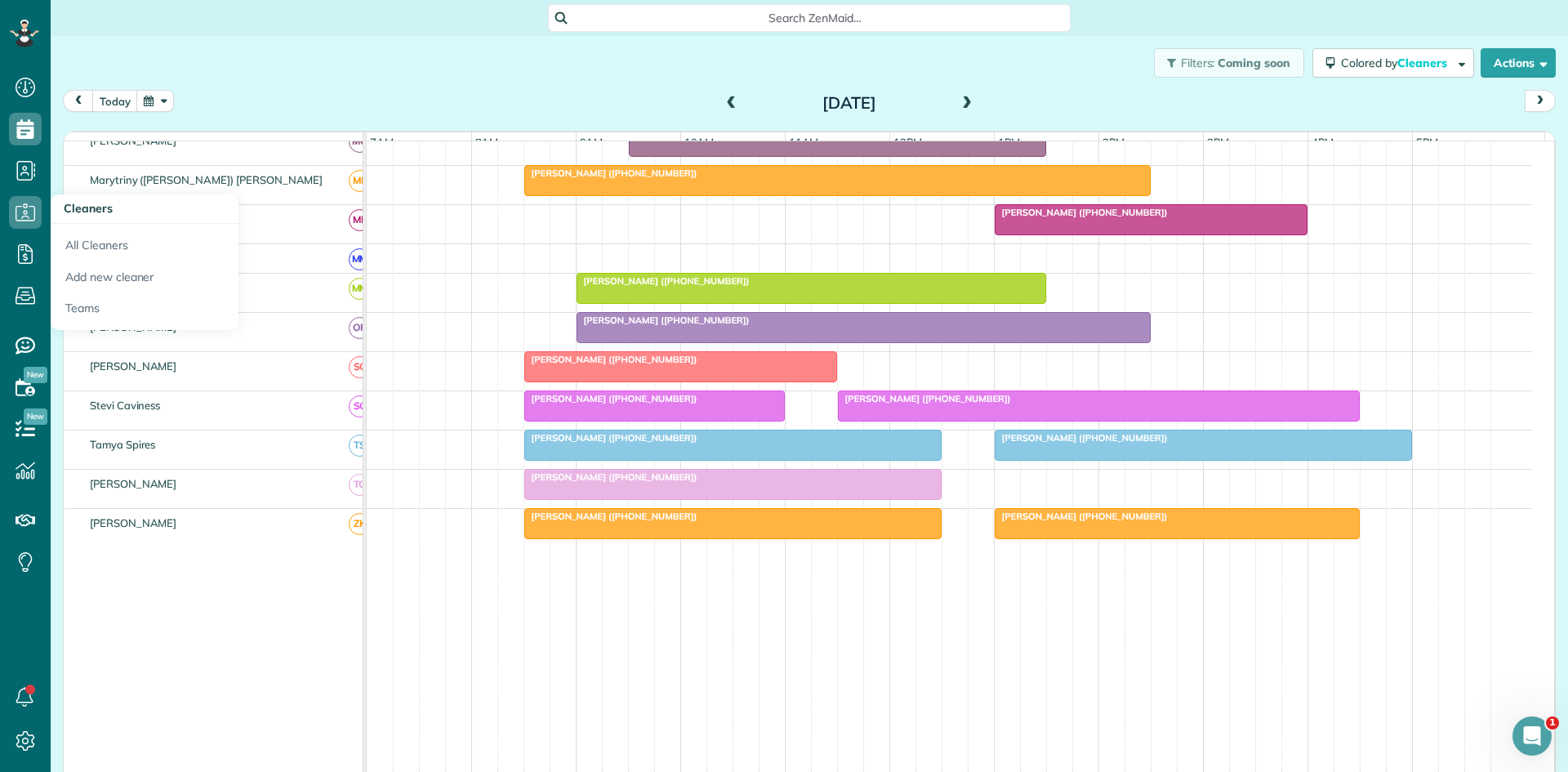
drag, startPoint x: 15, startPoint y: 219, endPoint x: 25, endPoint y: 214, distance: 11.2
click at [16, 216] on html "Dashboard Scheduling Calendar View List View Dispatch View - Weekly scheduling …" at bounding box center [784, 386] width 1568 height 772
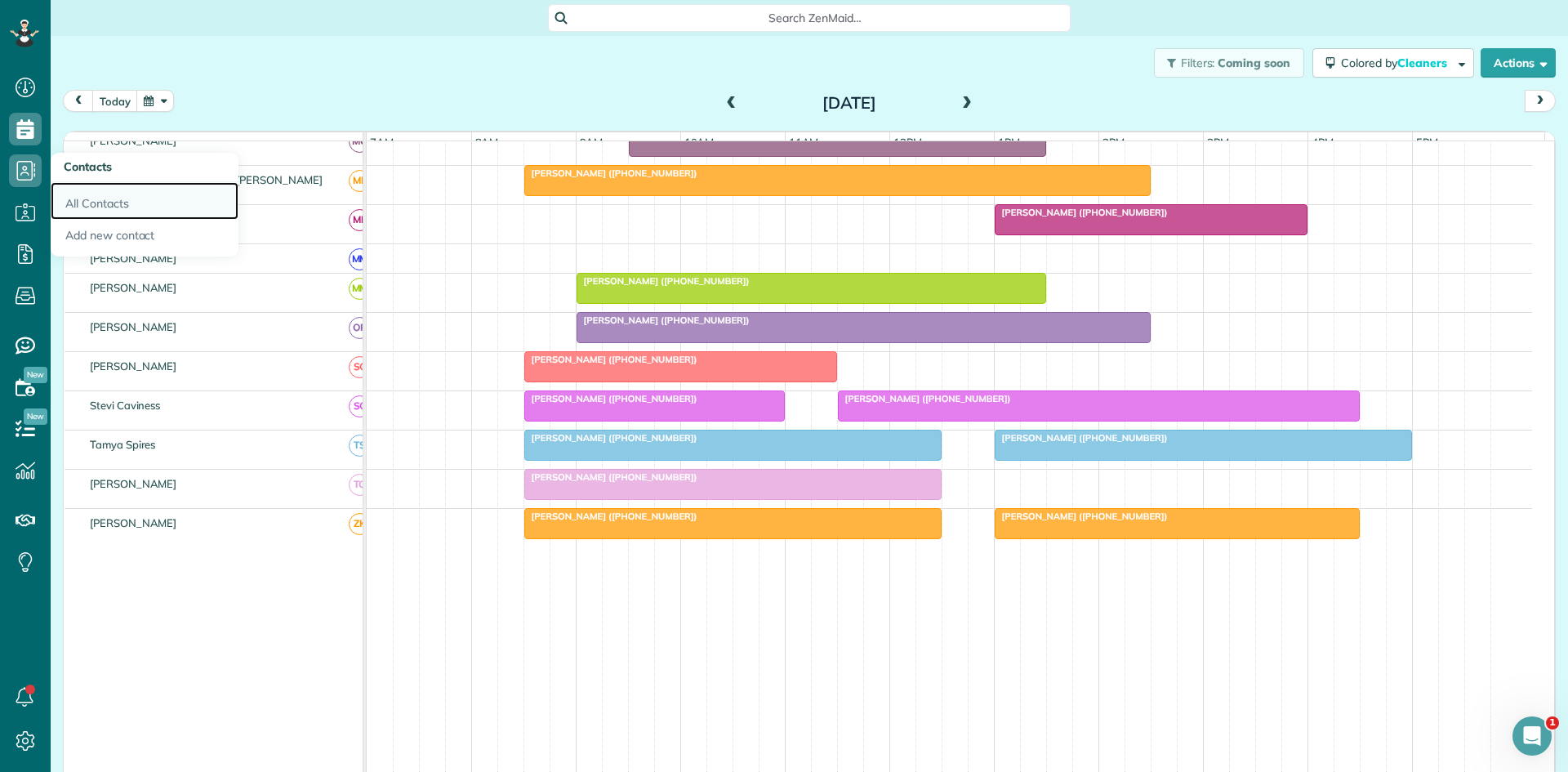
click at [106, 192] on link "All Contacts" at bounding box center [144, 201] width 188 height 37
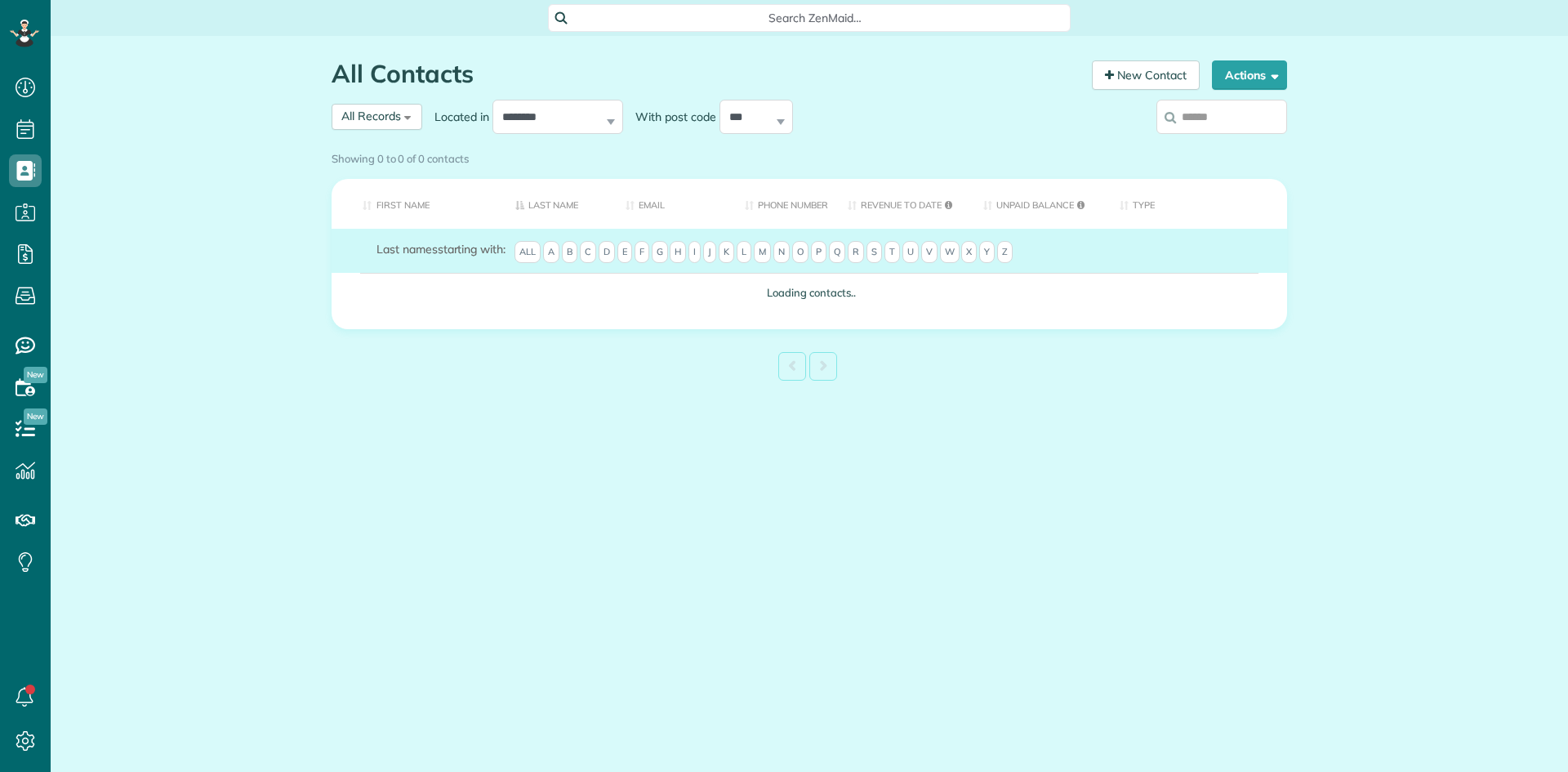
scroll to position [7, 7]
click at [814, 21] on span "Search ZenMaid…" at bounding box center [814, 18] width 497 height 16
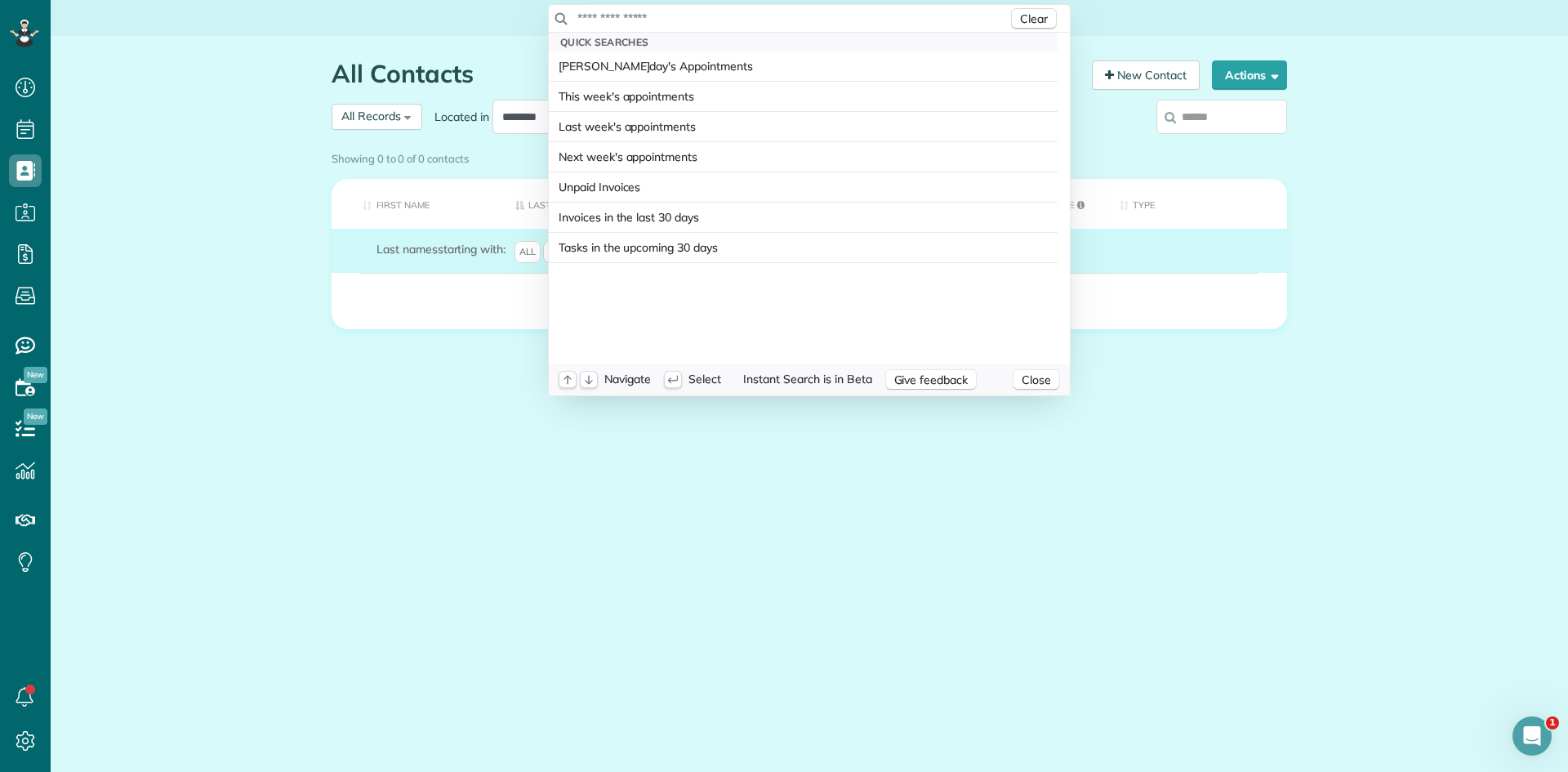
scroll to position [0, 0]
click at [818, 16] on input "text" at bounding box center [792, 18] width 431 height 16
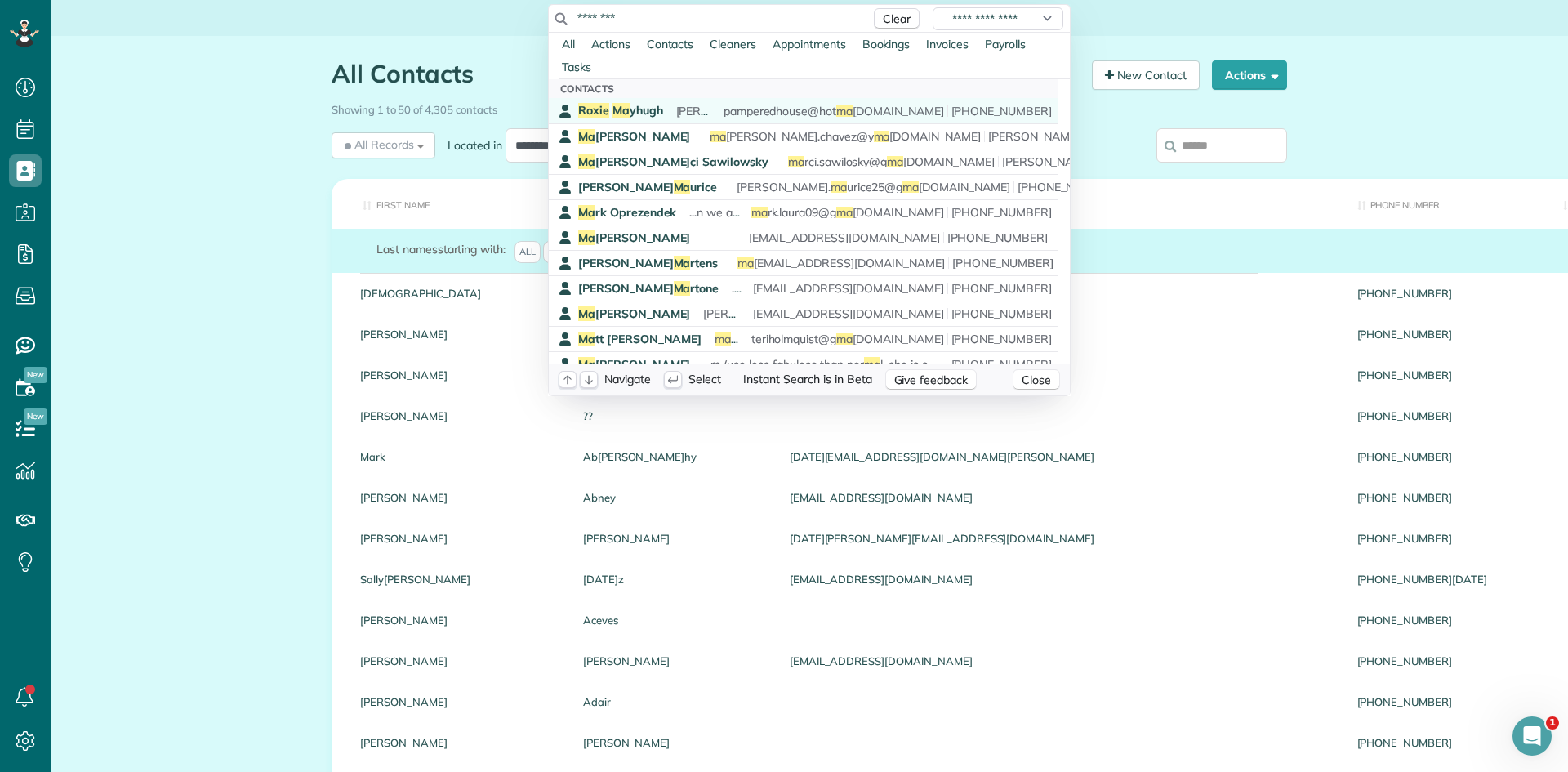
type input "********"
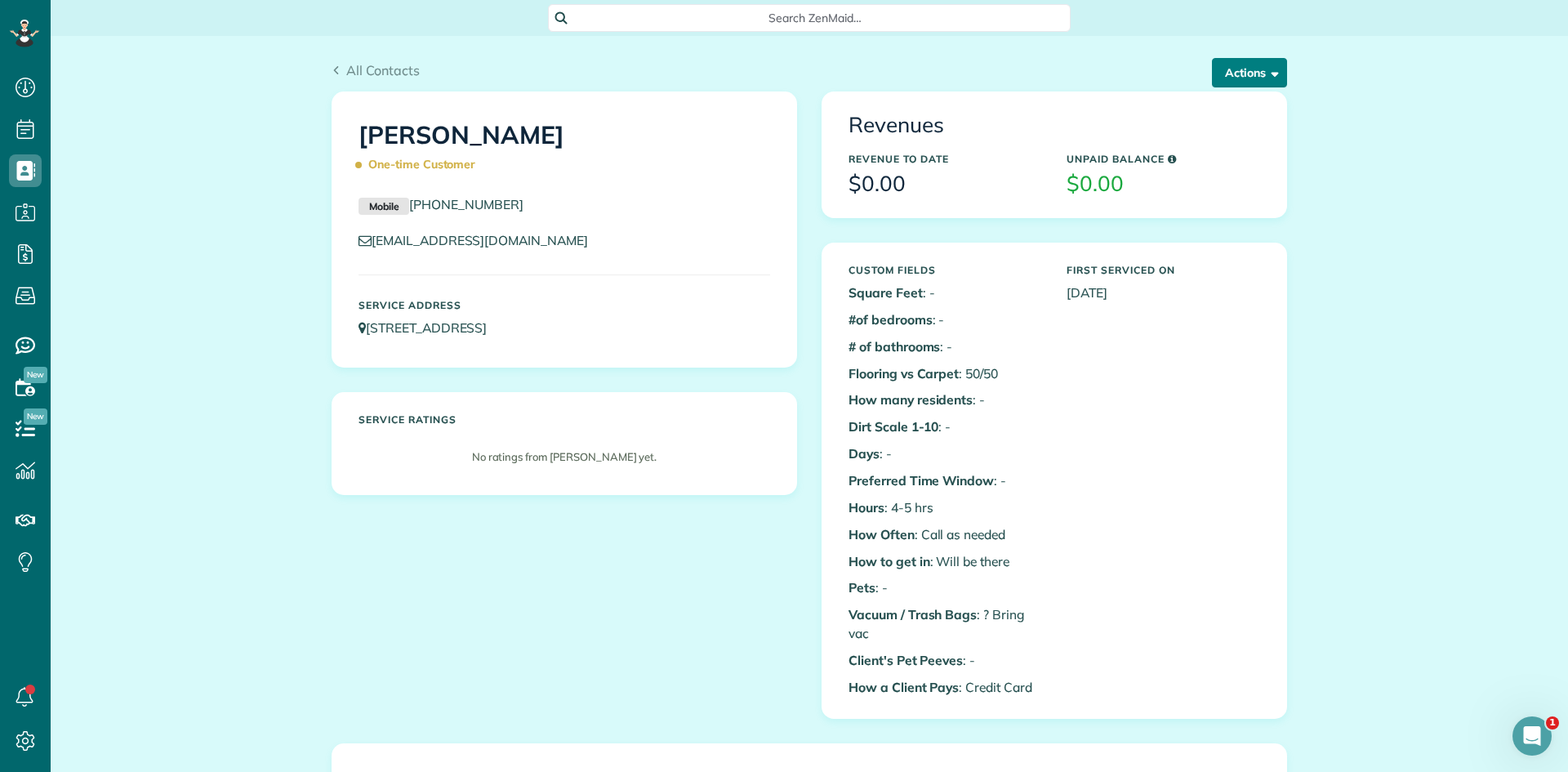
click at [1228, 79] on button "Actions" at bounding box center [1249, 73] width 75 height 29
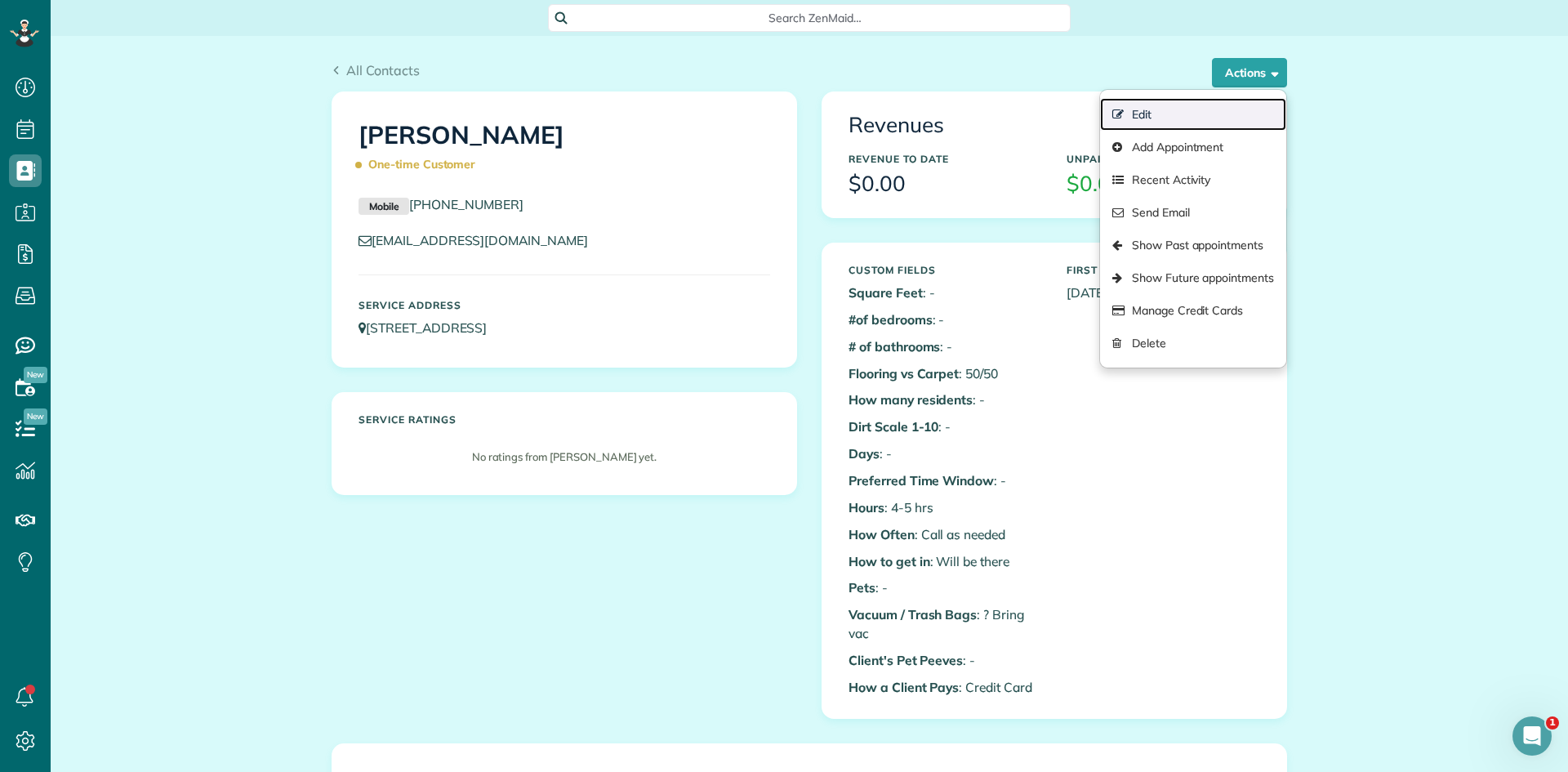
click at [1188, 109] on link "Edit" at bounding box center [1193, 114] width 186 height 33
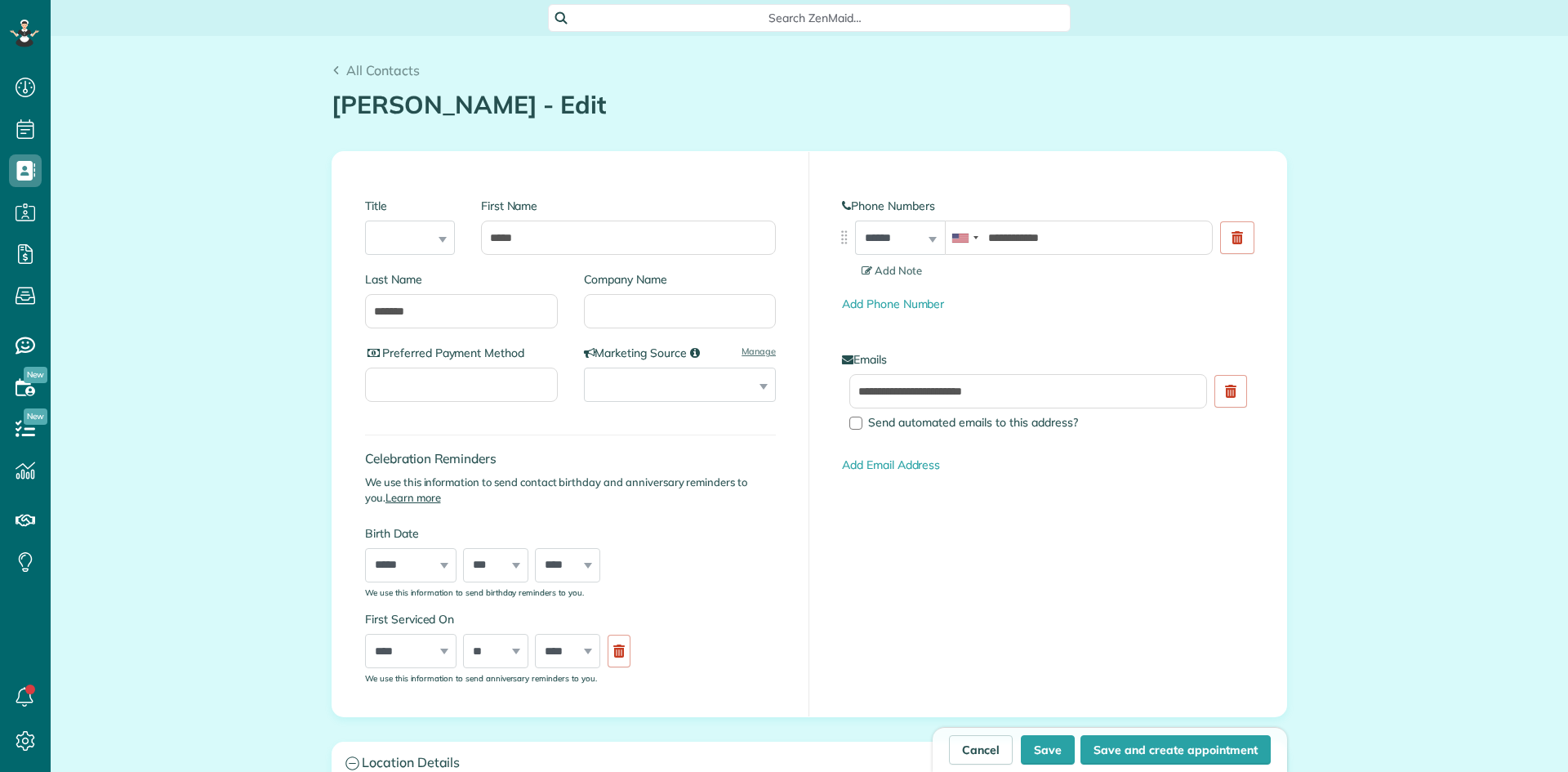
scroll to position [7, 7]
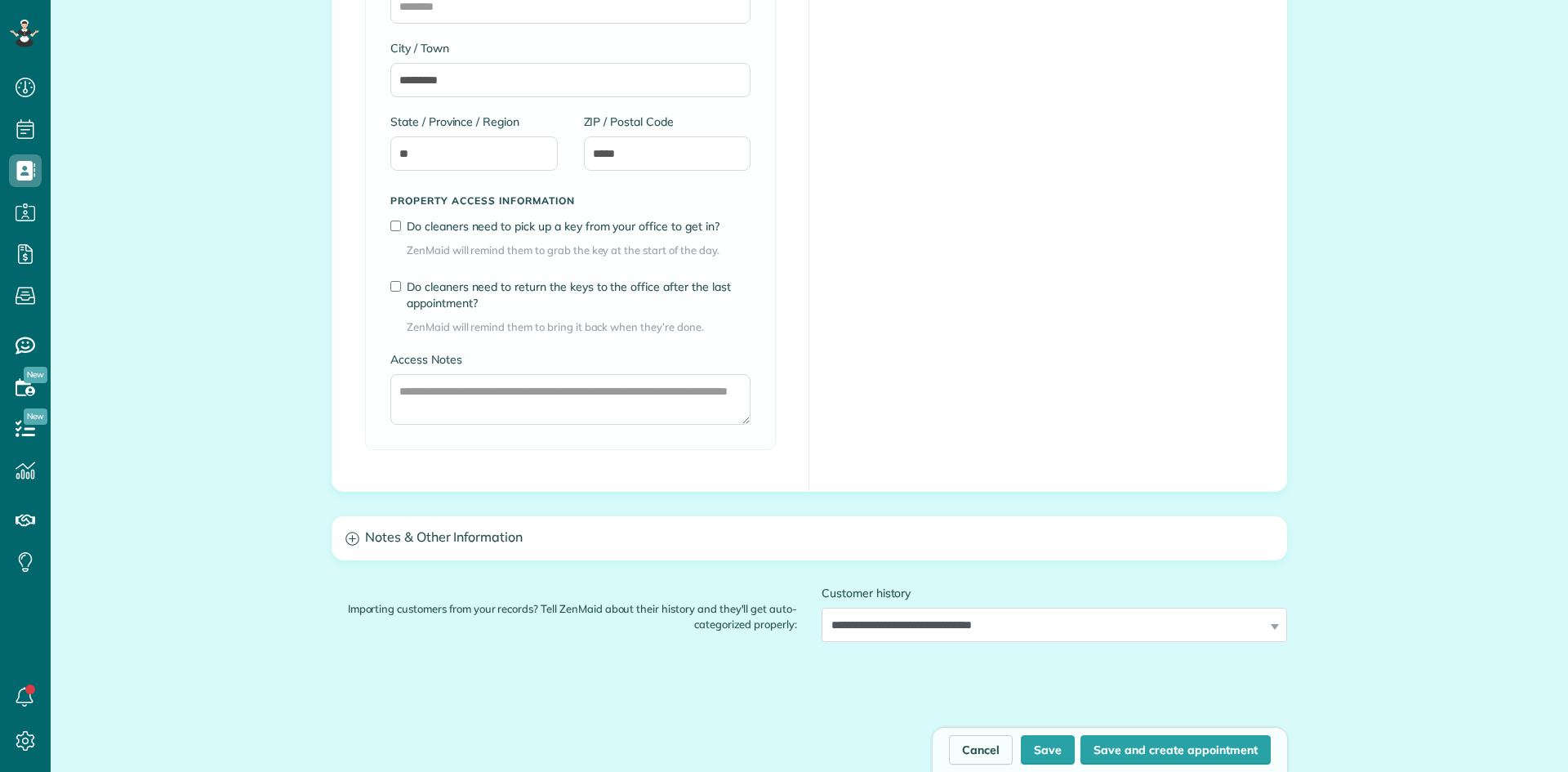
type input "**********"
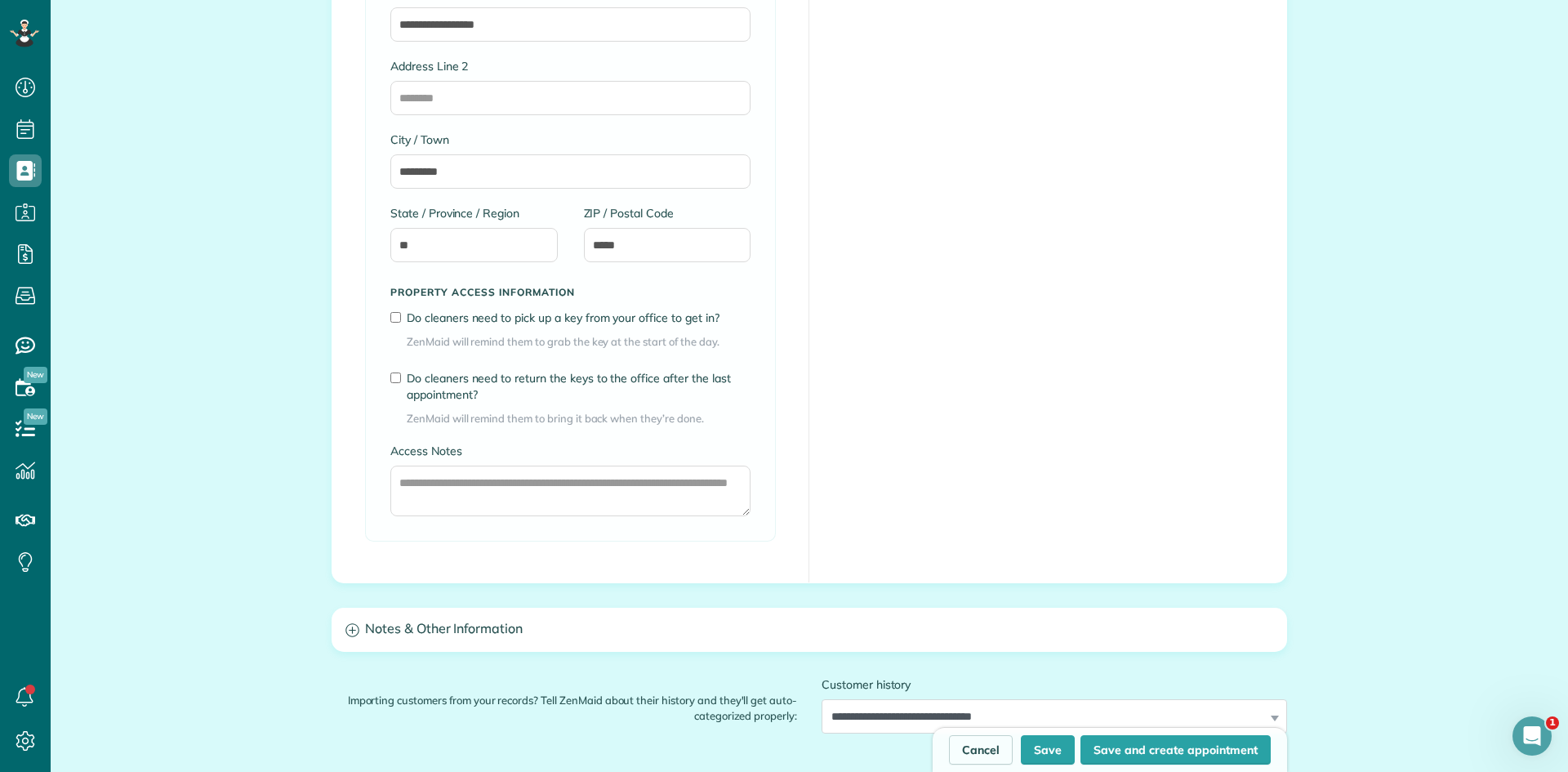
scroll to position [0, 0]
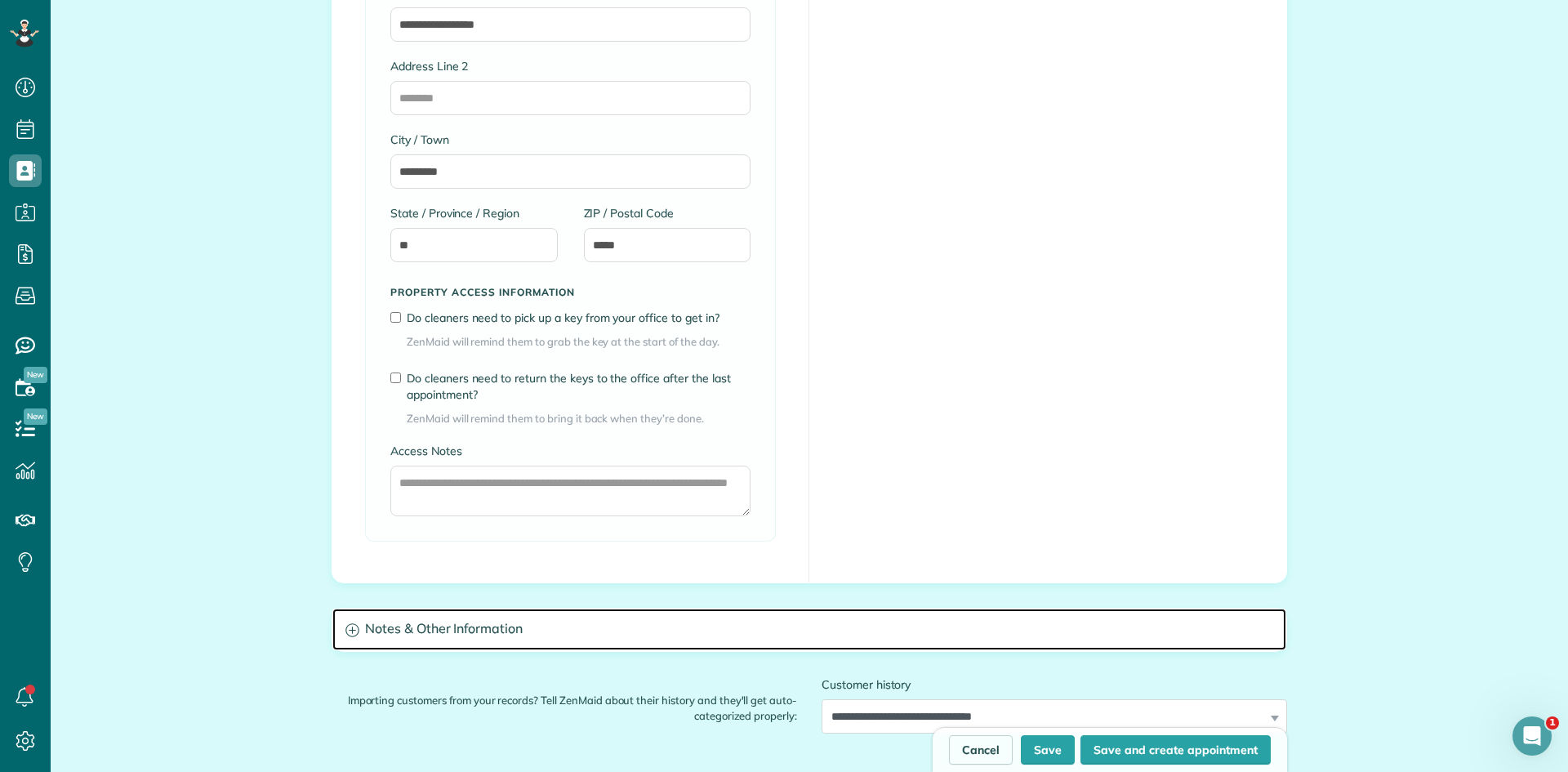
click at [823, 634] on h3 "Notes & Other Information" at bounding box center [809, 629] width 954 height 42
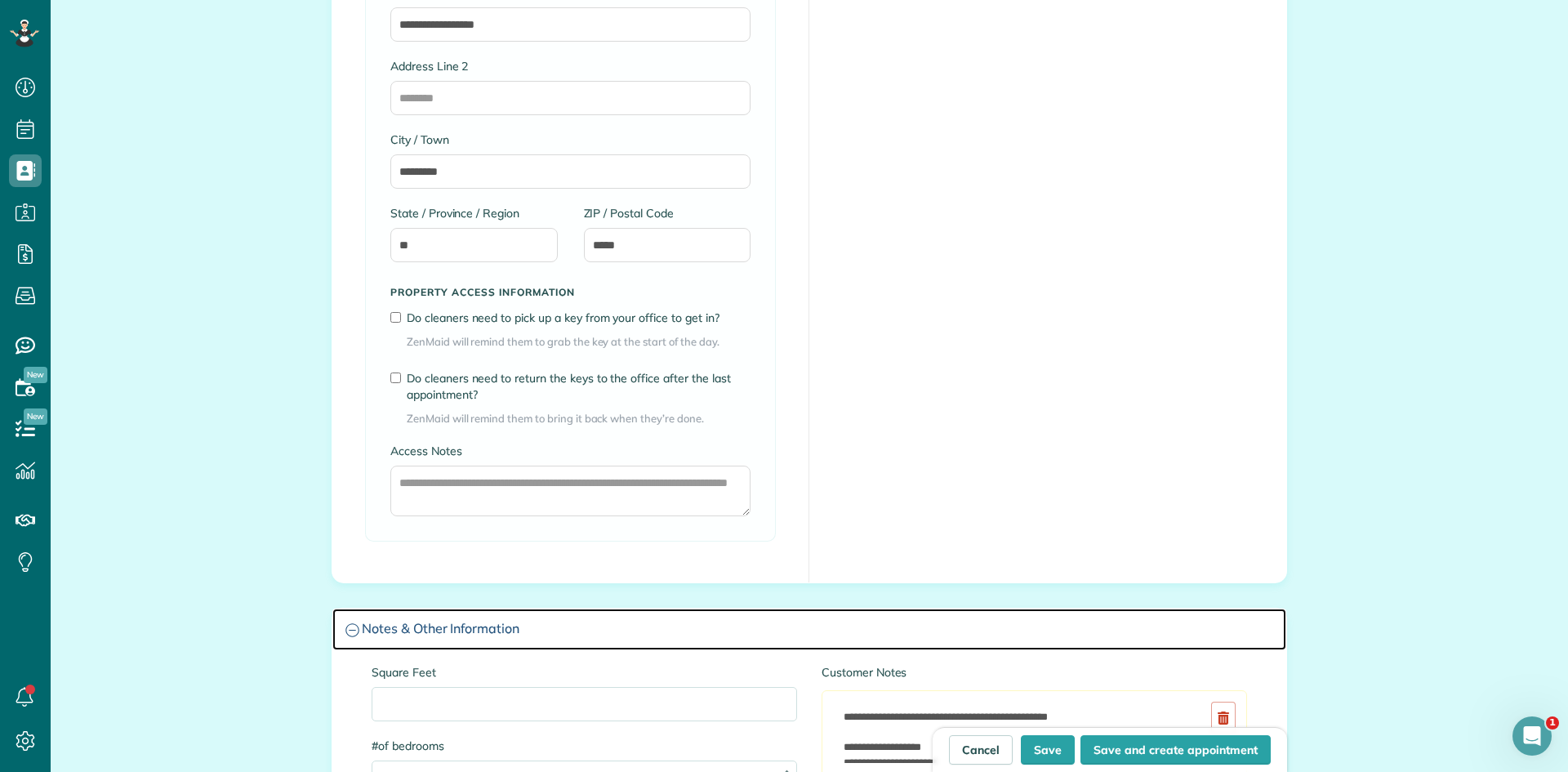
scroll to position [1542, 0]
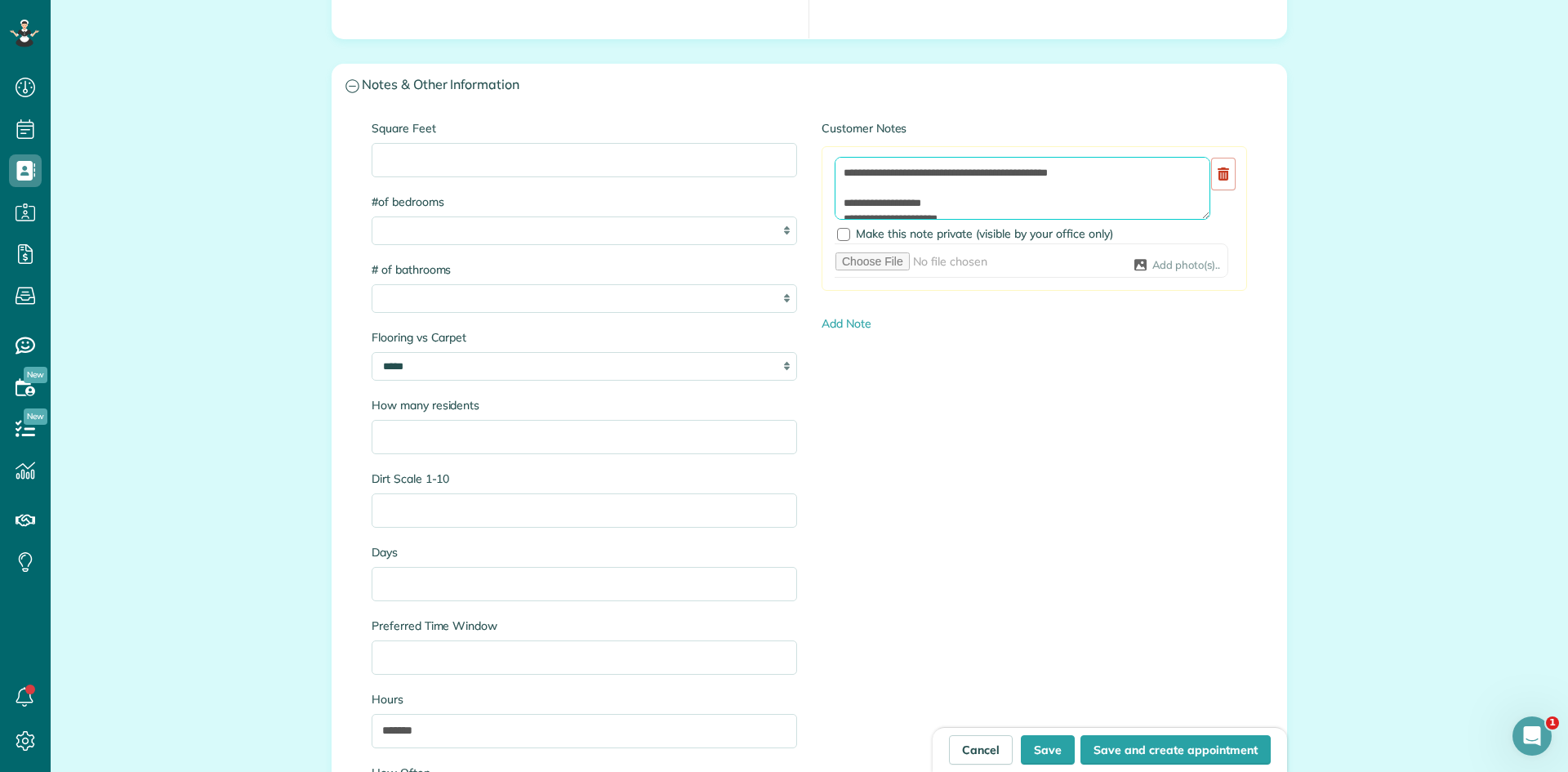
click at [837, 173] on textarea at bounding box center [1022, 189] width 376 height 64
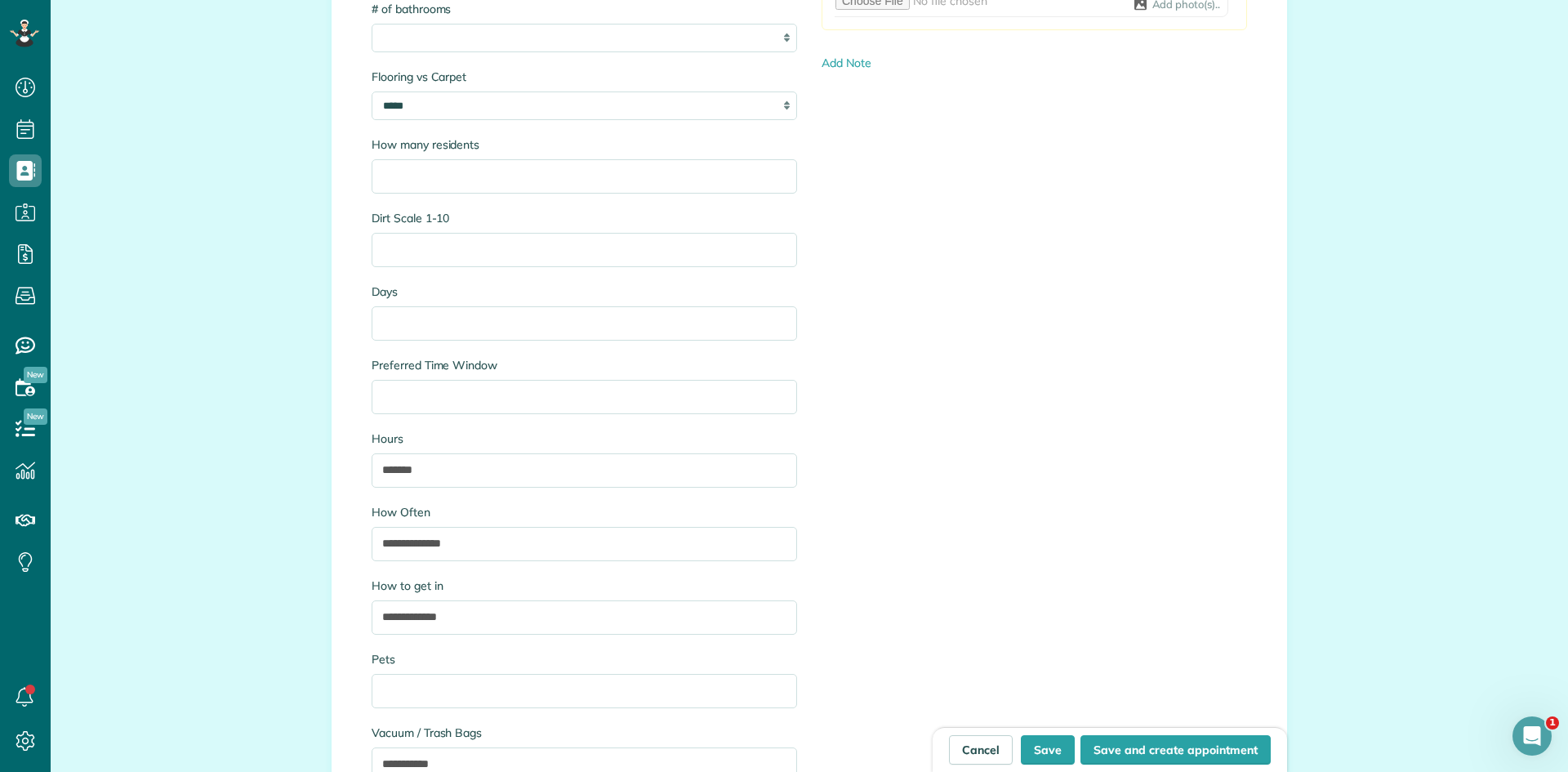
scroll to position [1815, 0]
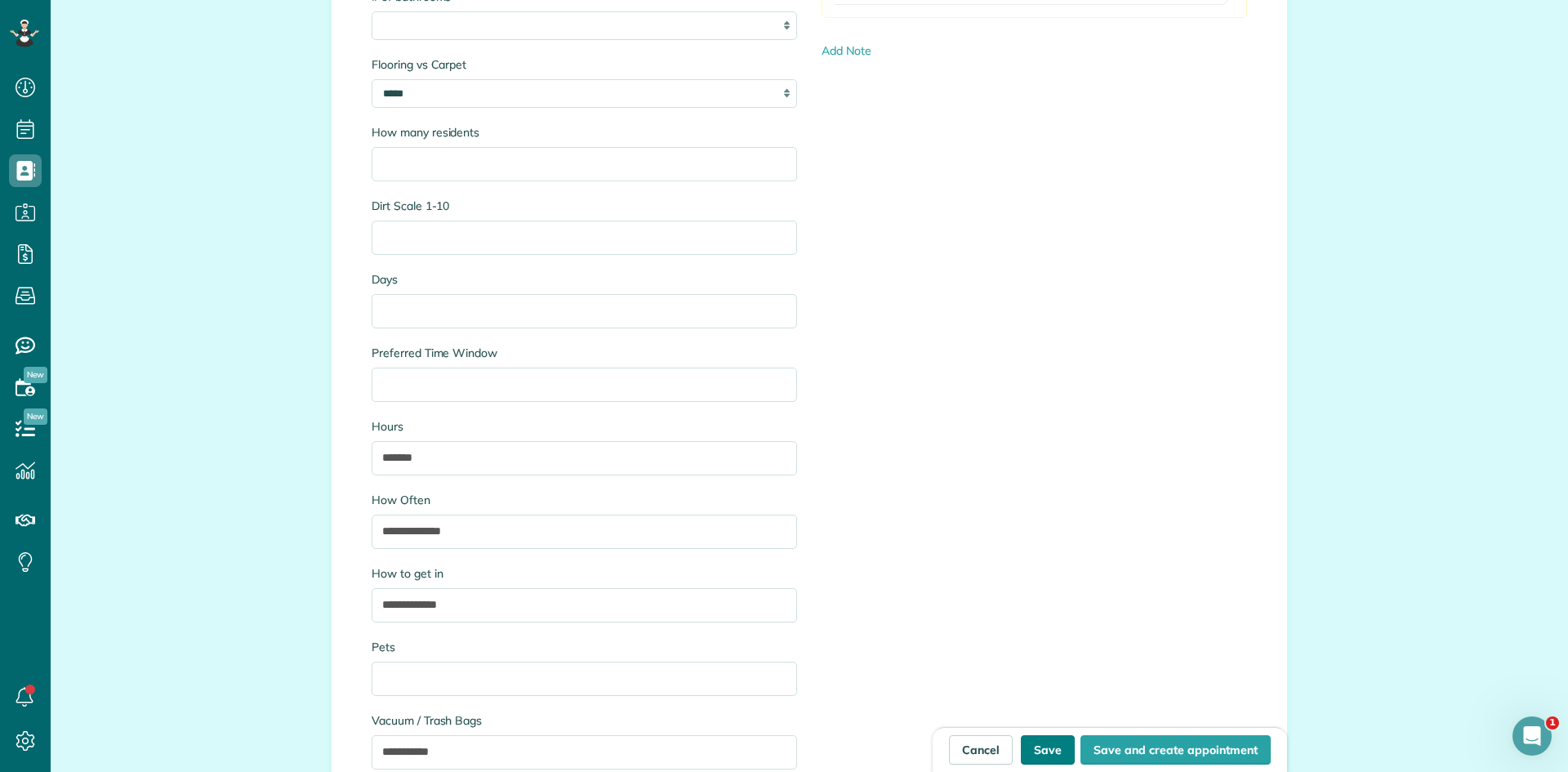
type textarea "**********"
click at [1057, 746] on button "Save" at bounding box center [1048, 750] width 54 height 29
type input "**********"
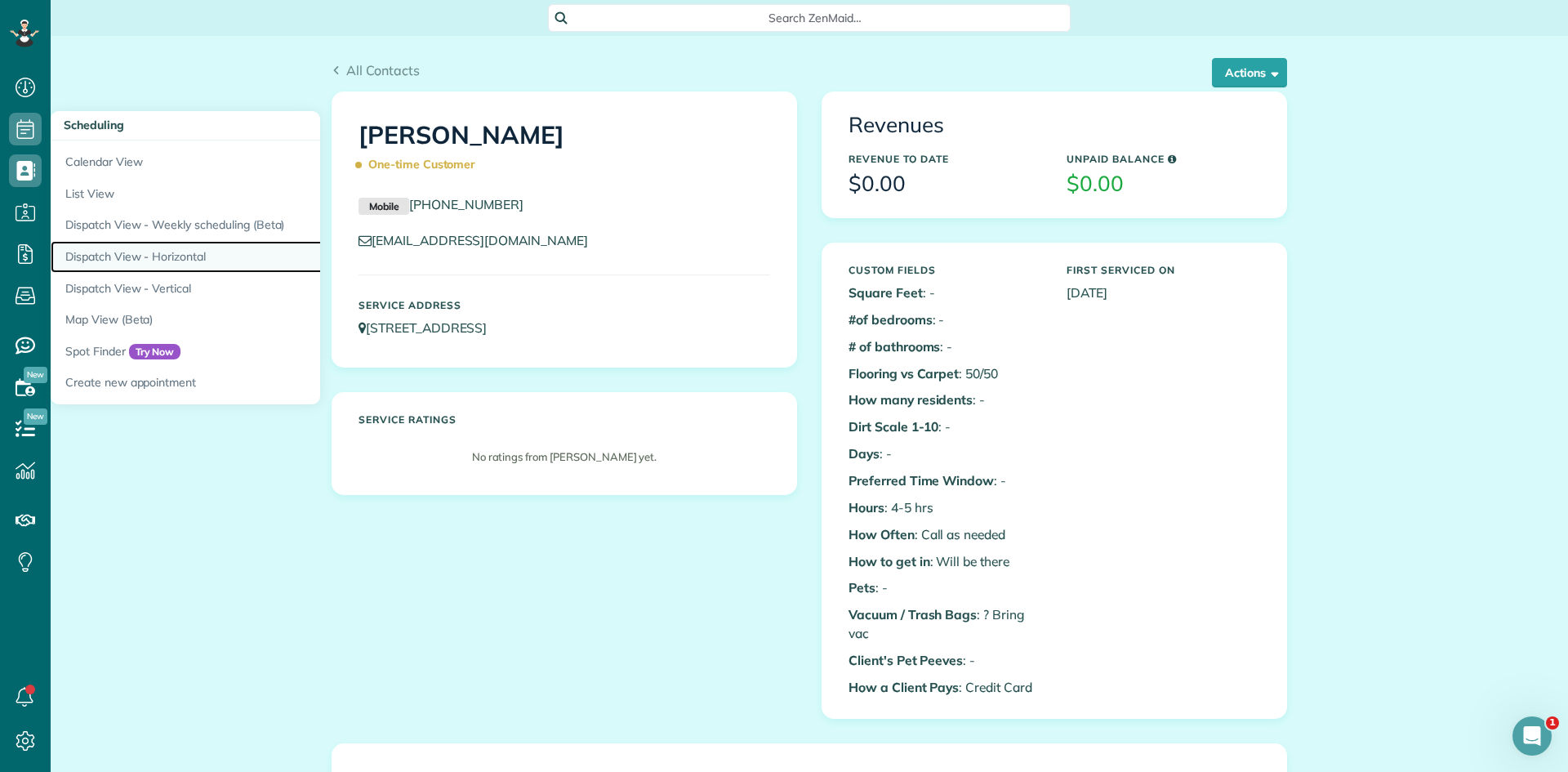
click at [165, 254] on link "Dispatch View - Horizontal" at bounding box center [255, 256] width 409 height 32
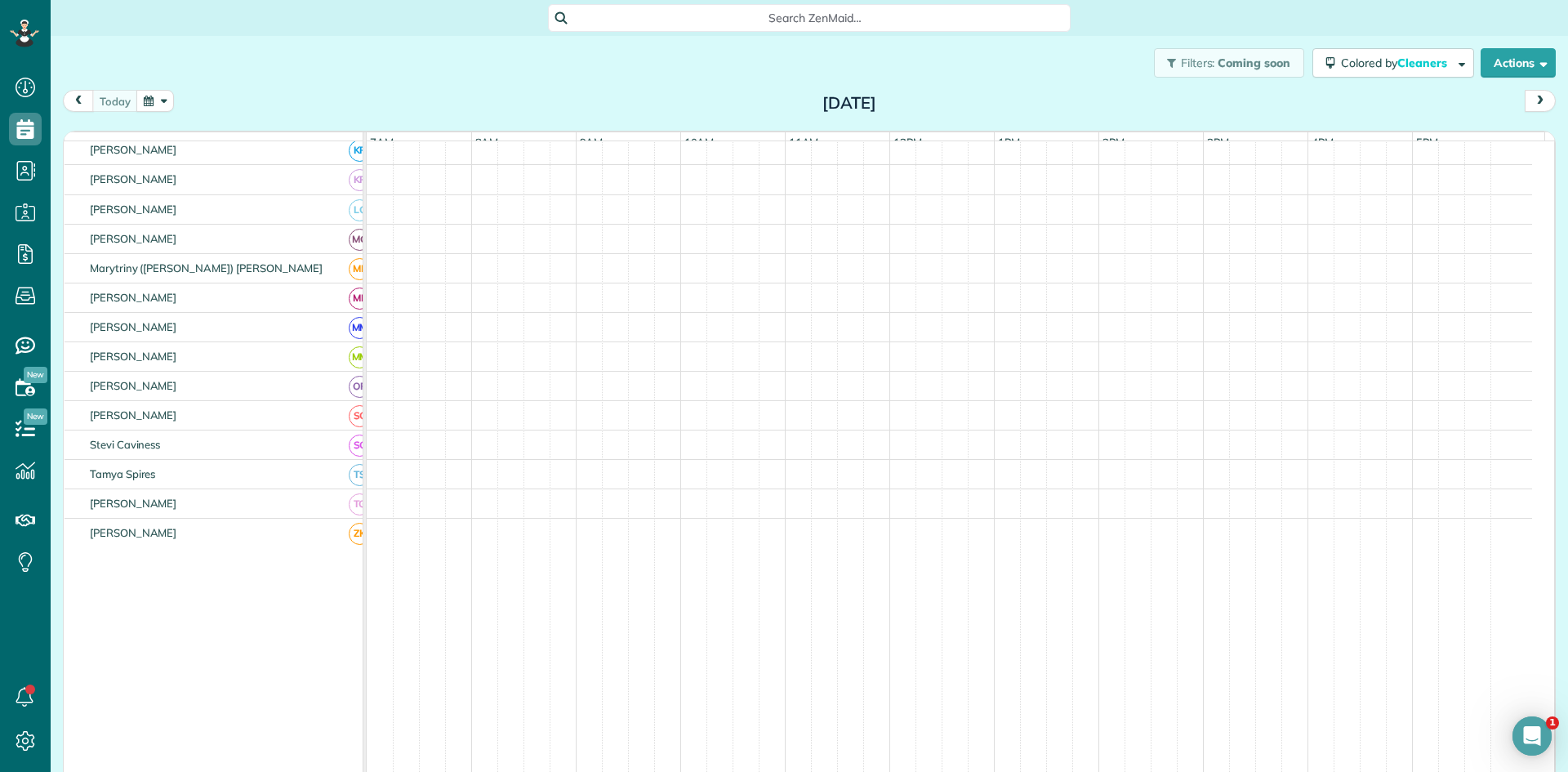
scroll to position [737, 0]
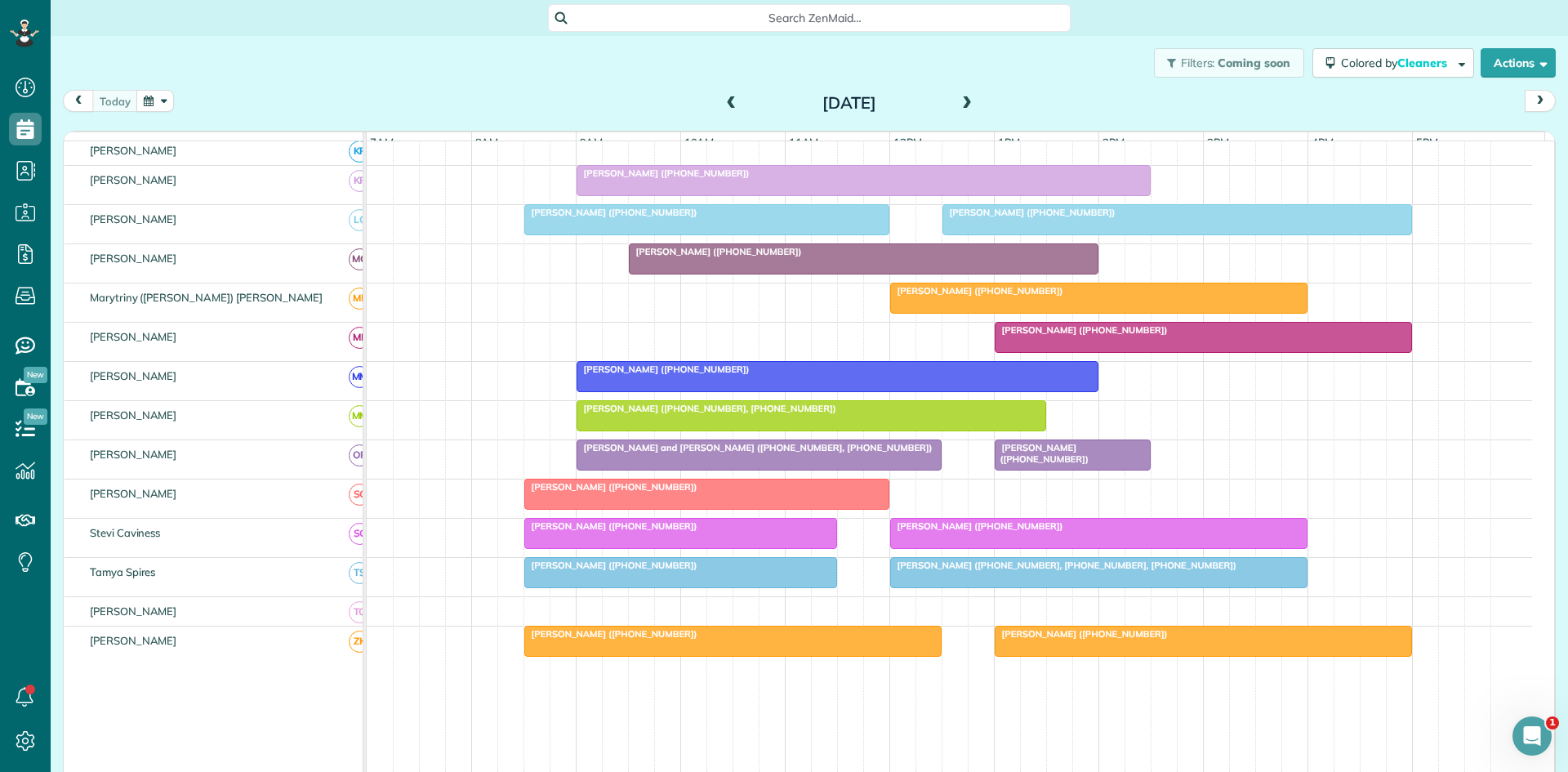
click at [1044, 588] on div at bounding box center [1099, 572] width 416 height 29
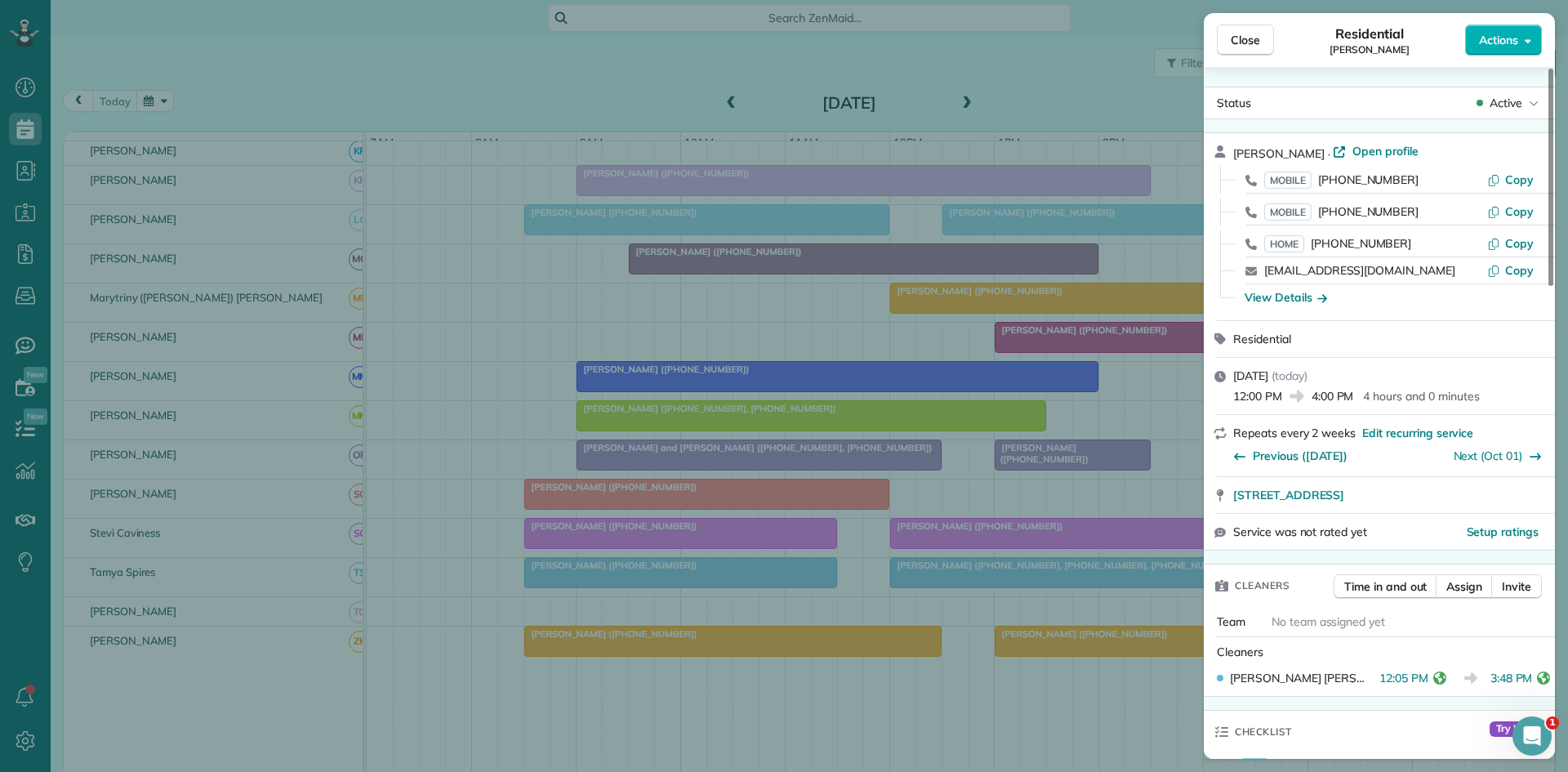
click at [837, 380] on div "Close Residential [PERSON_NAME] Actions Status Active [PERSON_NAME] · Open prof…" at bounding box center [784, 386] width 1568 height 772
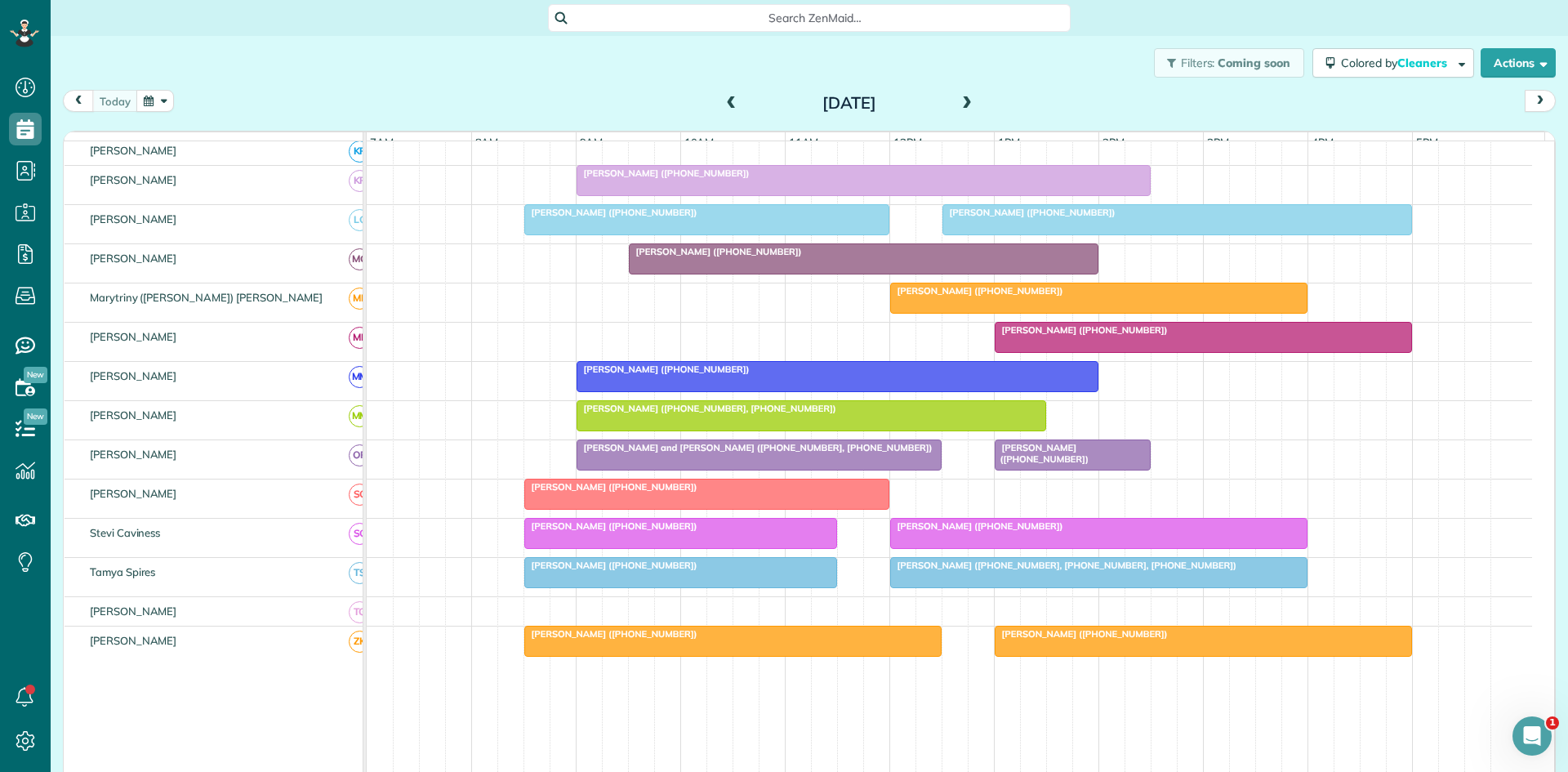
click at [1093, 336] on span "[PERSON_NAME] ([PHONE_NUMBER])" at bounding box center [1081, 330] width 175 height 12
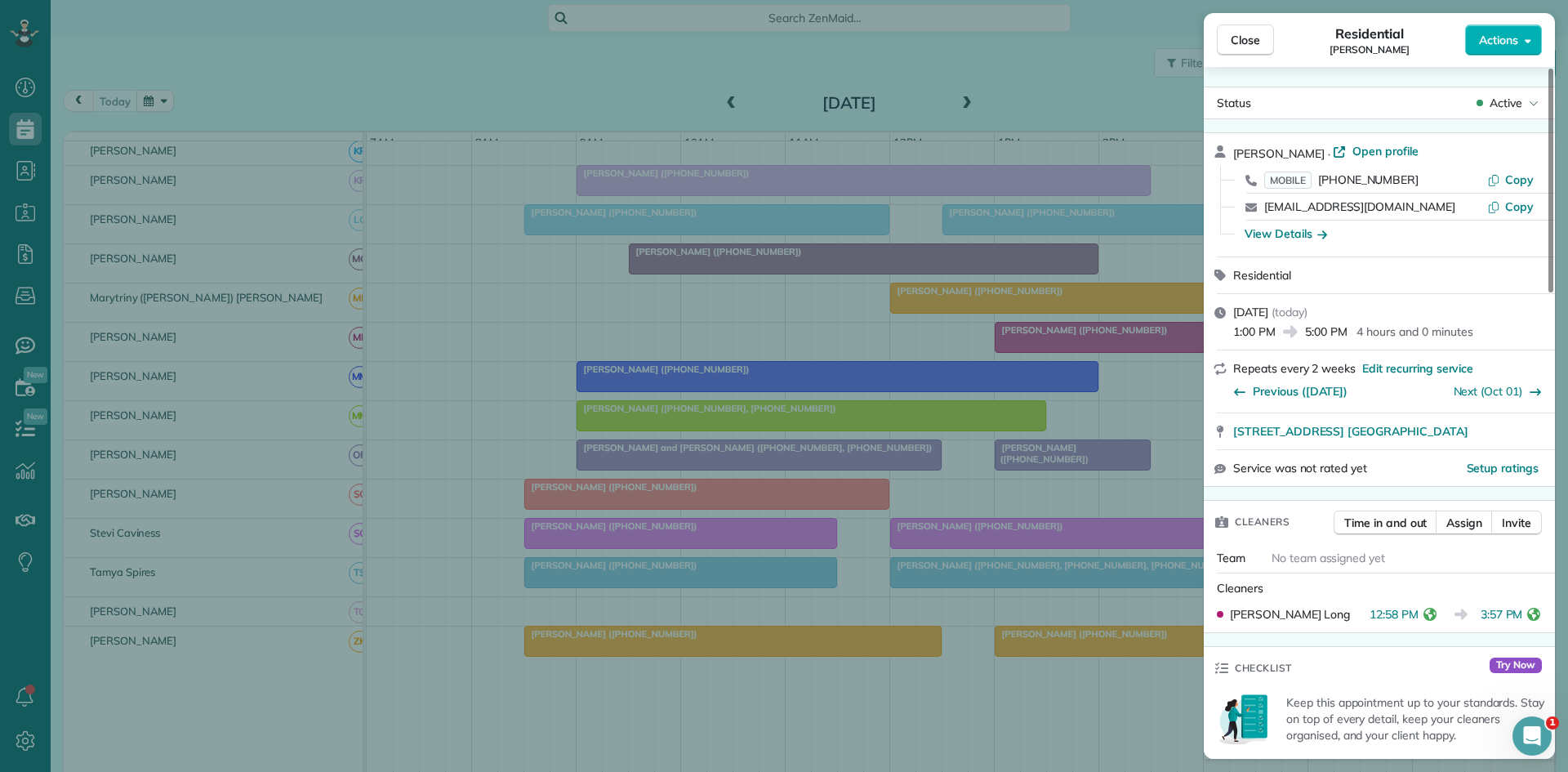
click at [661, 282] on div "Close Residential [PERSON_NAME] Actions Status Active [PERSON_NAME] · Open prof…" at bounding box center [784, 386] width 1568 height 772
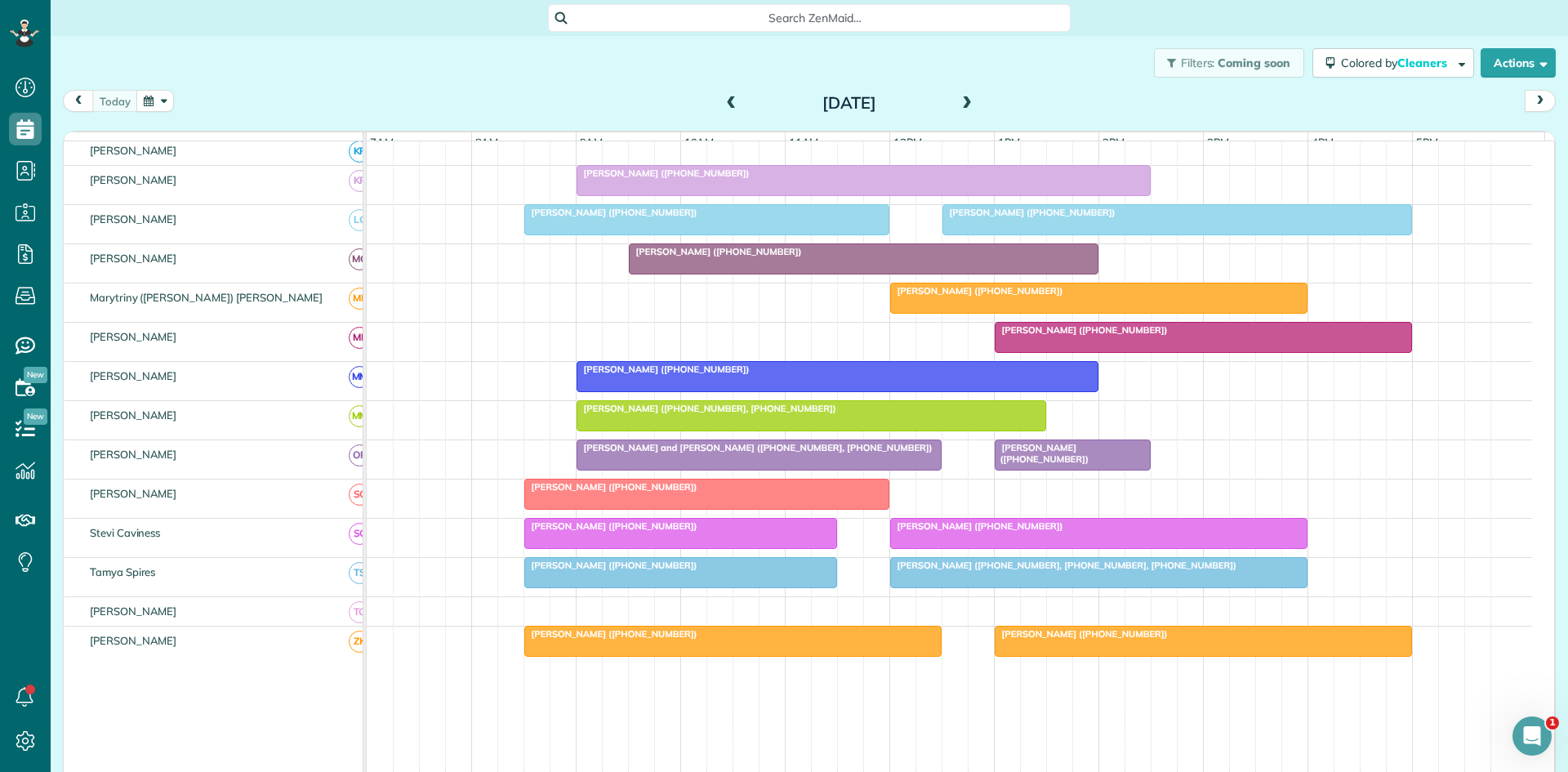
click at [1029, 297] on span "[PERSON_NAME] ([PHONE_NUMBER])" at bounding box center [977, 291] width 175 height 12
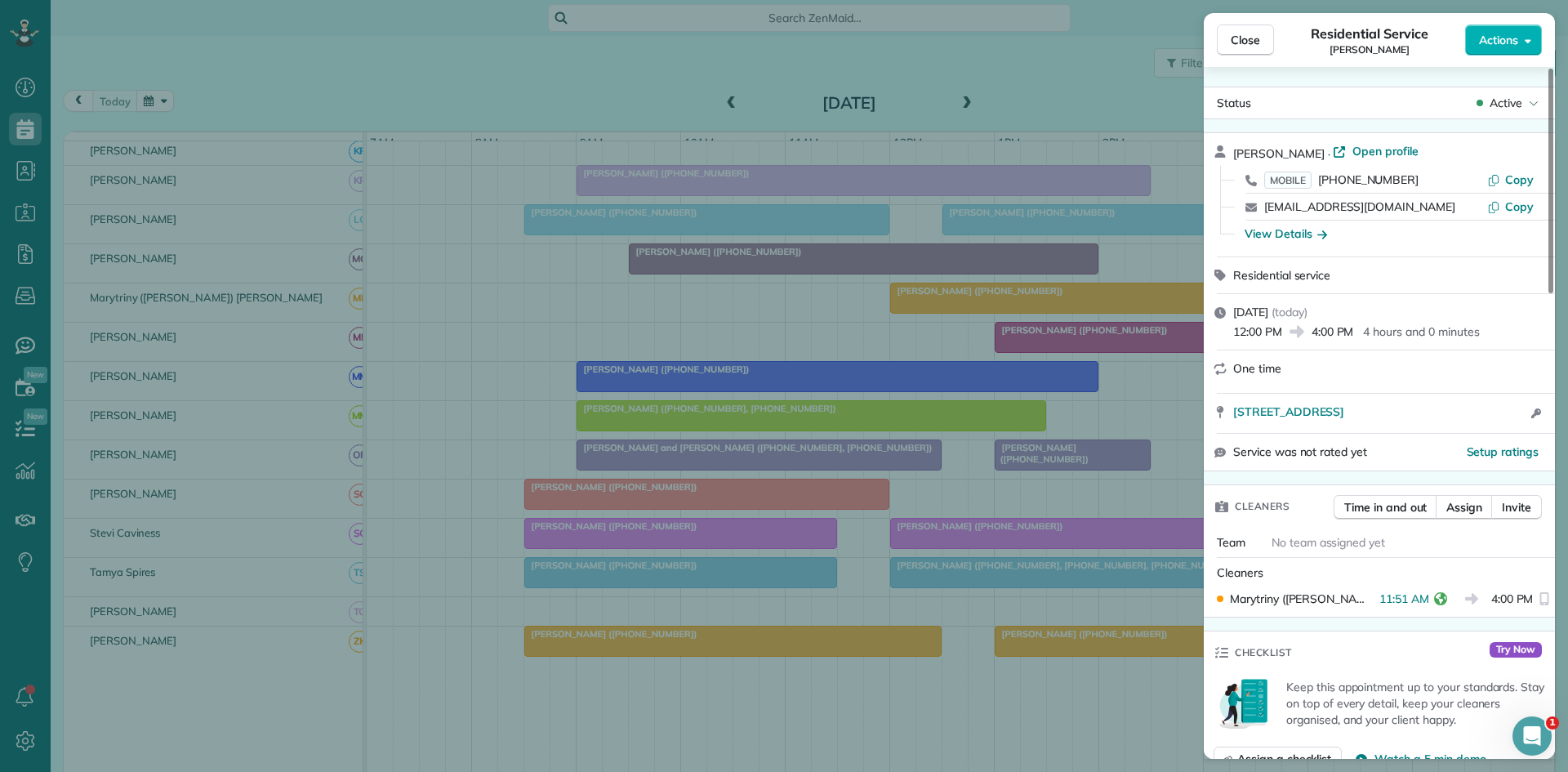
click at [914, 346] on div "Close Residential Service [PERSON_NAME] Actions Status Active [PERSON_NAME] · O…" at bounding box center [784, 386] width 1568 height 772
